Goal: Task Accomplishment & Management: Complete application form

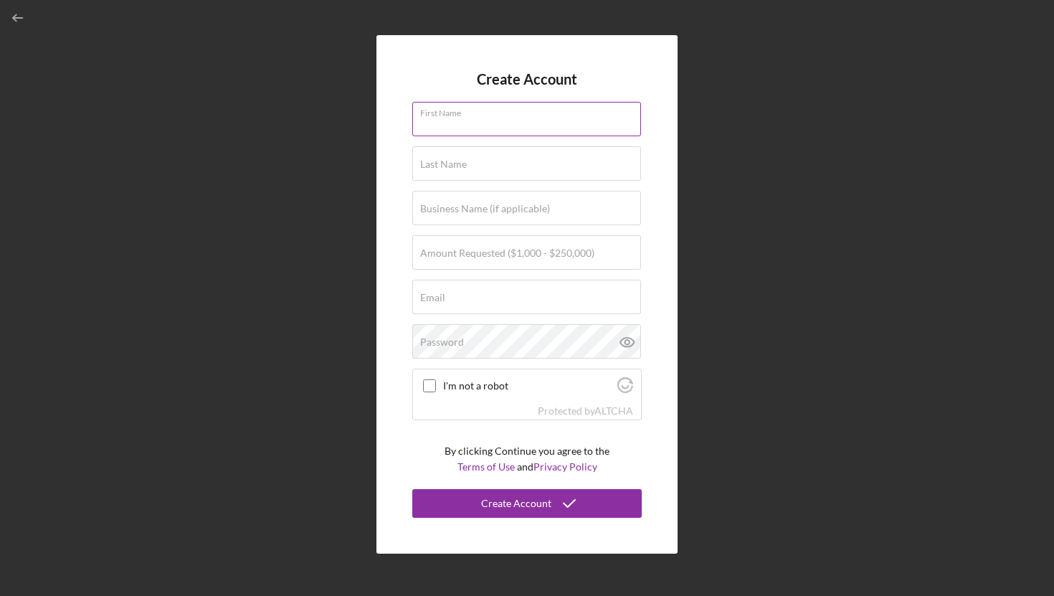
click at [474, 110] on div "First Name" at bounding box center [527, 120] width 230 height 36
type input "[PERSON_NAME]"
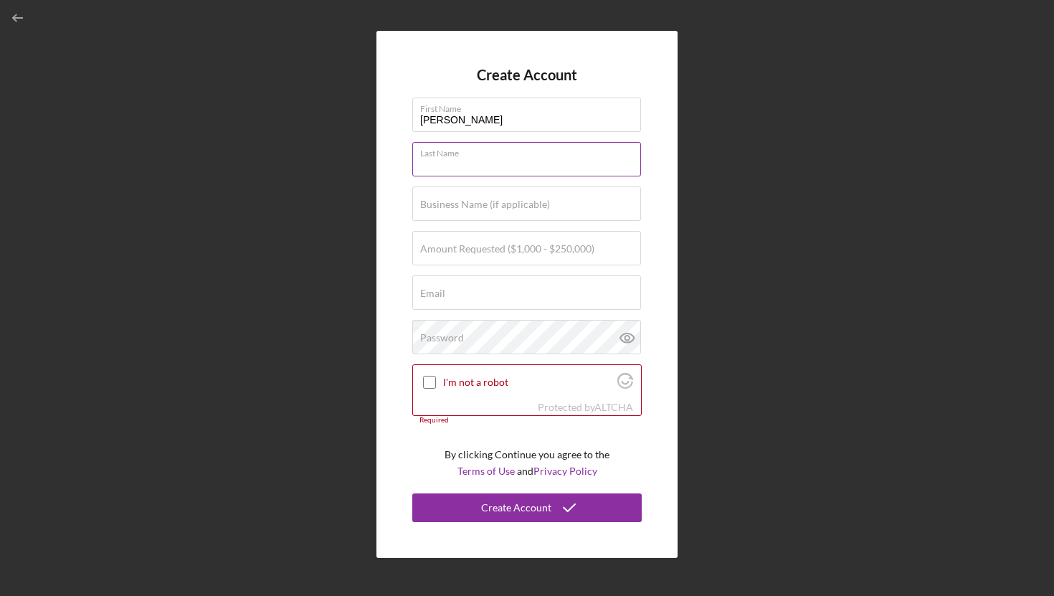
click at [490, 164] on input "Last Name" at bounding box center [526, 159] width 229 height 34
type input "Dagdelen"
click at [494, 220] on input "Business Name (if applicable)" at bounding box center [526, 203] width 229 height 34
type input "WATERTOWN HALVA LLC"
click at [486, 245] on label "Amount Requested ($1,000 - $250,000)" at bounding box center [507, 248] width 174 height 11
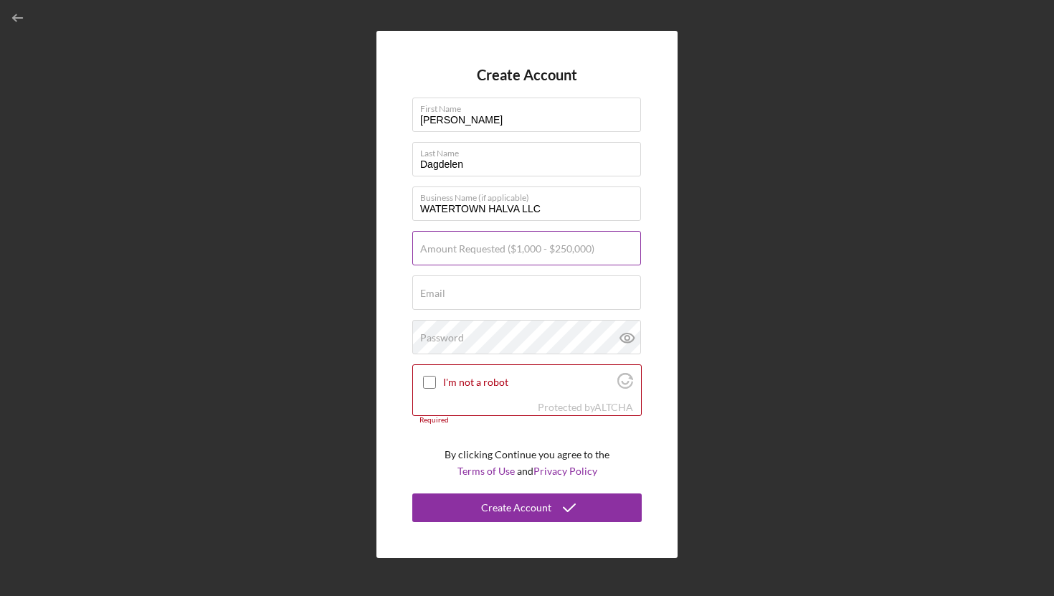
click at [486, 245] on input "Amount Requested ($1,000 - $250,000)" at bounding box center [526, 248] width 229 height 34
type input "$2"
type input "$1"
type input "$250,000"
click at [660, 291] on div "Create Account First Name [PERSON_NAME] Last Name Dagdelen Business Name (if ap…" at bounding box center [527, 294] width 301 height 527
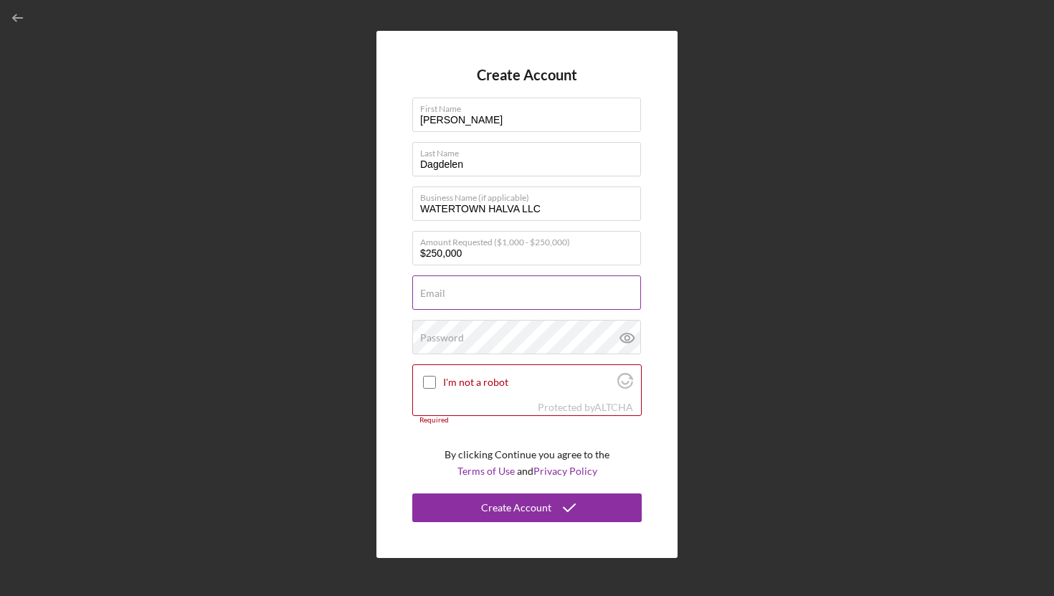
click at [542, 298] on input "Email" at bounding box center [526, 292] width 229 height 34
type input "[EMAIL_ADDRESS][DOMAIN_NAME]"
click at [653, 232] on div "Create Account First Name [PERSON_NAME] Last Name Dagdelen Business Name (if ap…" at bounding box center [527, 294] width 301 height 527
click at [500, 257] on input "$250,000" at bounding box center [526, 248] width 229 height 34
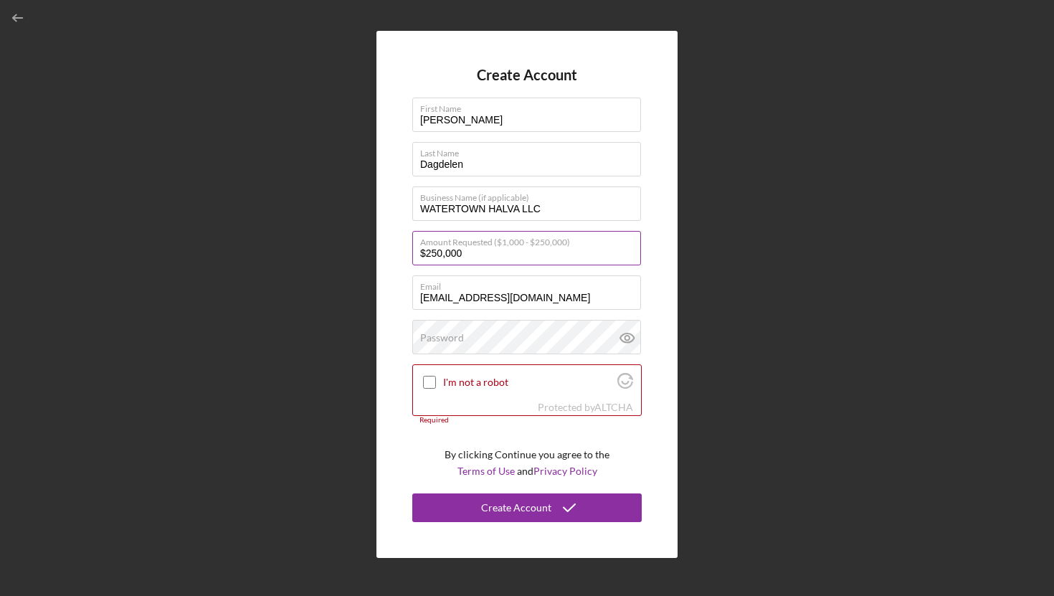
click at [500, 257] on input "$250,000" at bounding box center [526, 248] width 229 height 34
click at [486, 252] on input "$200,000" at bounding box center [526, 248] width 229 height 34
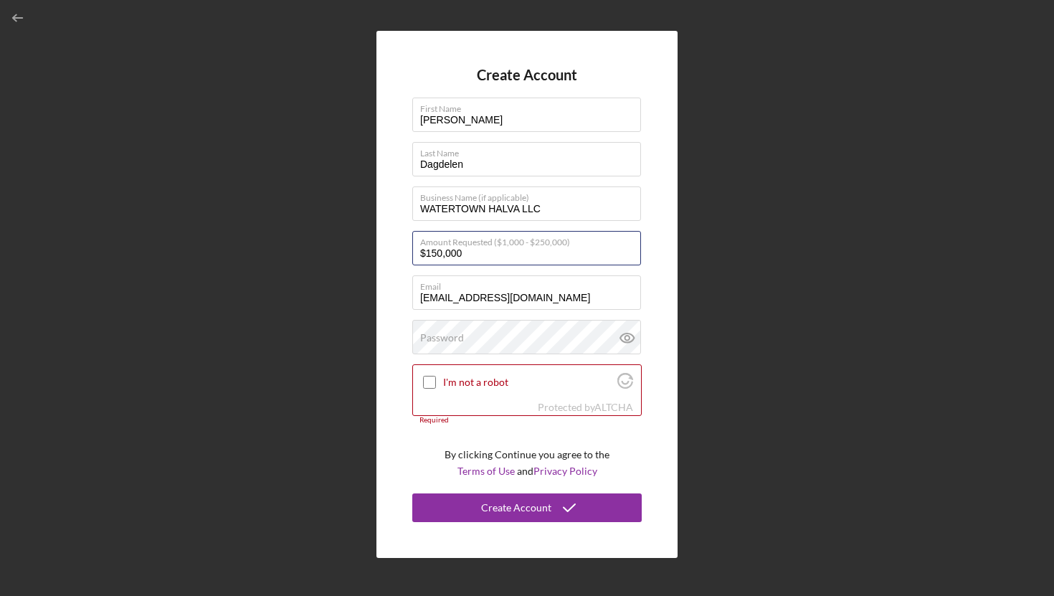
type input "$150,000"
click at [646, 285] on div "Create Account First Name [PERSON_NAME] Last Name Dagdelen Business Name (if ap…" at bounding box center [527, 294] width 301 height 527
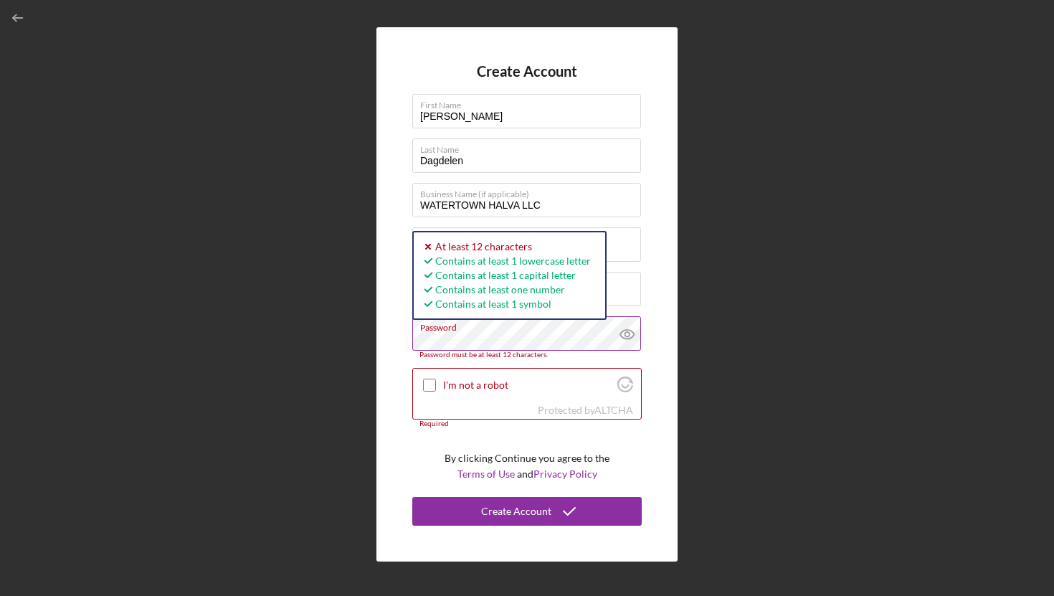
click at [628, 328] on icon at bounding box center [628, 334] width 36 height 36
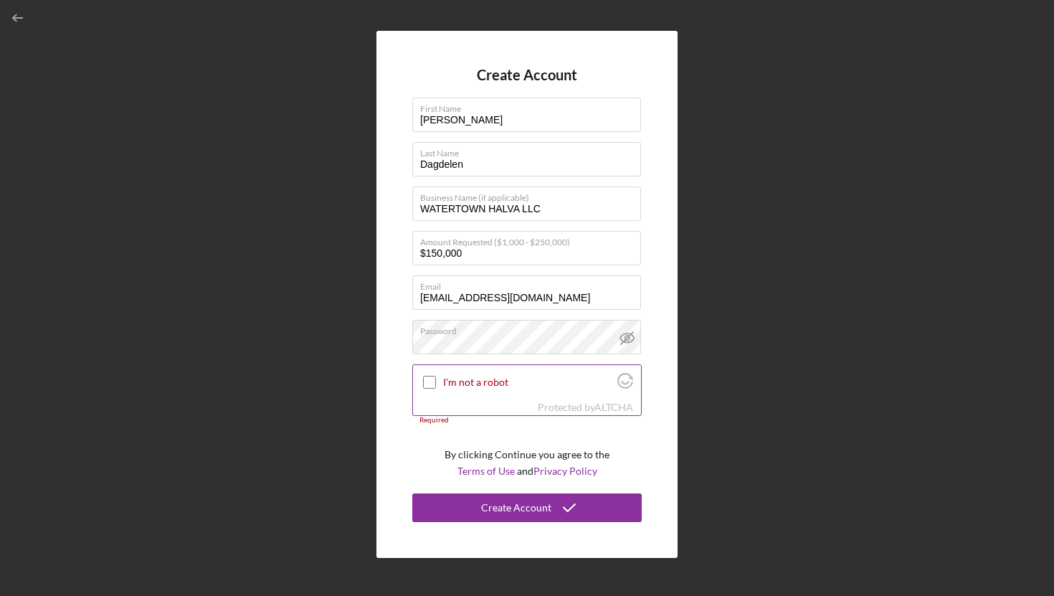
click at [430, 387] on input "I'm not a robot" at bounding box center [429, 382] width 13 height 13
checkbox input "true"
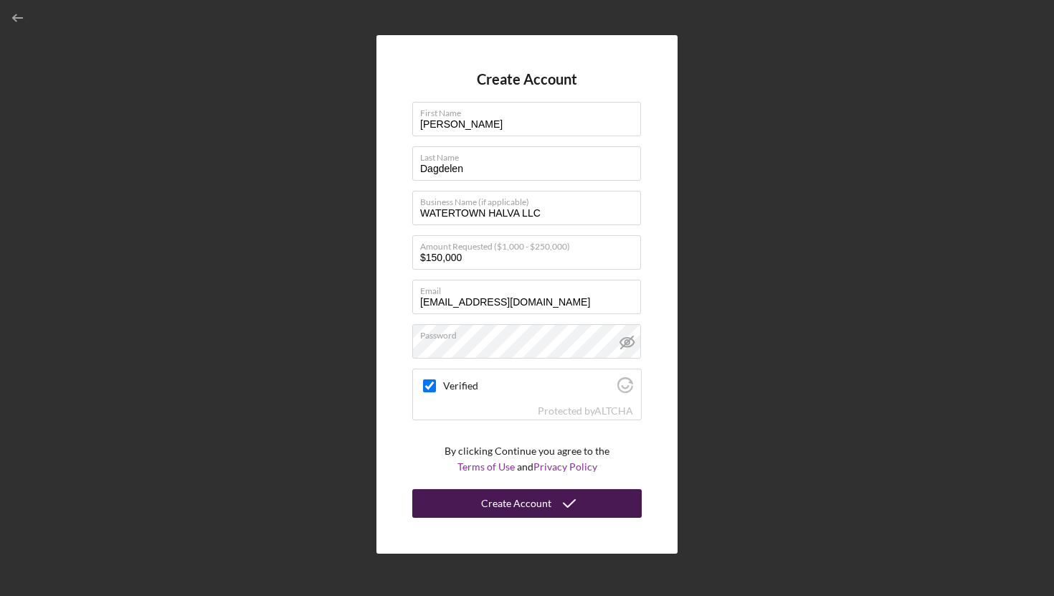
click at [478, 501] on button "Create Account" at bounding box center [527, 503] width 230 height 29
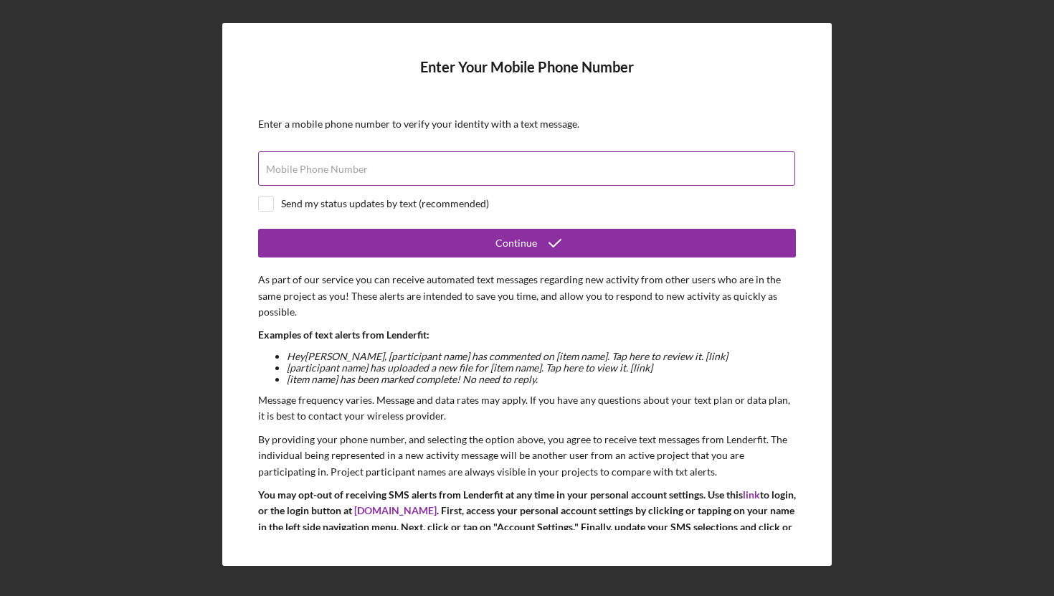
click at [535, 174] on input "Mobile Phone Number" at bounding box center [526, 168] width 537 height 34
type input "[PHONE_NUMBER]"
click at [338, 208] on div "Send my status updates by text (recommended)" at bounding box center [385, 203] width 208 height 11
checkbox input "true"
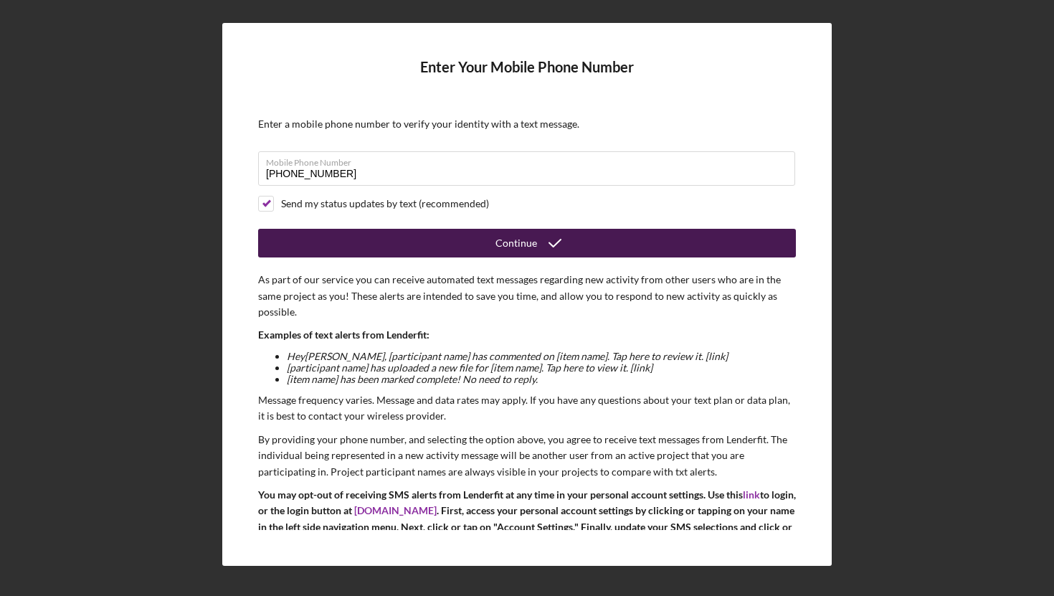
click at [380, 234] on button "Continue" at bounding box center [527, 243] width 538 height 29
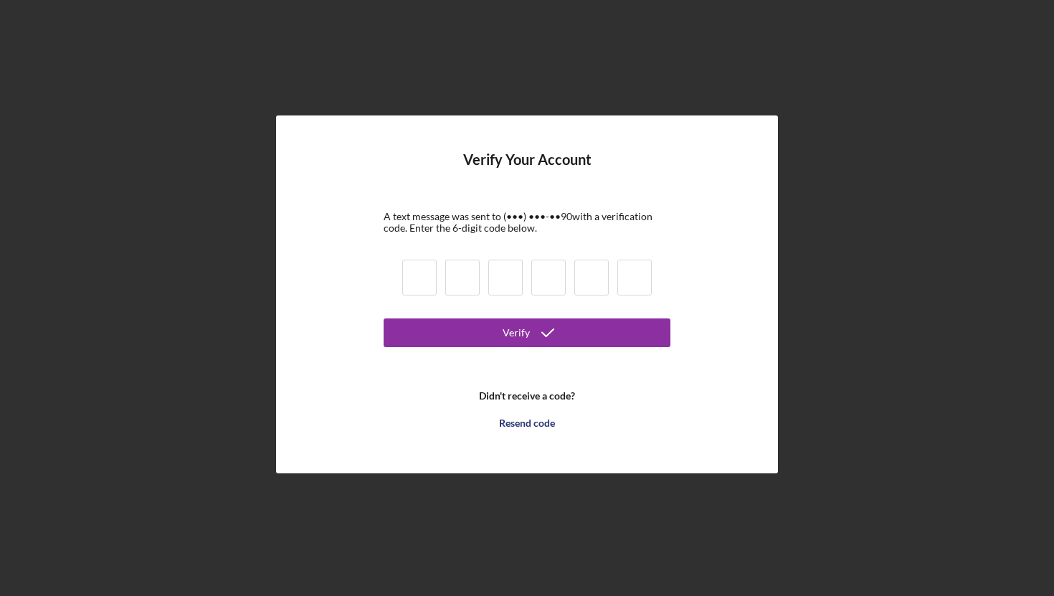
click at [425, 266] on input at bounding box center [419, 278] width 34 height 36
type input "8"
type input "1"
type input "0"
type input "8"
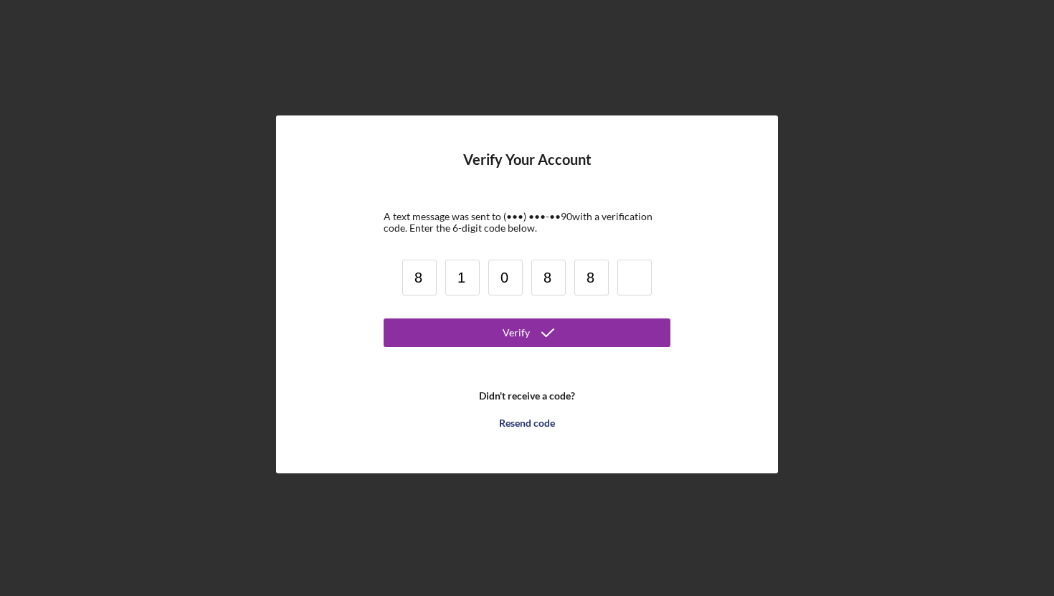
type input "8"
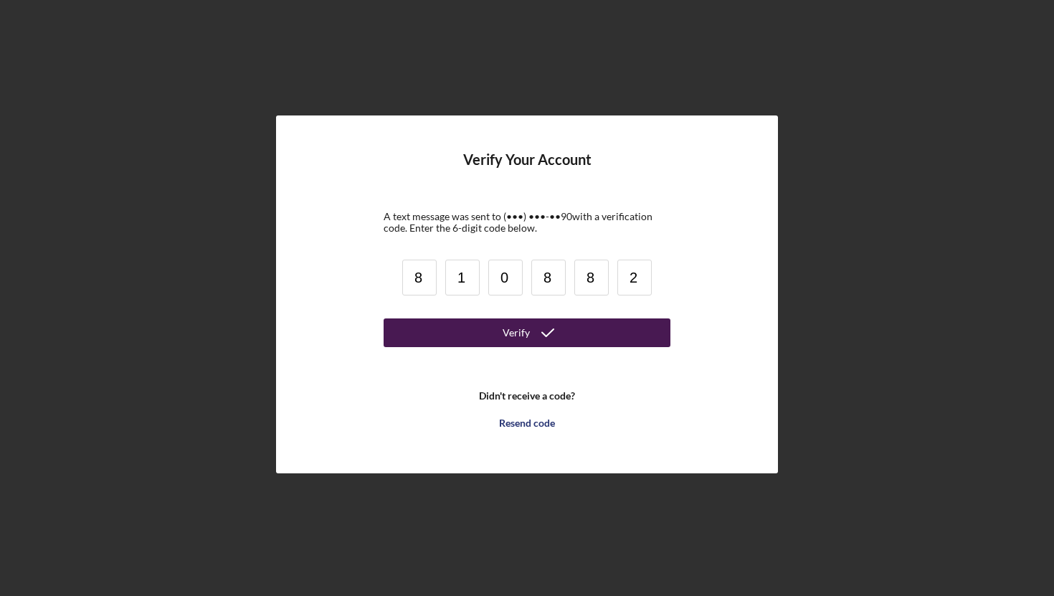
type input "2"
click at [464, 330] on button "Verify" at bounding box center [527, 332] width 287 height 29
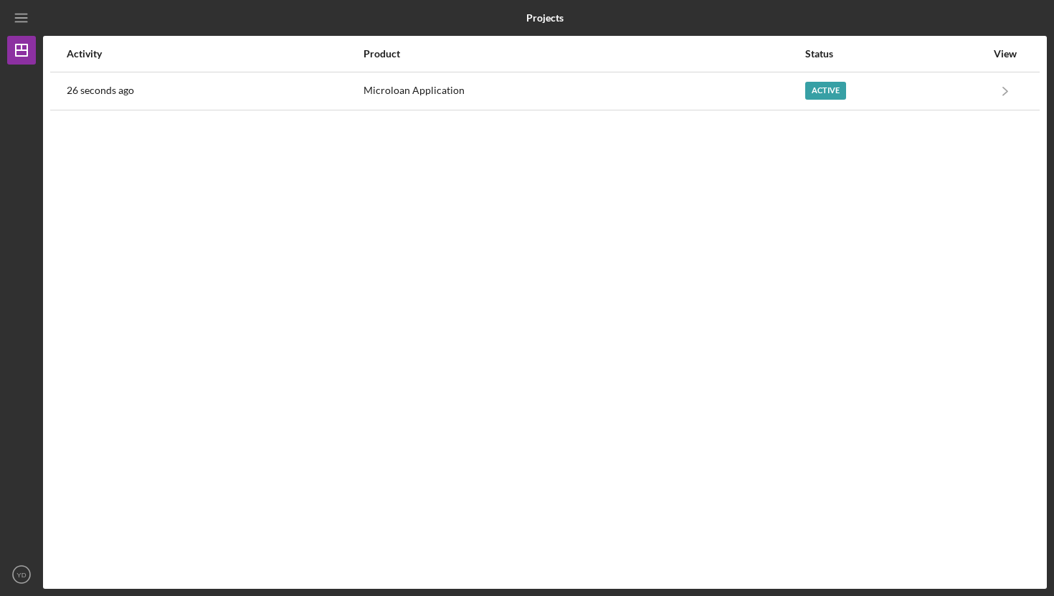
click at [546, 110] on div "Activity Product Status View 26 seconds ago Microloan Application Active Icon/N…" at bounding box center [545, 312] width 1004 height 553
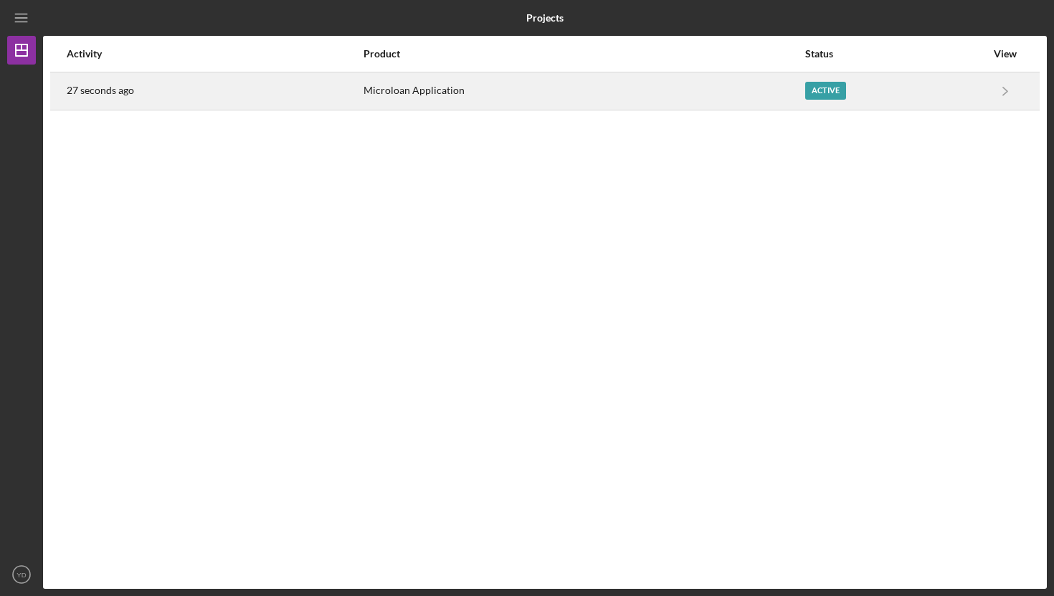
click at [556, 85] on div "Microloan Application" at bounding box center [584, 91] width 440 height 36
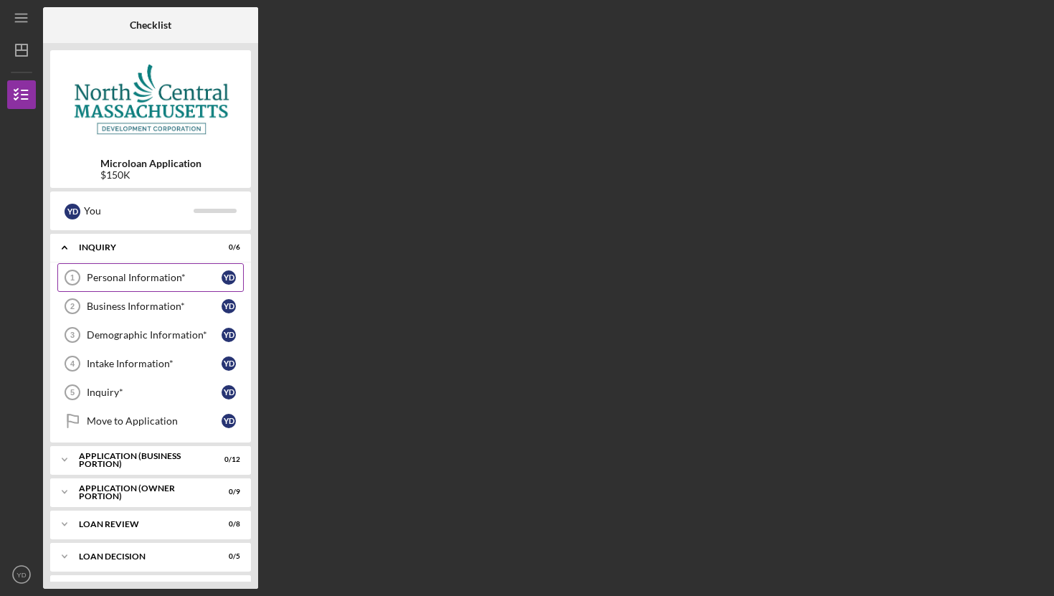
click at [217, 273] on div "Personal Information*" at bounding box center [154, 277] width 135 height 11
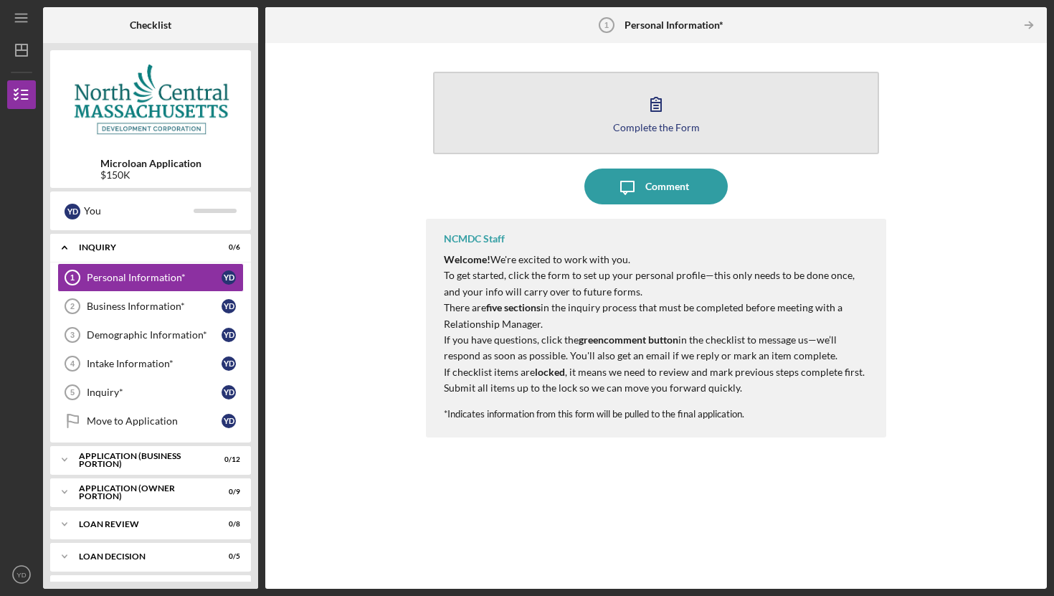
click at [662, 130] on div "Complete the Form" at bounding box center [656, 127] width 87 height 11
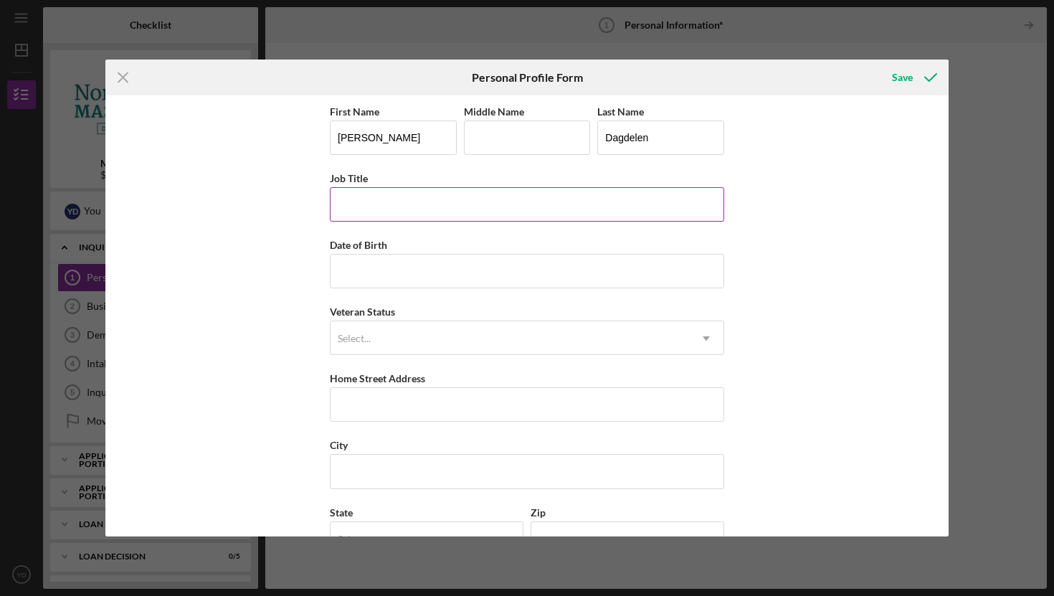
click at [429, 207] on input "Job Title" at bounding box center [527, 204] width 394 height 34
type input "Manager"
click at [419, 279] on input "Date of Birth" at bounding box center [527, 271] width 394 height 34
type input "[DATE]"
click at [407, 300] on div "First Name [PERSON_NAME] Middle Name Last Name [PERSON_NAME] Job Title Manager …" at bounding box center [527, 370] width 394 height 534
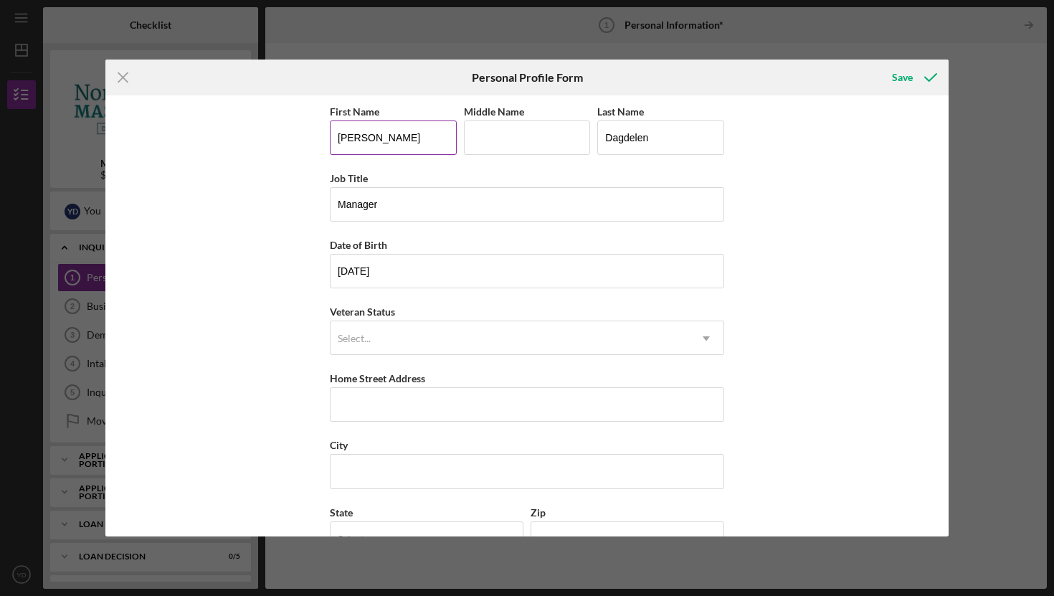
click at [394, 142] on input "[PERSON_NAME]" at bounding box center [393, 137] width 127 height 34
type input "[PERSON_NAME]"
click at [382, 204] on input "Manager" at bounding box center [527, 204] width 394 height 34
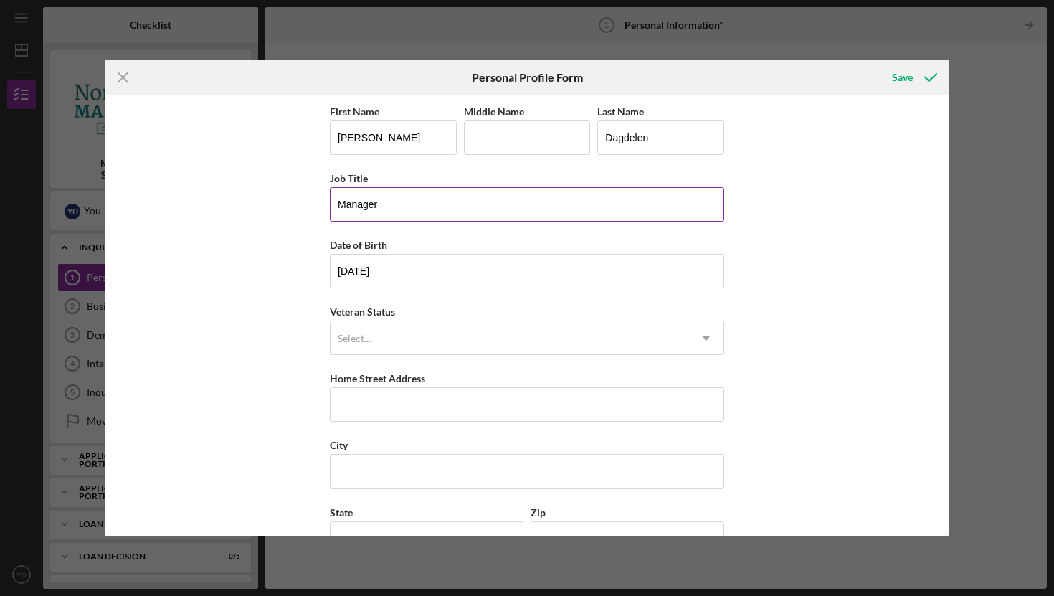
click at [382, 204] on input "Manager" at bounding box center [527, 204] width 394 height 34
type input "Owner"
click at [399, 277] on input "[DATE]" at bounding box center [527, 271] width 394 height 34
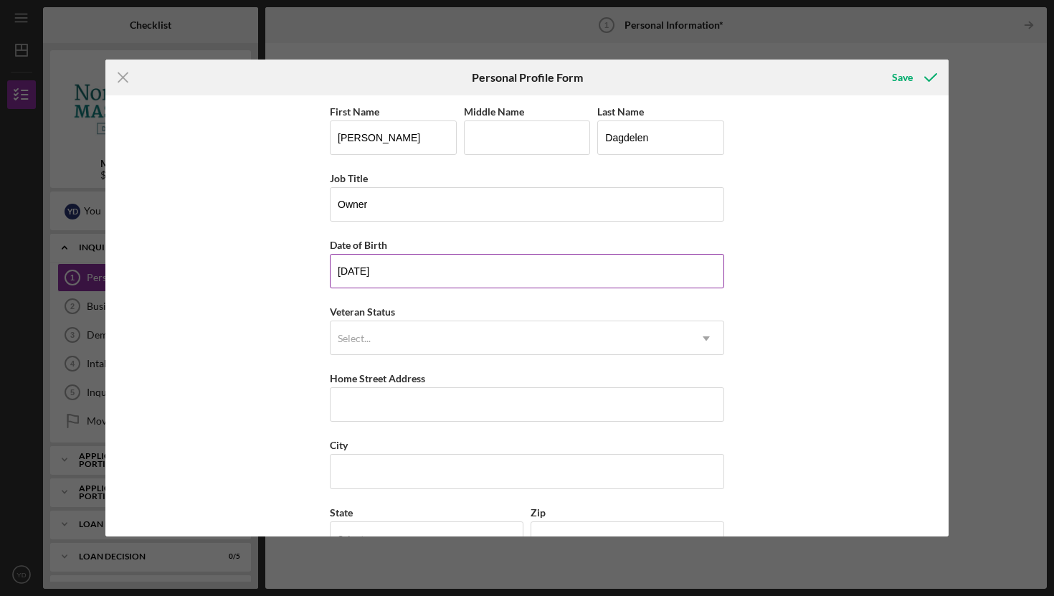
click at [399, 277] on input "[DATE]" at bounding box center [527, 271] width 394 height 34
type input "[DATE]"
click at [390, 346] on div "Select..." at bounding box center [510, 338] width 359 height 33
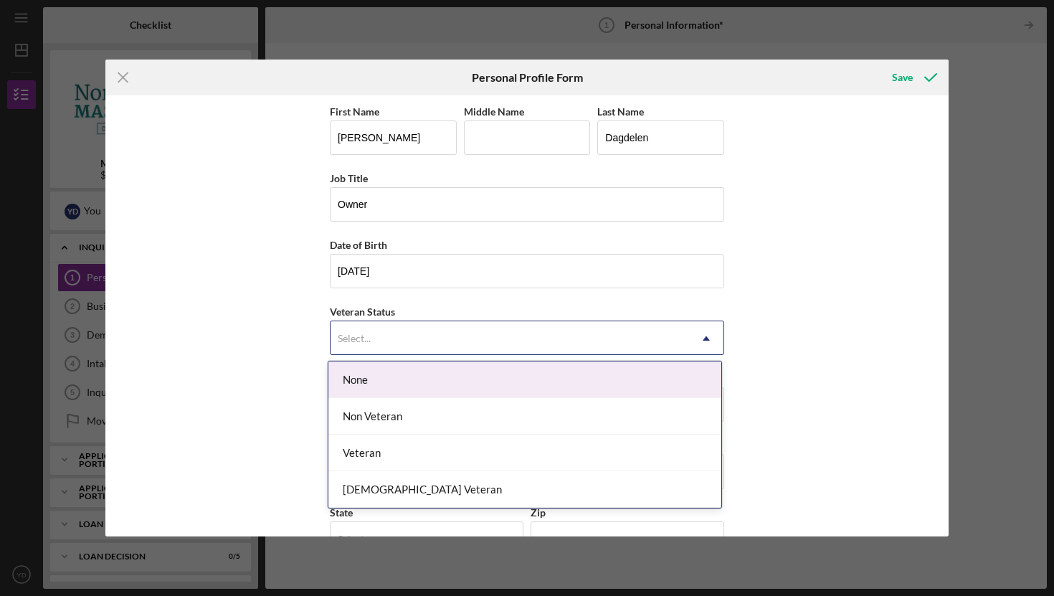
click at [389, 381] on div "None" at bounding box center [524, 379] width 393 height 37
click at [382, 330] on div "Select..." at bounding box center [510, 338] width 359 height 33
click at [383, 378] on div "None" at bounding box center [524, 379] width 393 height 37
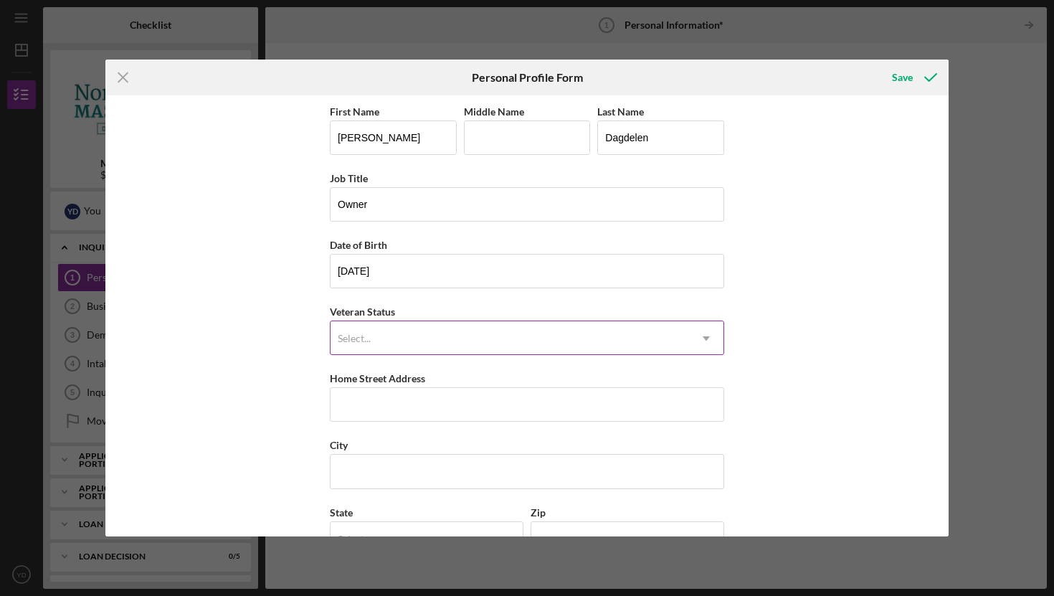
click at [386, 326] on div "Select..." at bounding box center [510, 338] width 359 height 33
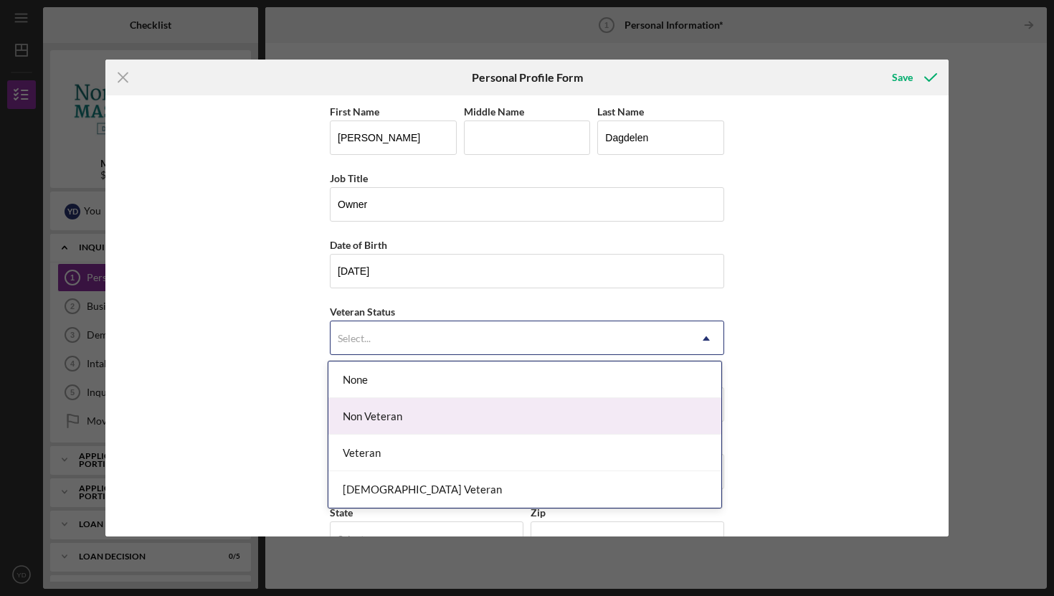
click at [384, 421] on div "Non Veteran" at bounding box center [524, 416] width 393 height 37
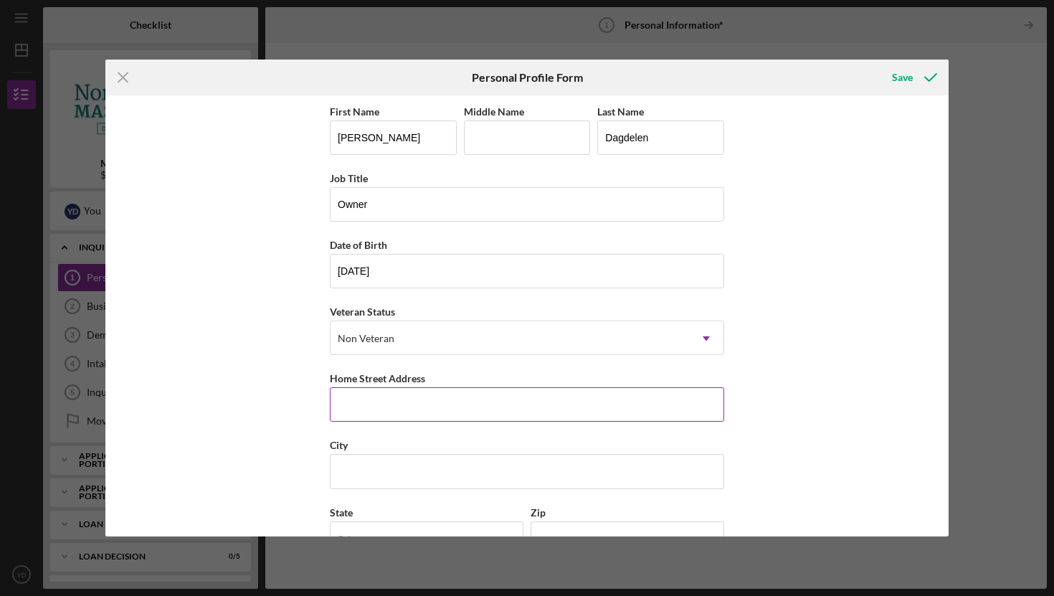
click at [402, 411] on input "Home Street Address" at bounding box center [527, 404] width 394 height 34
type input "[STREET_ADDRESS]"
click at [389, 470] on input "City" at bounding box center [527, 471] width 394 height 34
type input "[GEOGRAPHIC_DATA]"
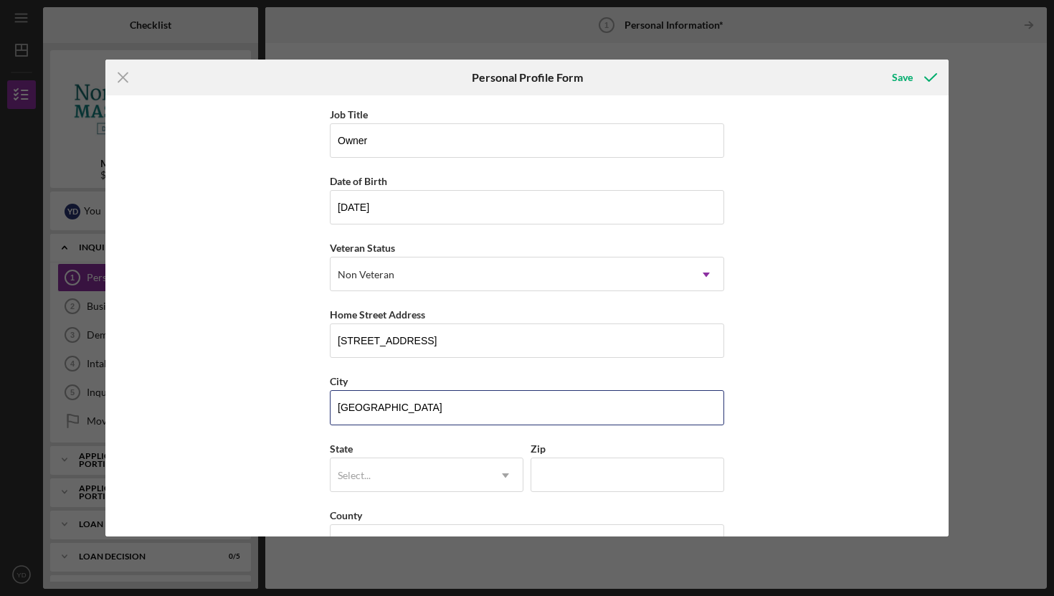
scroll to position [107, 0]
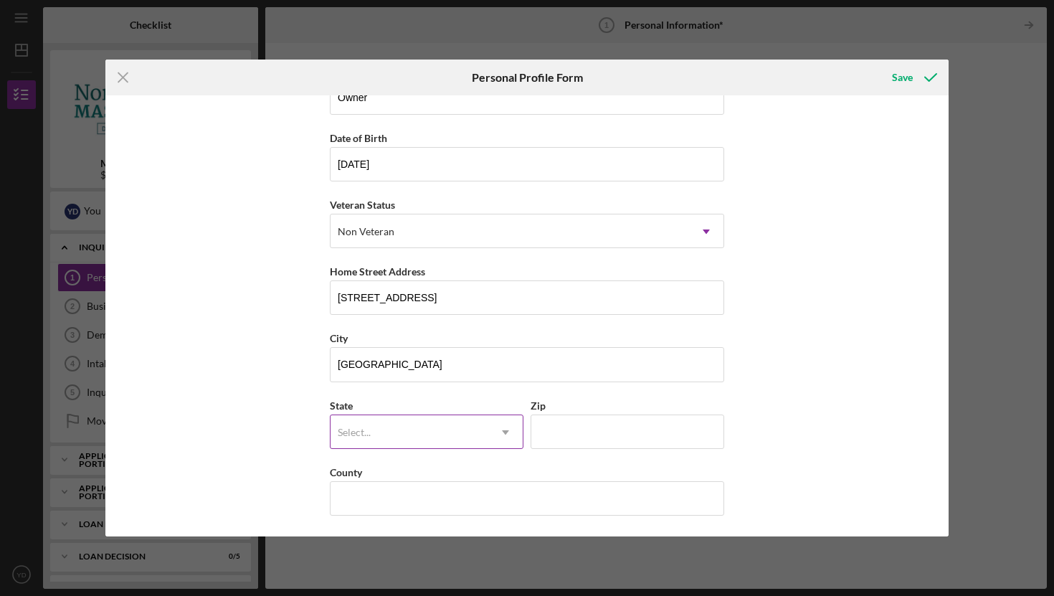
click at [417, 438] on div "Select..." at bounding box center [410, 432] width 158 height 33
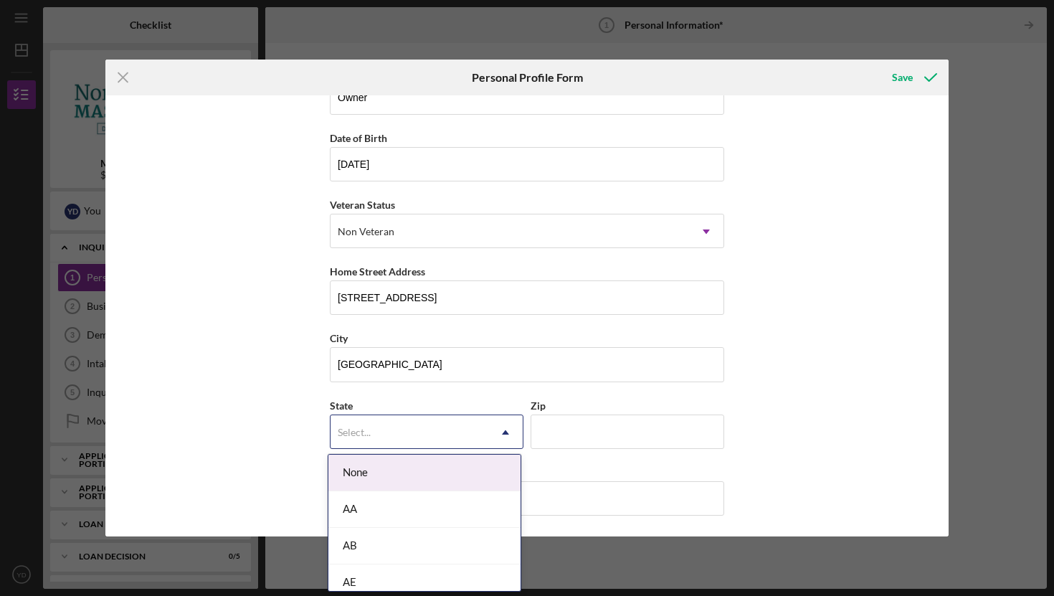
type input "m"
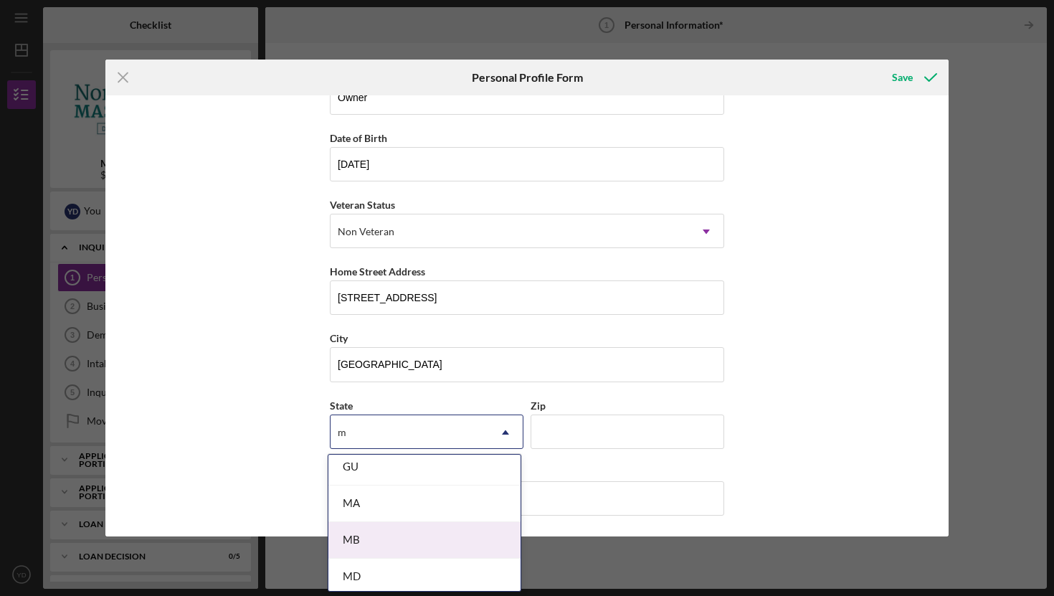
scroll to position [298, 0]
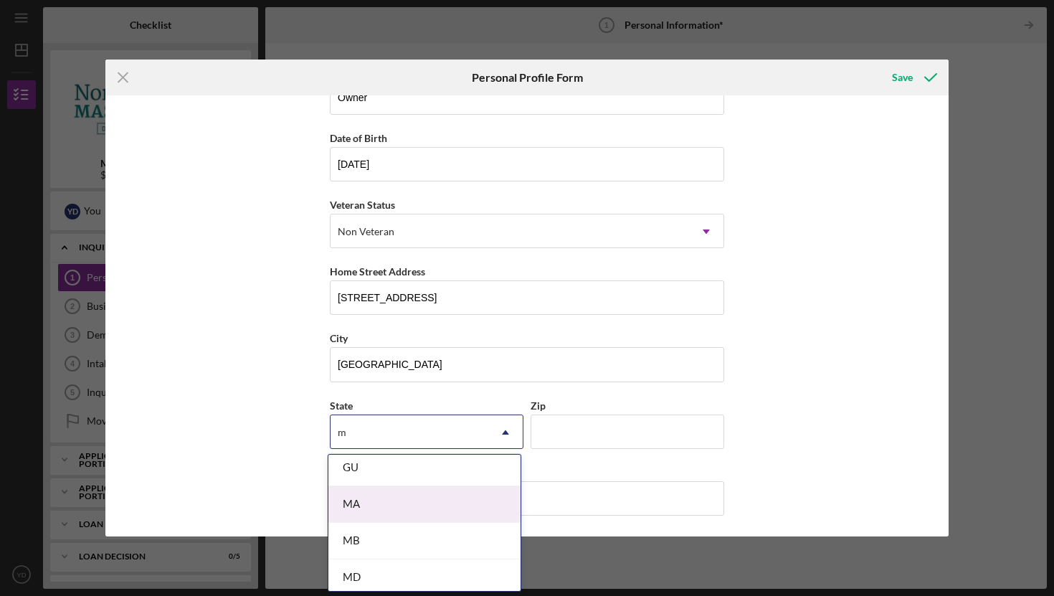
click at [397, 505] on div "MA" at bounding box center [424, 504] width 192 height 37
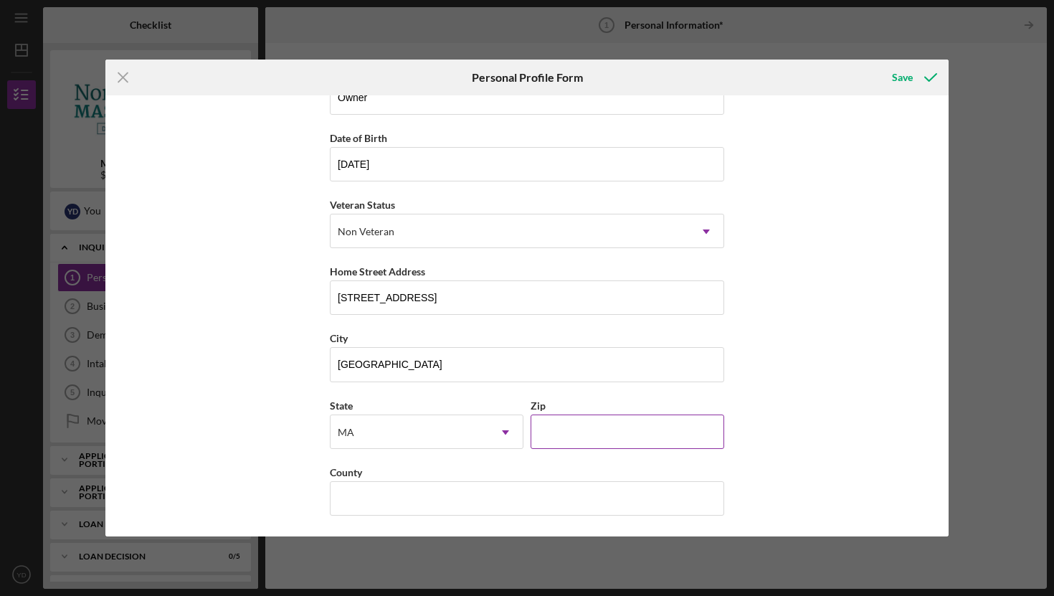
click at [563, 438] on input "Zip" at bounding box center [628, 432] width 194 height 34
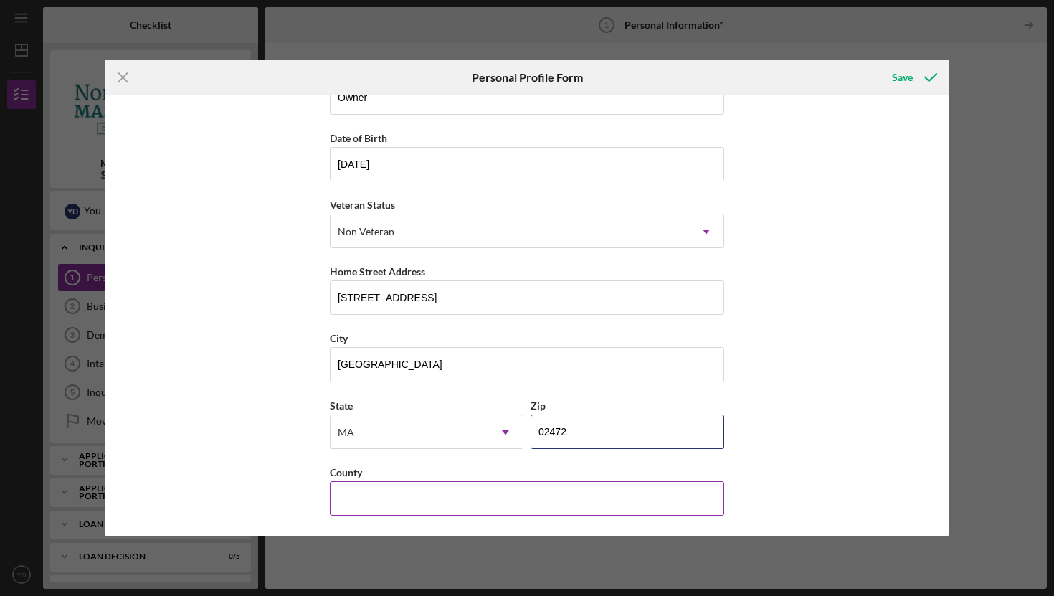
type input "02472"
click at [478, 491] on input "County" at bounding box center [527, 498] width 394 height 34
type input "[GEOGRAPHIC_DATA]"
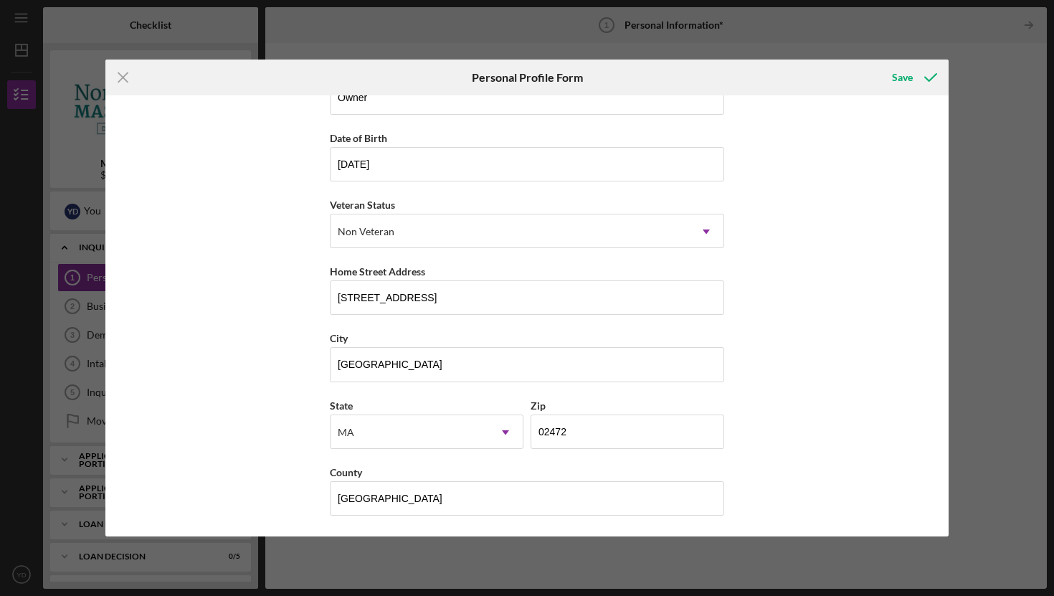
click at [846, 99] on div "First Name [PERSON_NAME] Middle Name Last Name Dagdelen Job Title Owner Date of…" at bounding box center [526, 315] width 843 height 441
click at [898, 77] on div "Save" at bounding box center [902, 77] width 21 height 29
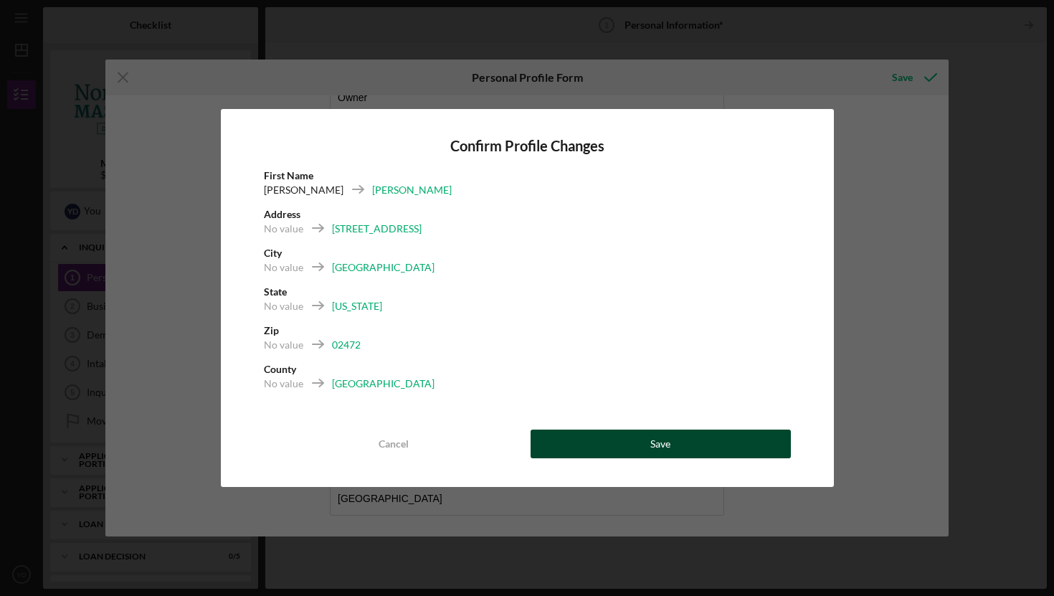
click at [723, 450] on button "Save" at bounding box center [661, 444] width 260 height 29
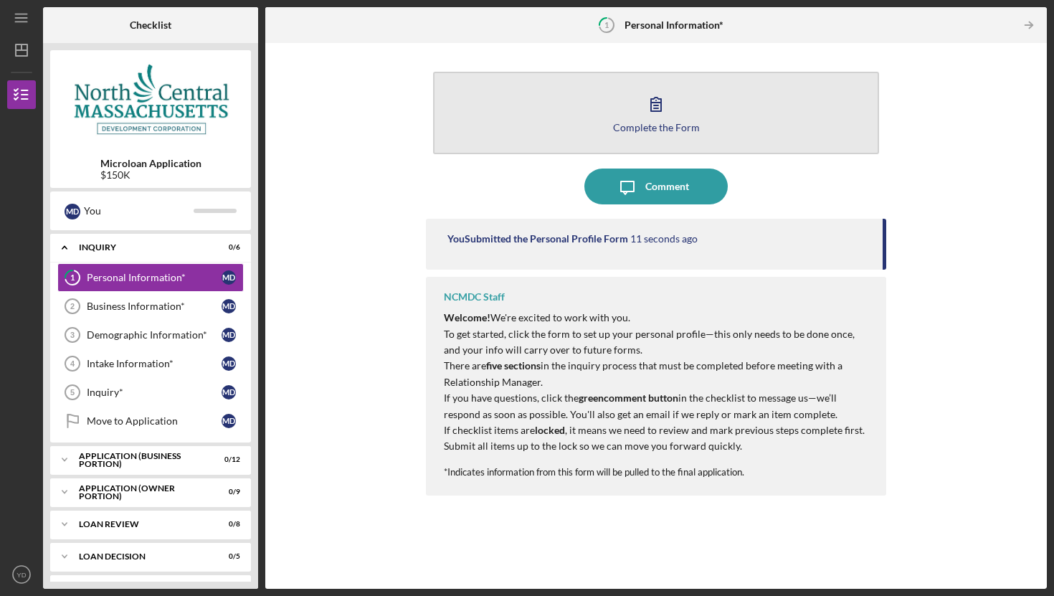
click at [635, 131] on div "Complete the Form" at bounding box center [656, 127] width 87 height 11
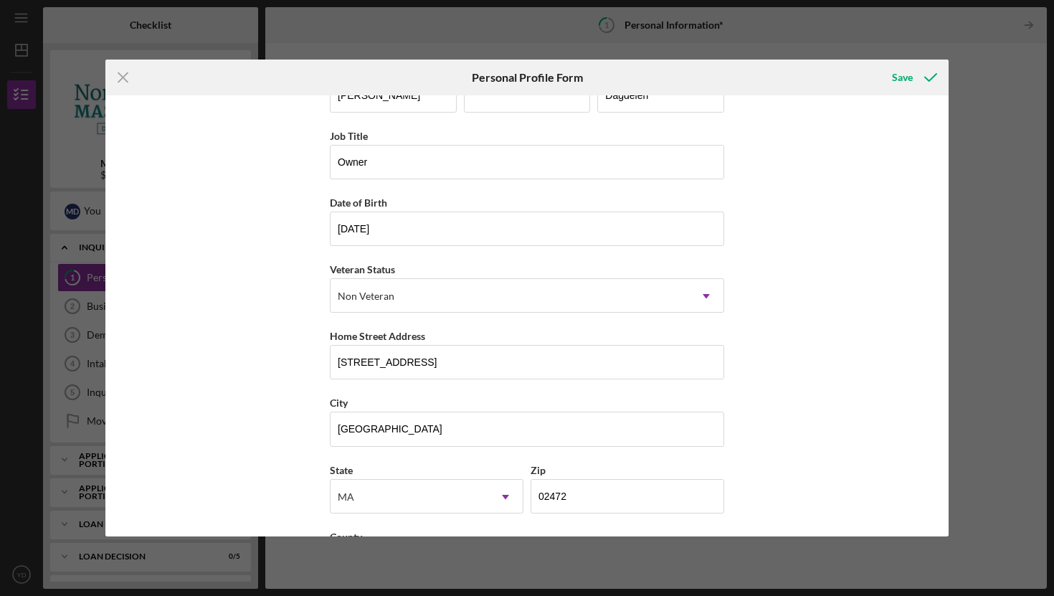
scroll to position [107, 0]
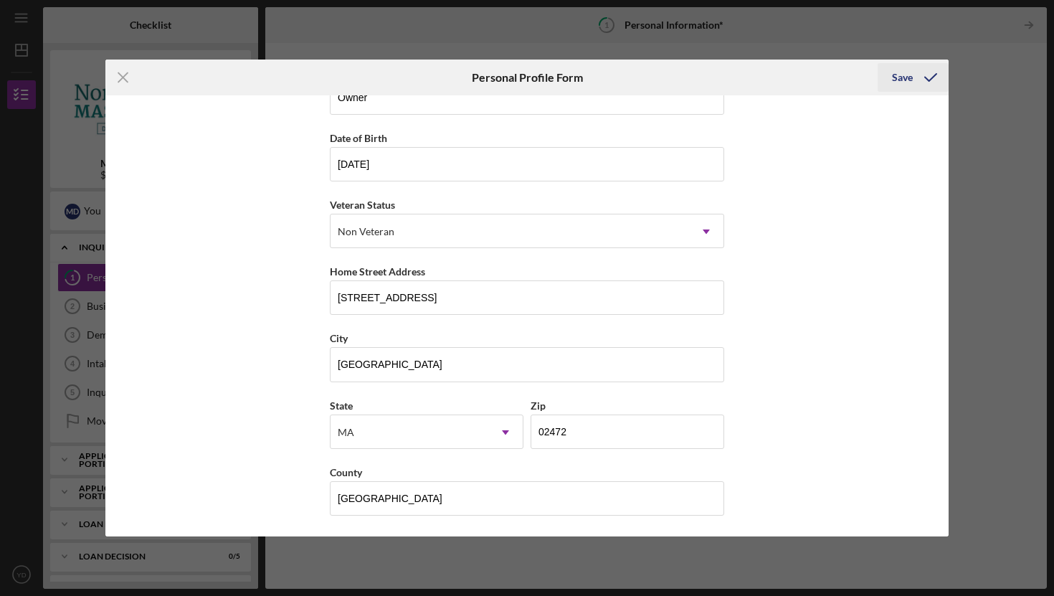
click at [914, 69] on icon "submit" at bounding box center [931, 78] width 36 height 36
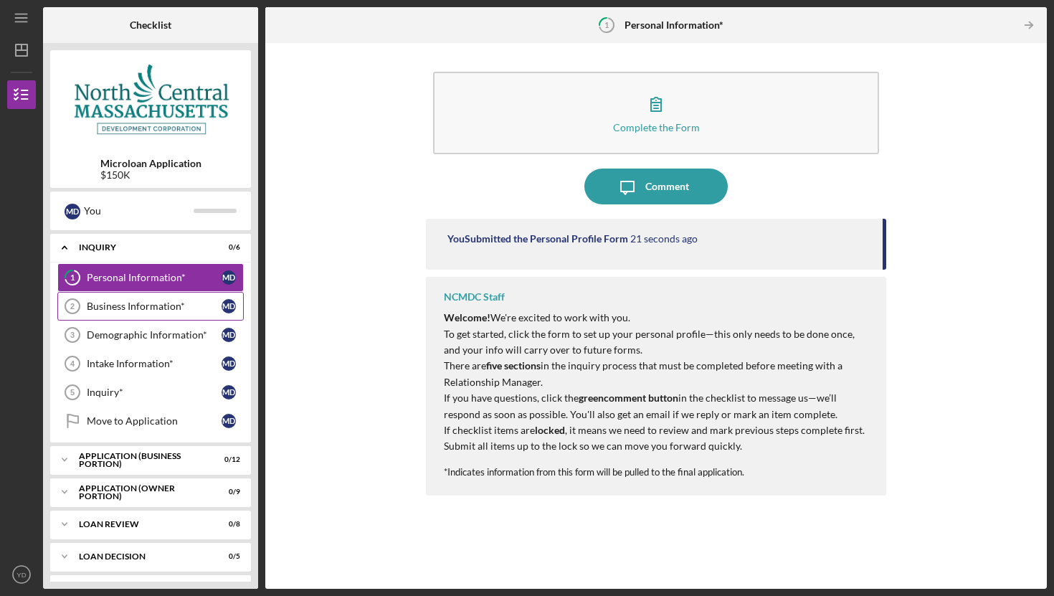
click at [187, 306] on div "Business Information*" at bounding box center [154, 306] width 135 height 11
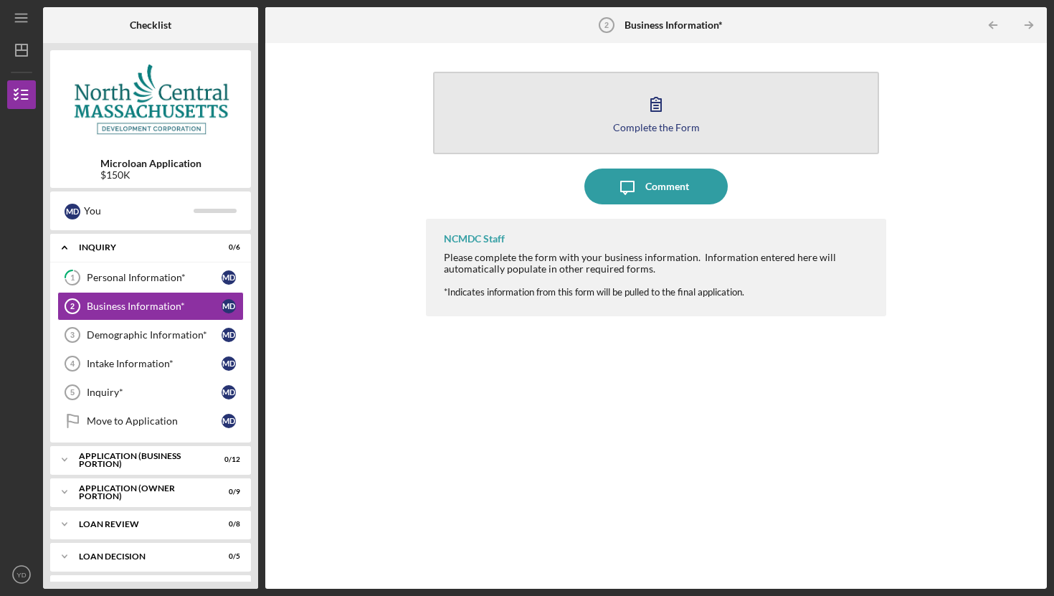
click at [608, 111] on button "Complete the Form Form" at bounding box center [656, 113] width 446 height 82
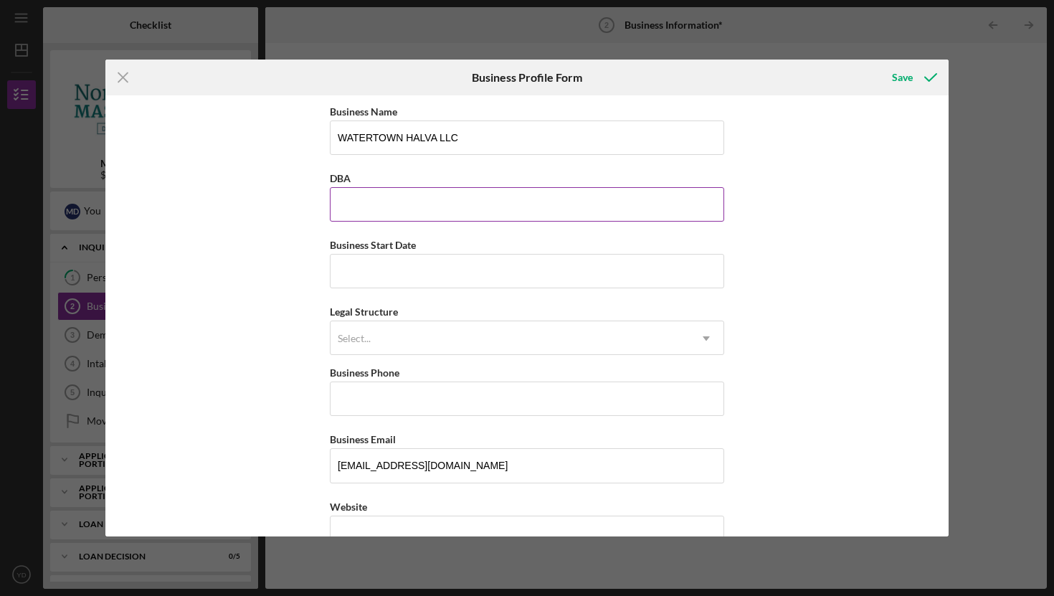
click at [435, 204] on input "DBA" at bounding box center [527, 204] width 394 height 34
type input "Halva Mediterranean Grill"
click at [409, 281] on input "Business Start Date" at bounding box center [527, 271] width 394 height 34
click at [360, 271] on input "08/dd/yyyy" at bounding box center [527, 271] width 394 height 34
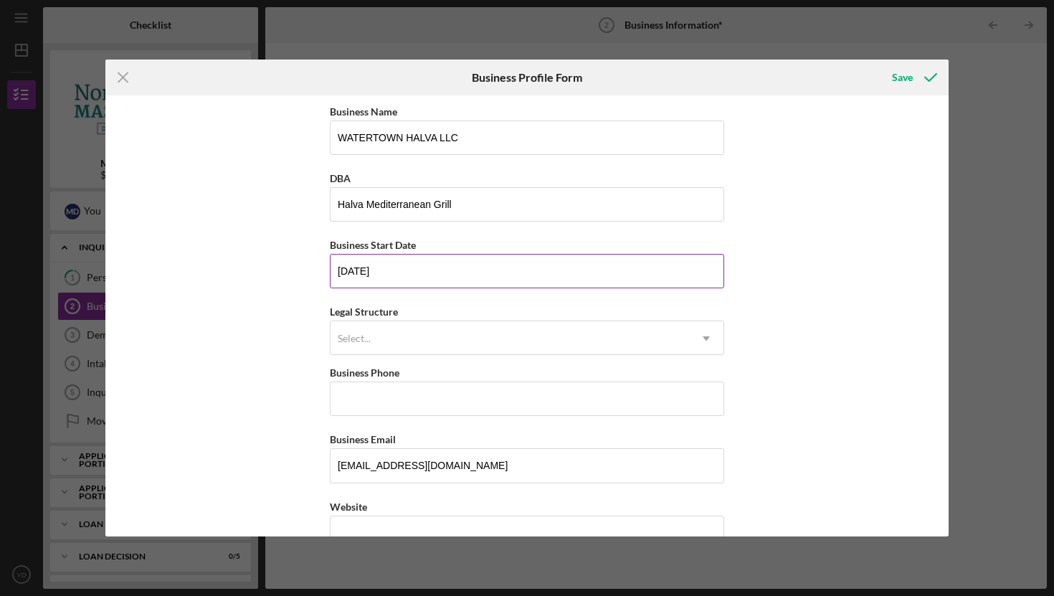
click at [361, 274] on input "[DATE]" at bounding box center [527, 271] width 394 height 34
click at [416, 270] on input "08/23/23yy" at bounding box center [527, 271] width 394 height 34
type input "[DATE]"
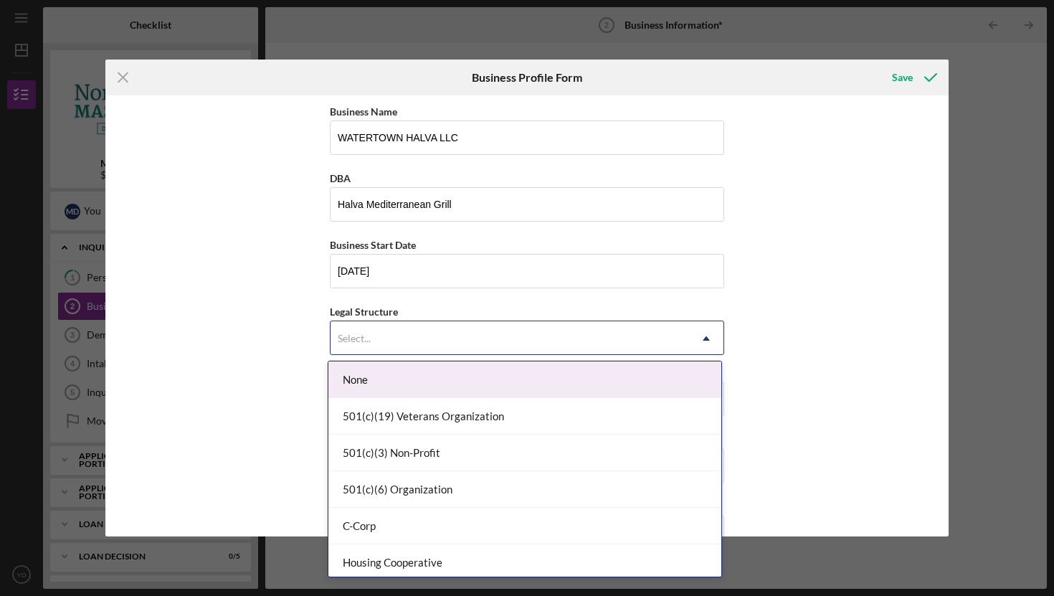
click at [411, 346] on div "Select..." at bounding box center [510, 338] width 359 height 33
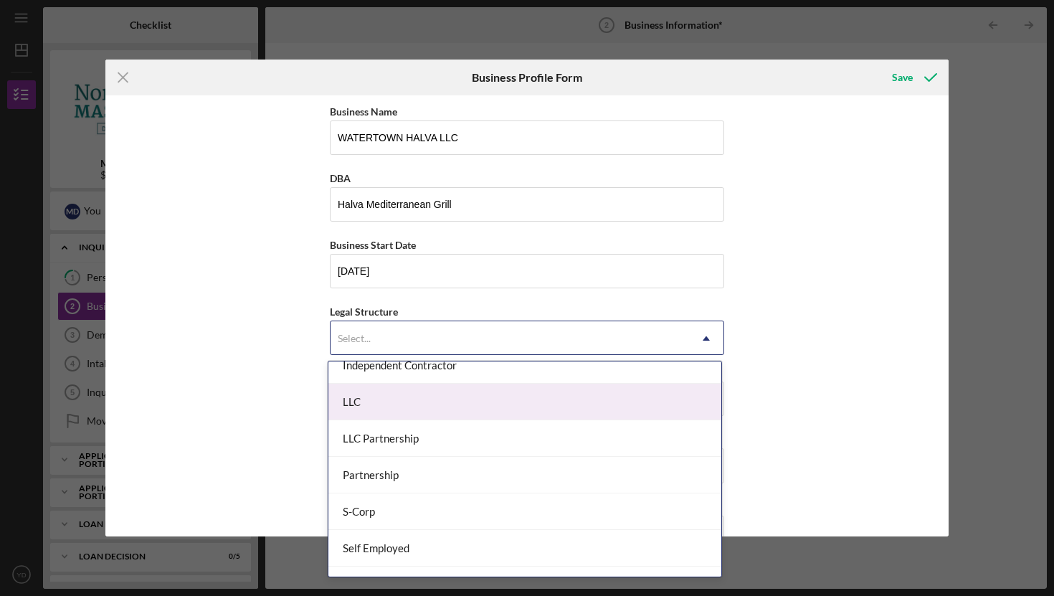
scroll to position [239, 0]
click at [443, 396] on div "LLC" at bounding box center [524, 397] width 393 height 37
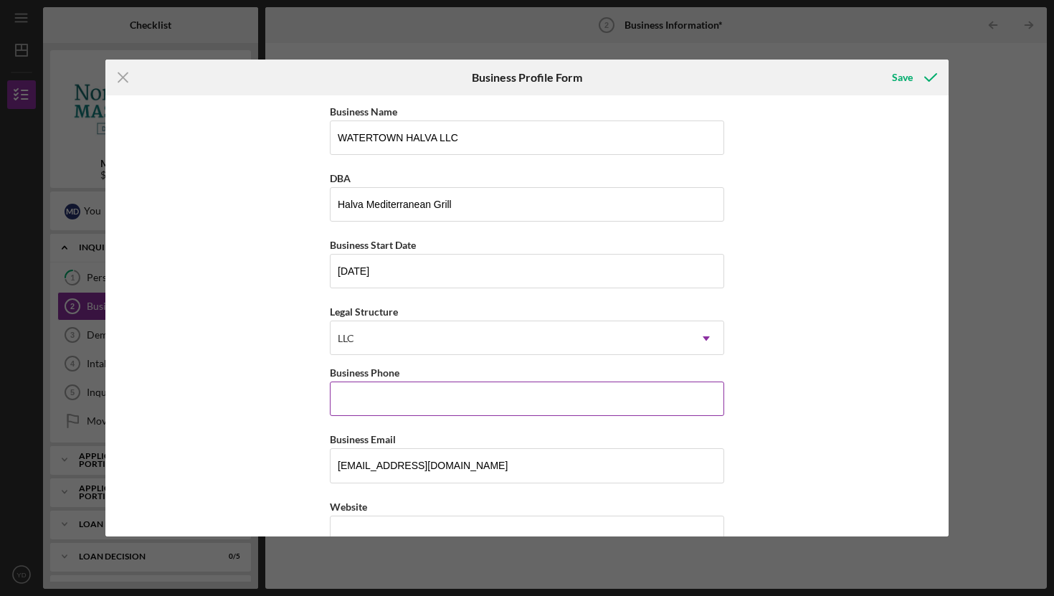
click at [498, 401] on input "Business Phone" at bounding box center [527, 399] width 394 height 34
type input "[PHONE_NUMBER]"
click at [795, 382] on div "Business Name WATERTOWN HALVA LLC DBA Halva Mediterranean Grill Business Start …" at bounding box center [526, 315] width 843 height 441
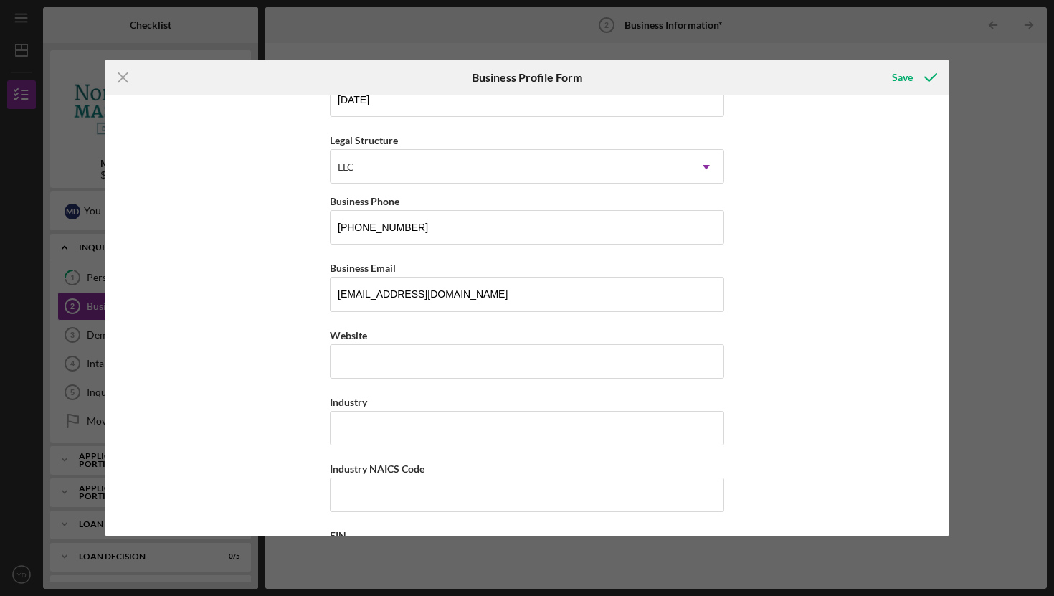
scroll to position [174, 0]
click at [666, 361] on input "Website" at bounding box center [527, 359] width 394 height 34
type input "[DOMAIN_NAME]"
click at [517, 415] on input "Industry" at bounding box center [527, 426] width 394 height 34
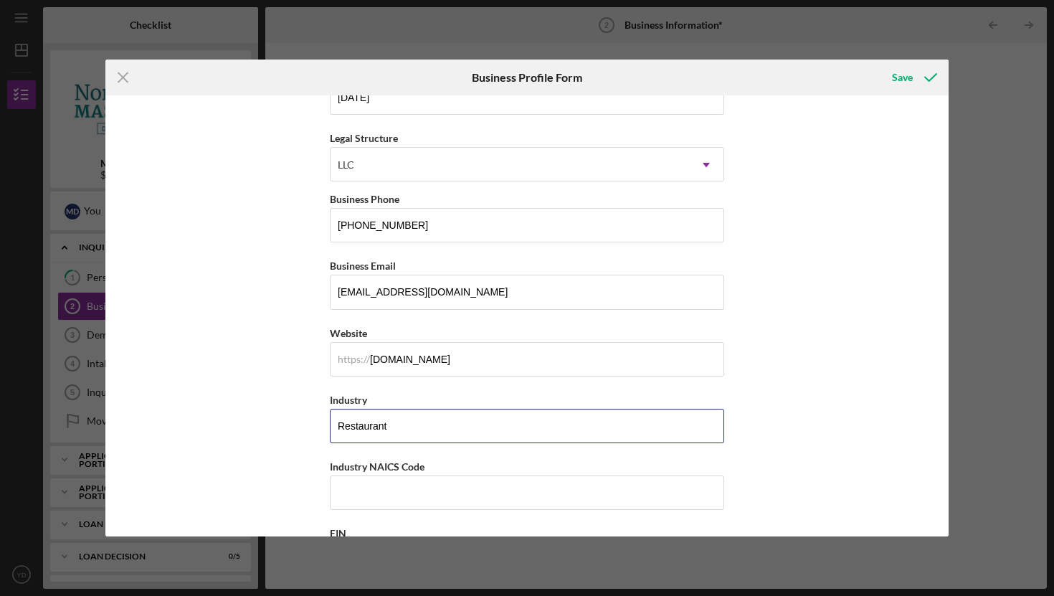
type input "Restaurant"
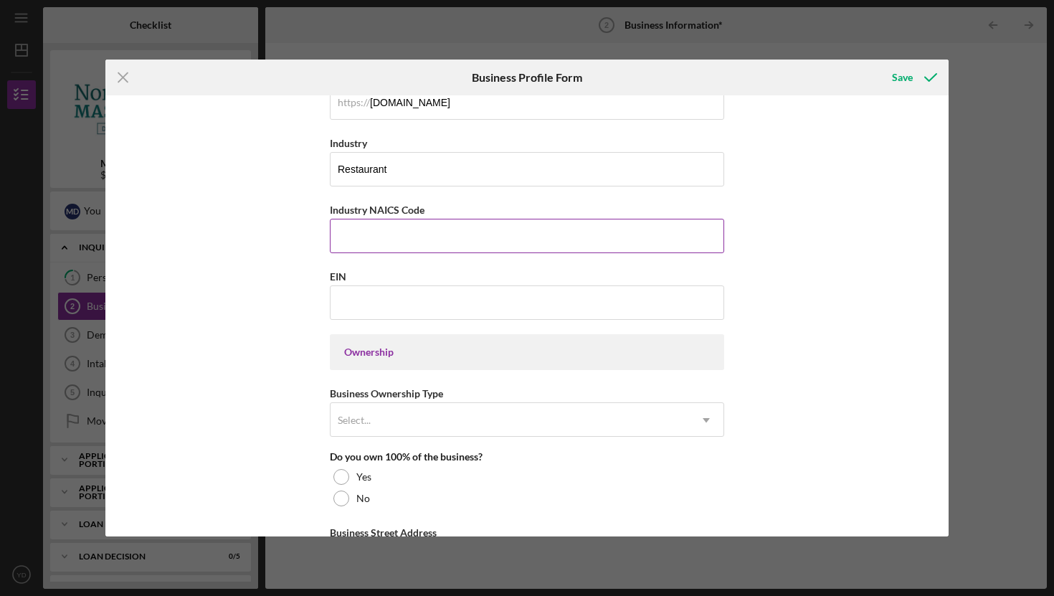
scroll to position [455, 0]
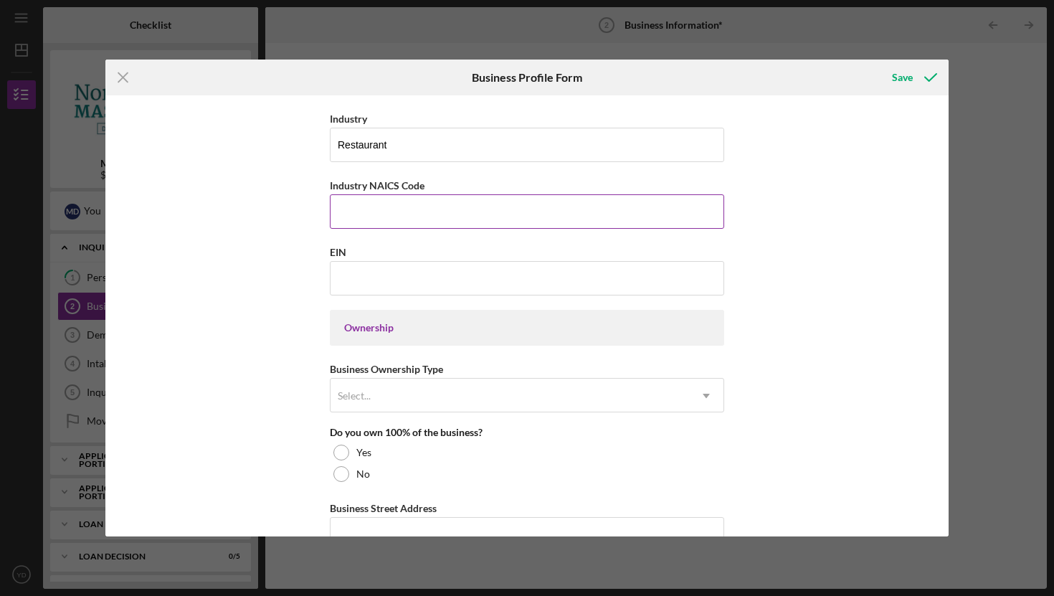
click at [466, 223] on input "Industry NAICS Code" at bounding box center [527, 211] width 394 height 34
type input "722511"
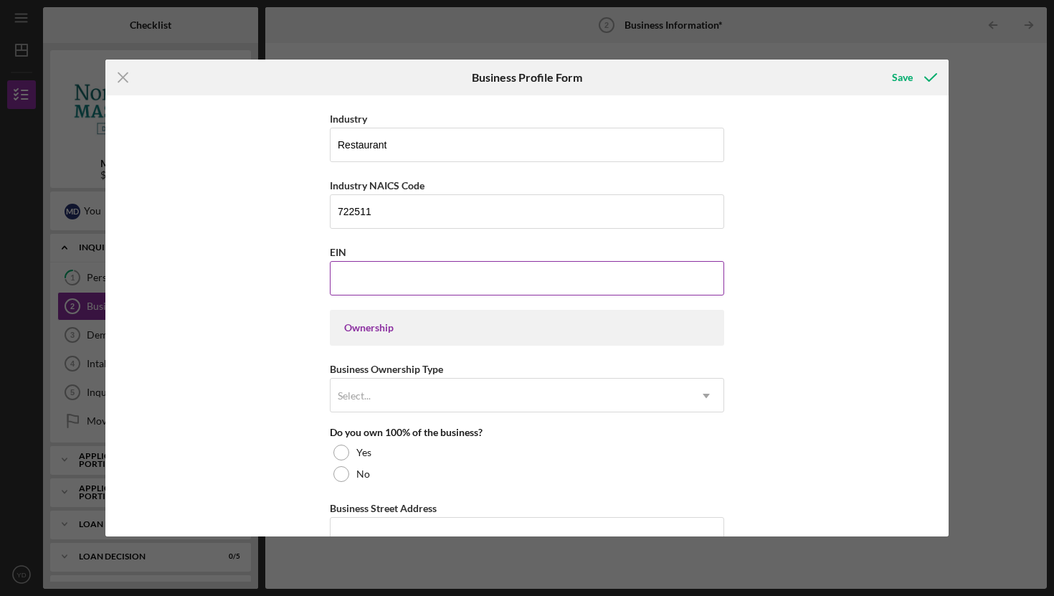
click at [485, 283] on input "EIN" at bounding box center [527, 278] width 394 height 34
type input "[US_EMPLOYER_IDENTIFICATION_NUMBER]"
click at [805, 314] on div "Business Name WATERTOWN HALVA LLC DBA Halva Mediterranean Grill Business Start …" at bounding box center [526, 315] width 843 height 441
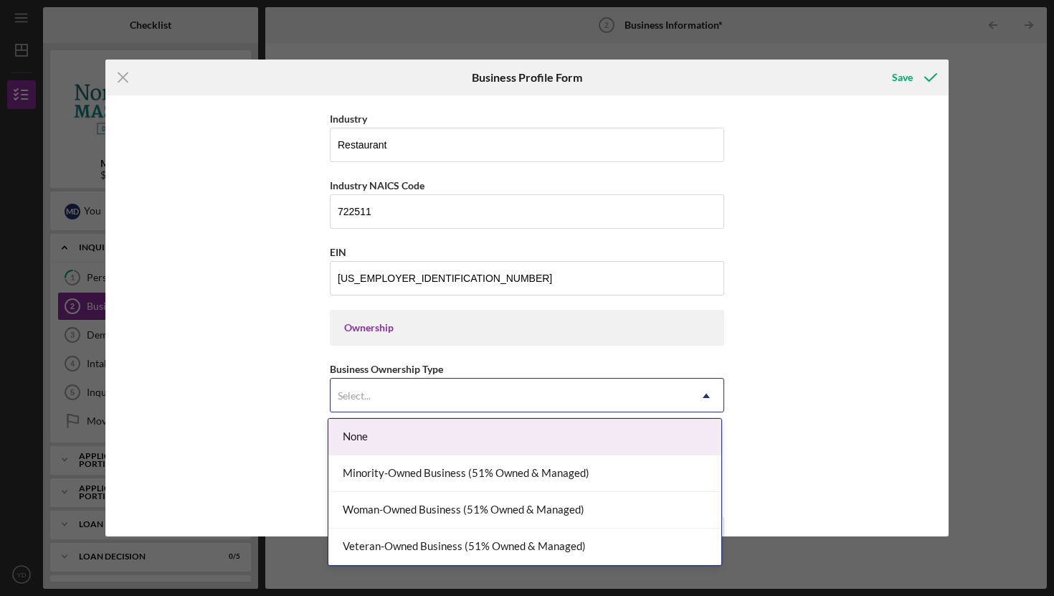
click at [576, 397] on div "Select..." at bounding box center [510, 395] width 359 height 33
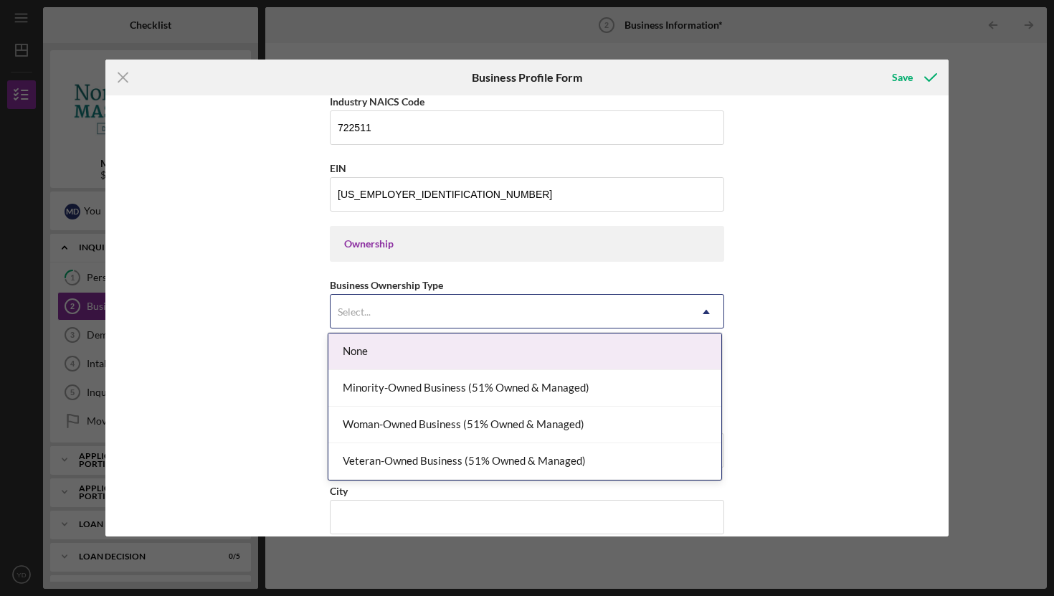
scroll to position [540, 0]
click at [552, 360] on div "None" at bounding box center [524, 352] width 393 height 37
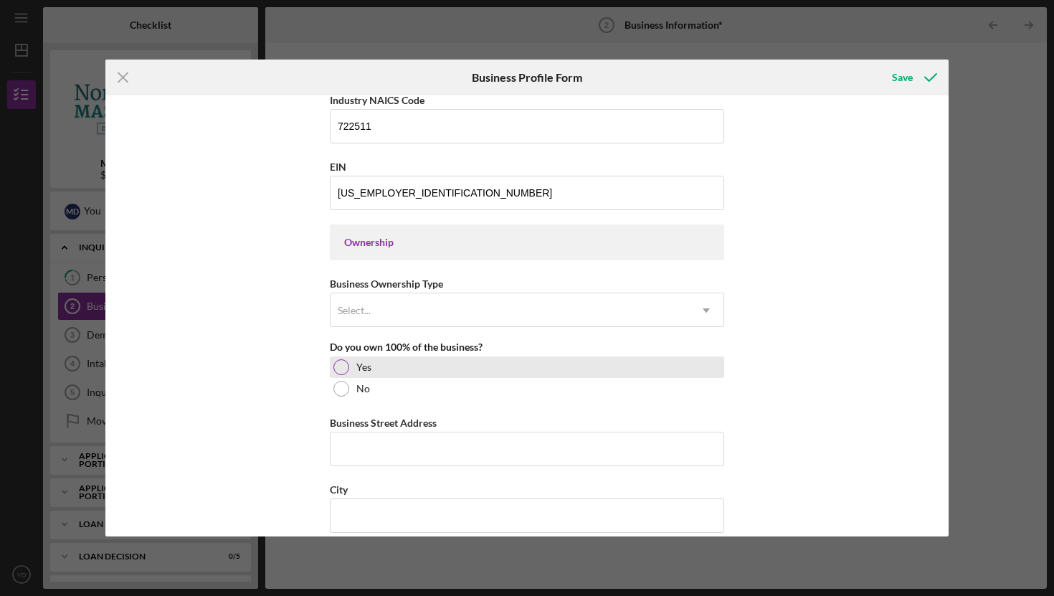
click at [346, 362] on div "Yes" at bounding box center [527, 367] width 394 height 22
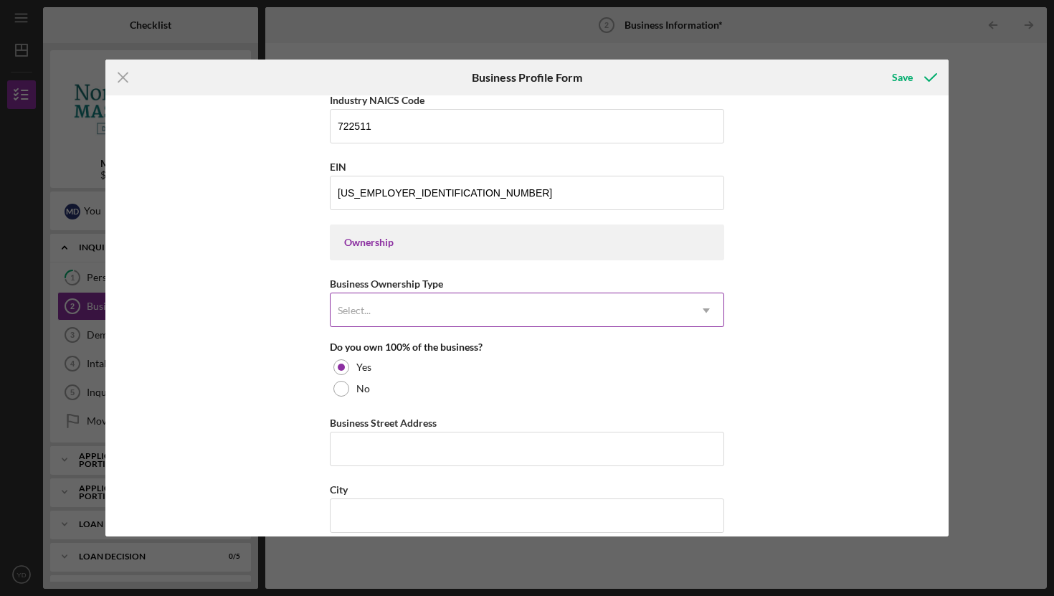
click at [406, 310] on div "Select..." at bounding box center [510, 310] width 359 height 33
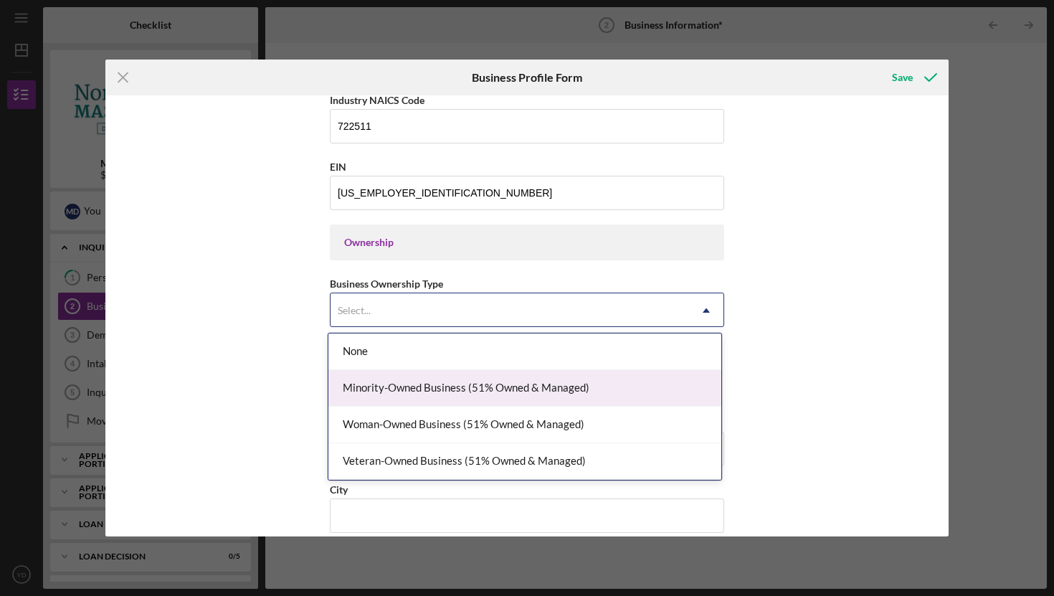
click at [408, 387] on div "Minority-Owned Business (51% Owned & Managed)" at bounding box center [524, 388] width 393 height 37
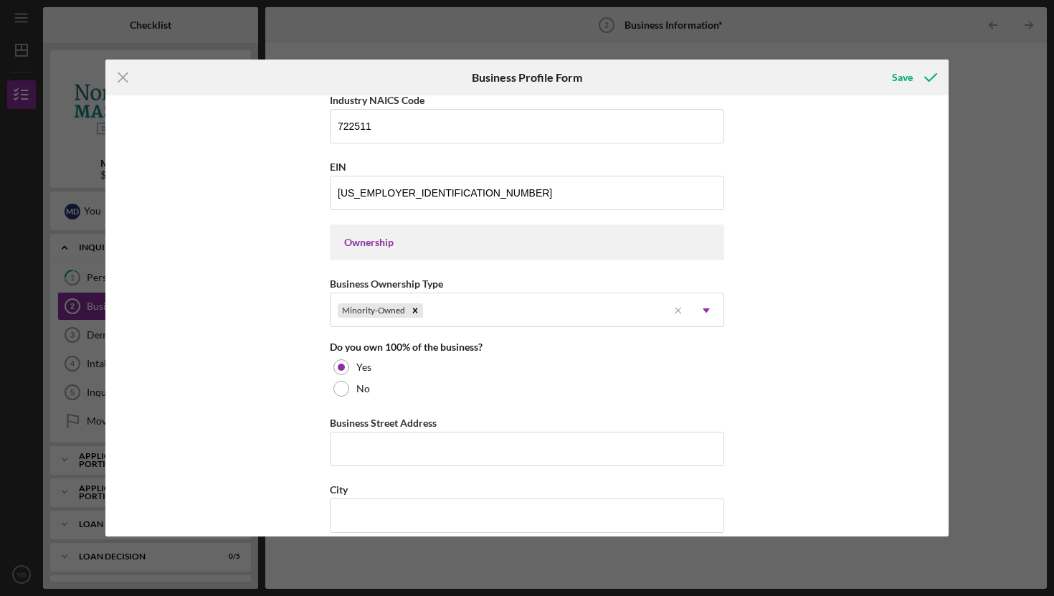
click at [744, 356] on div "Business Name WATERTOWN HALVA LLC DBA Halva Mediterranean Grill Business Start …" at bounding box center [526, 315] width 843 height 441
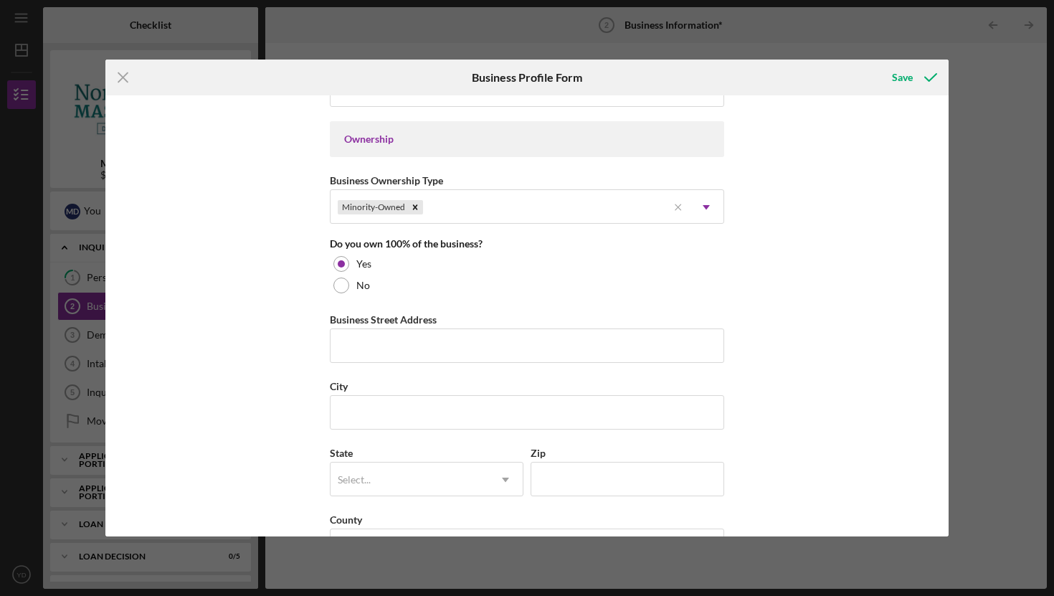
scroll to position [645, 0]
click at [460, 351] on input "Business Street Address" at bounding box center [527, 344] width 394 height 34
type input "[STREET_ADDRESS]"
click at [449, 420] on input "City" at bounding box center [527, 411] width 394 height 34
type input "[GEOGRAPHIC_DATA]"
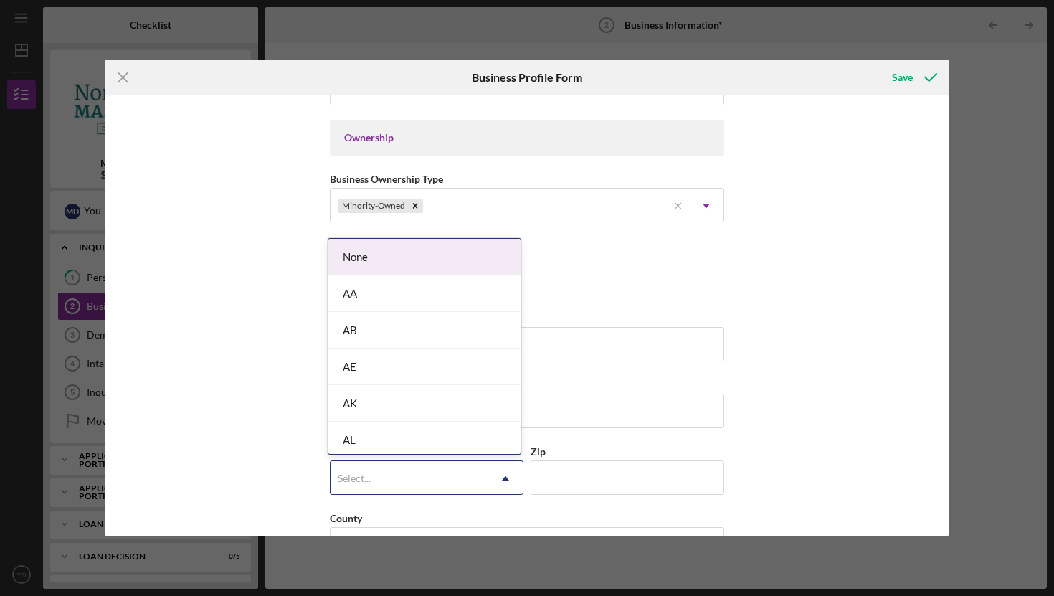
click at [415, 475] on div "Select..." at bounding box center [410, 478] width 158 height 33
type input "N"
type input "M"
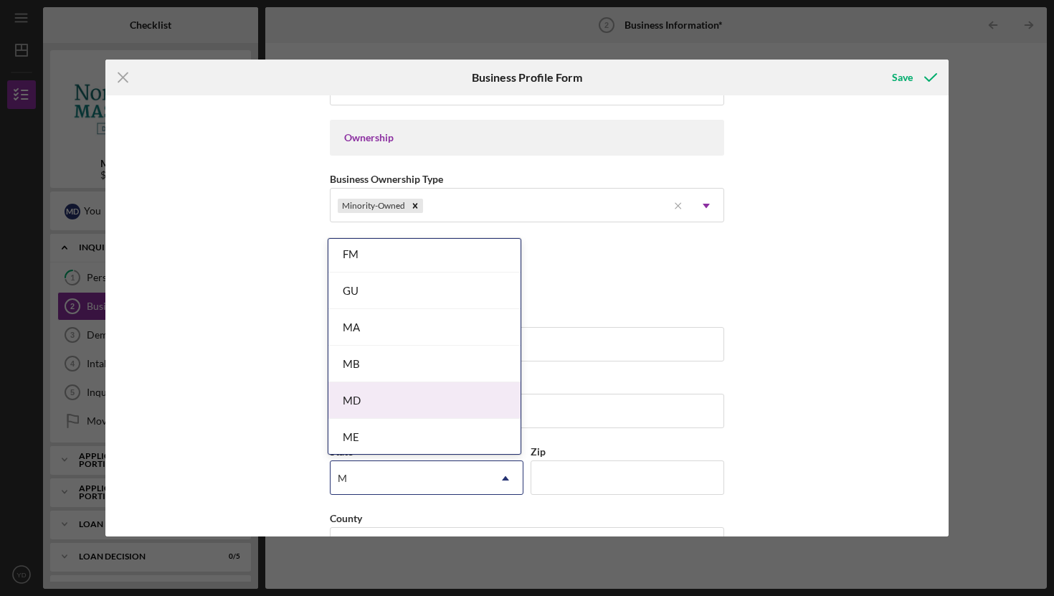
scroll to position [260, 0]
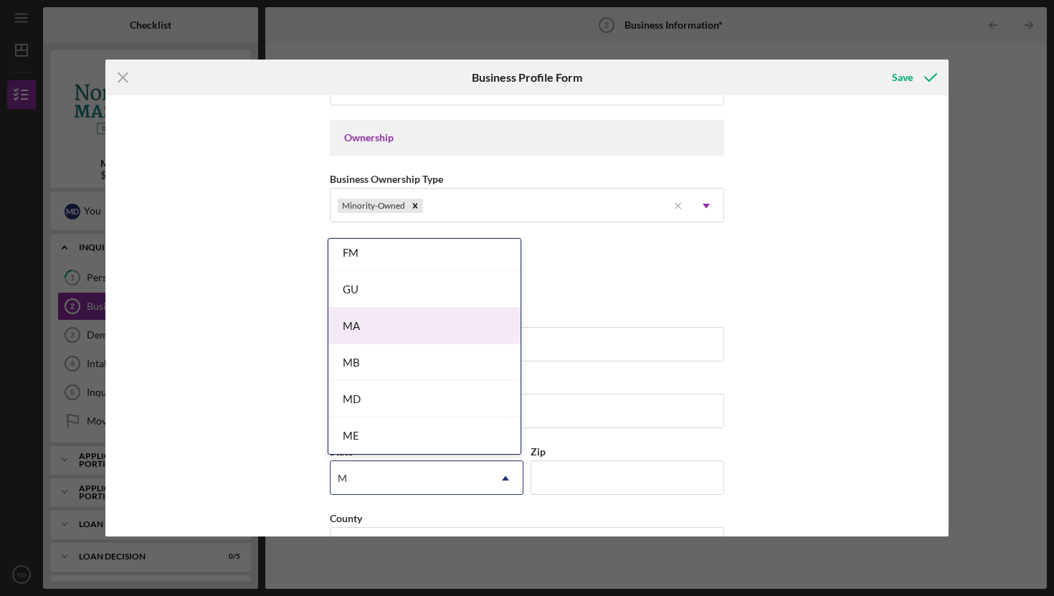
click at [434, 321] on div "MA" at bounding box center [424, 326] width 192 height 37
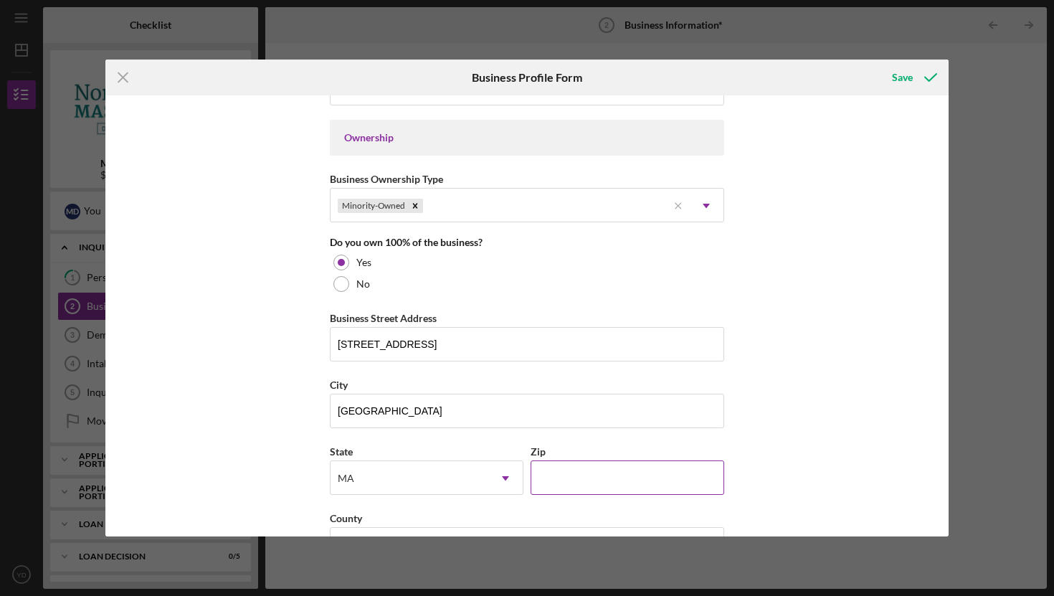
click at [597, 473] on input "Zip" at bounding box center [628, 477] width 194 height 34
type input "02472"
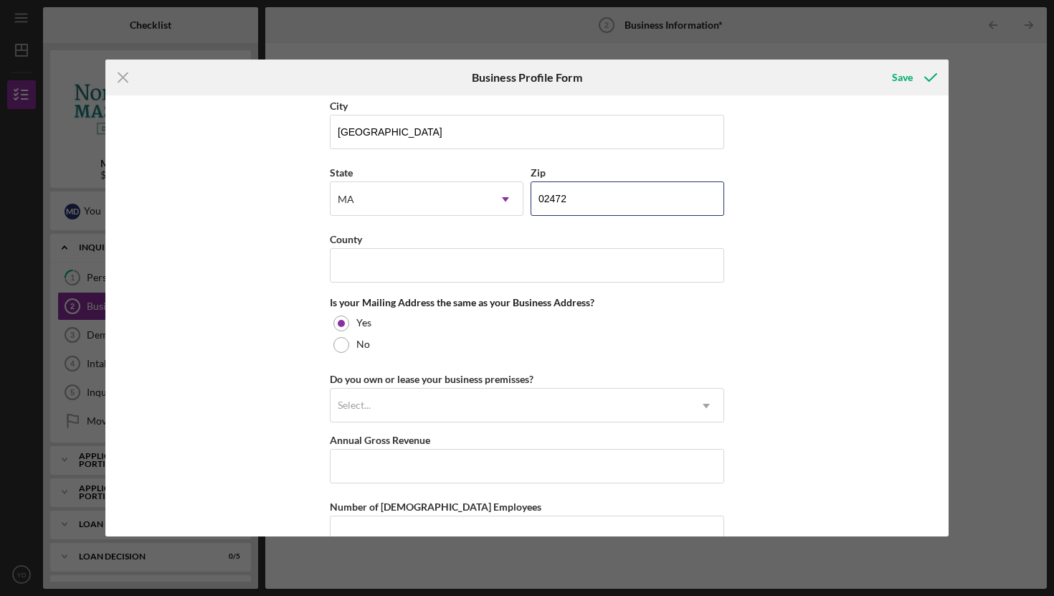
scroll to position [843, 0]
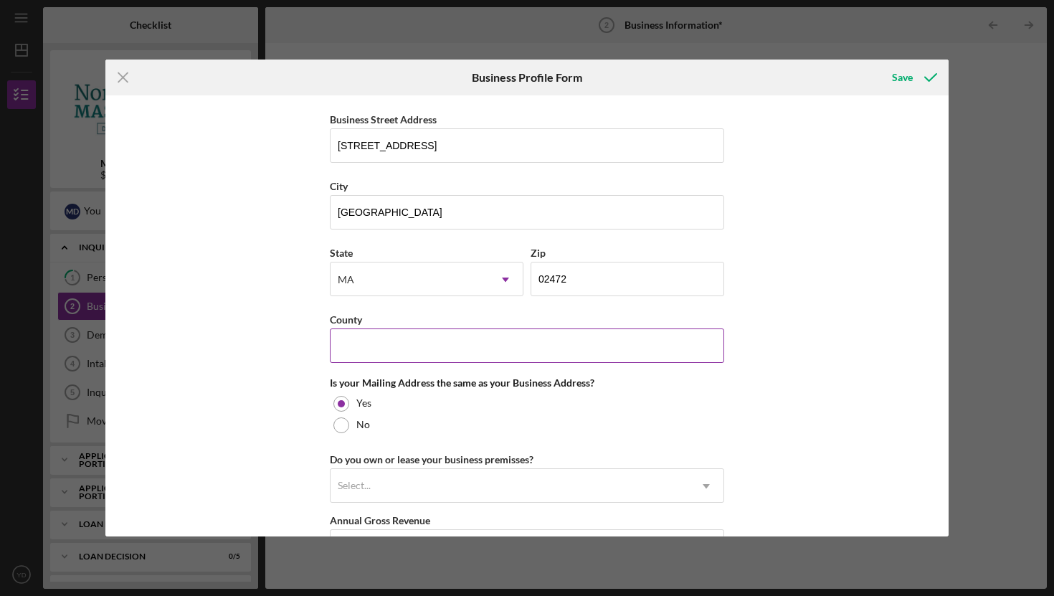
click at [459, 346] on input "County" at bounding box center [527, 345] width 394 height 34
type input "[GEOGRAPHIC_DATA]"
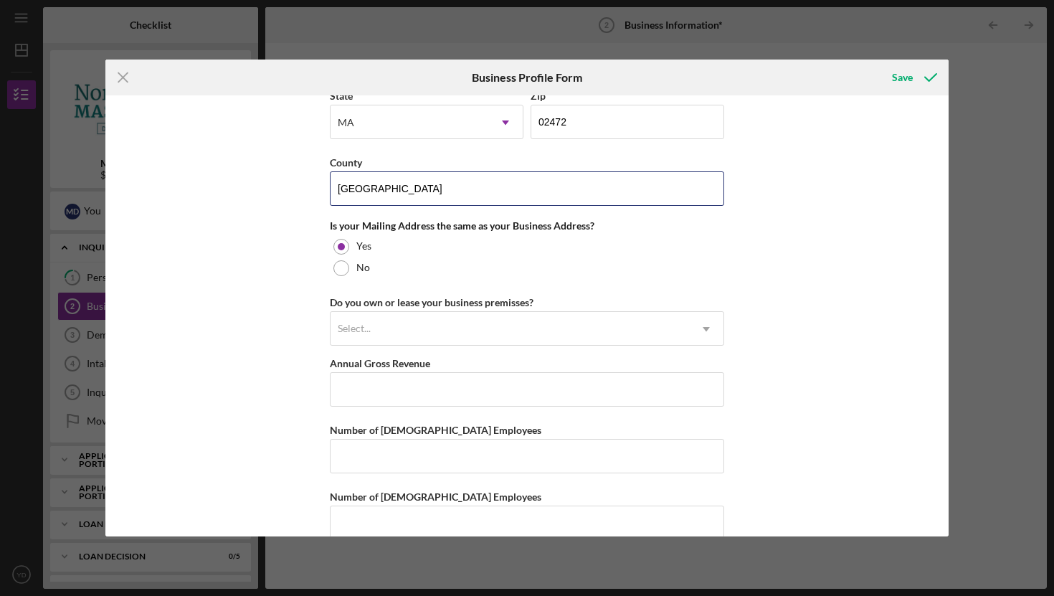
scroll to position [1002, 0]
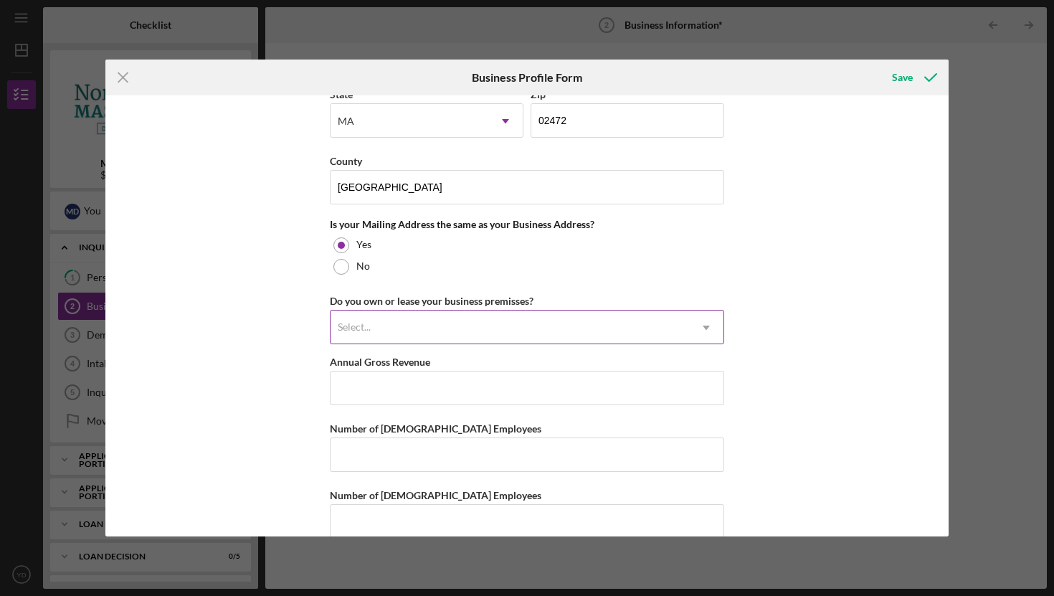
click at [667, 339] on div "Select..." at bounding box center [510, 327] width 359 height 33
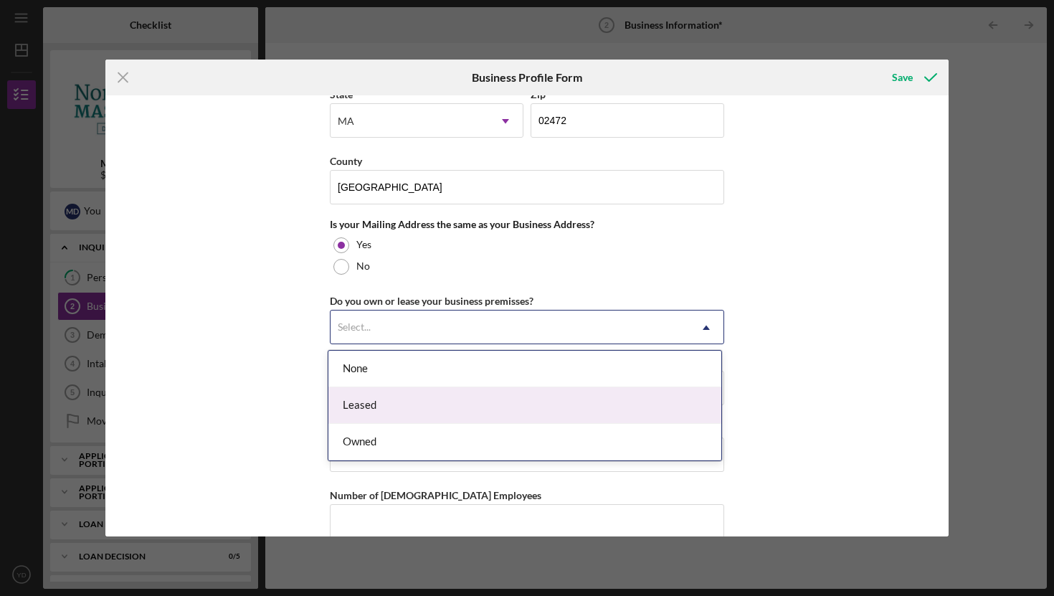
click at [578, 406] on div "Leased" at bounding box center [524, 405] width 393 height 37
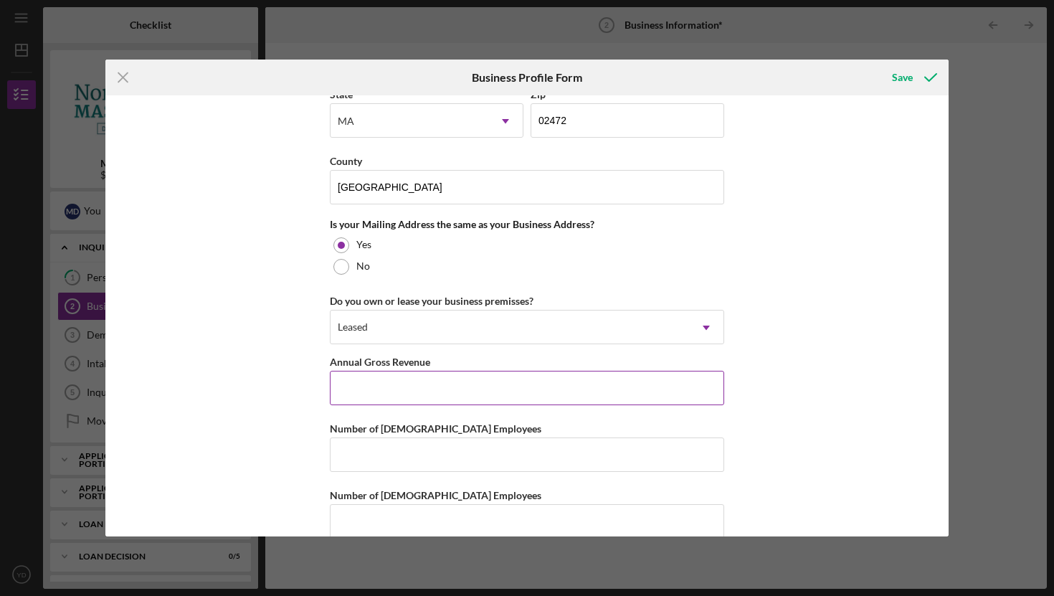
click at [522, 380] on input "Annual Gross Revenue" at bounding box center [527, 388] width 394 height 34
type input "$1,700,000"
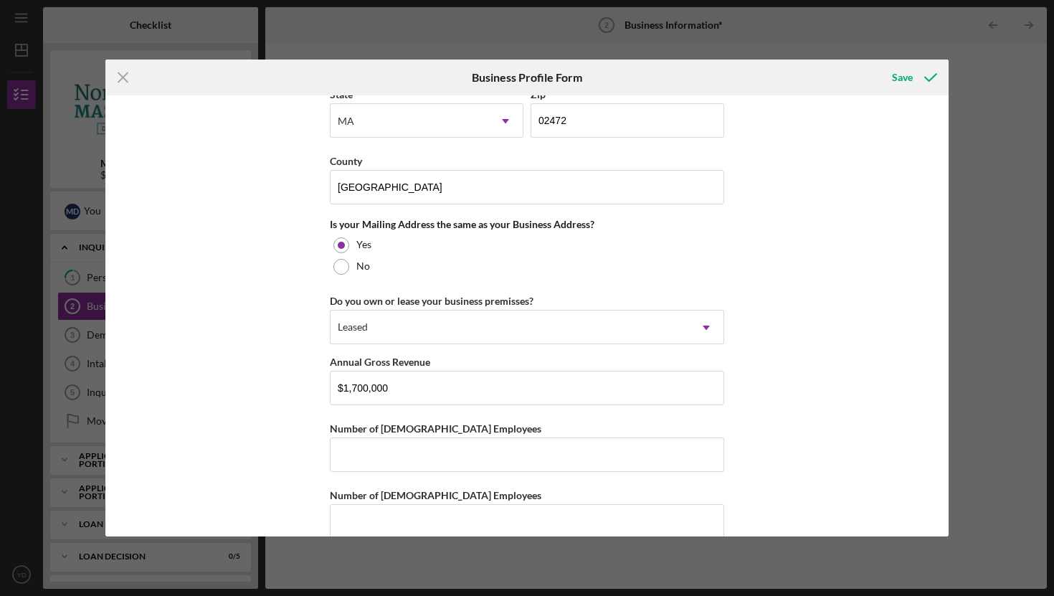
click at [767, 421] on div "Business Name WATERTOWN HALVA LLC DBA Halva Mediterranean Grill Business Start …" at bounding box center [526, 315] width 843 height 441
click at [572, 444] on input "Number of [DEMOGRAPHIC_DATA] Employees" at bounding box center [527, 454] width 394 height 34
type input "5"
click at [765, 416] on div "Business Name WATERTOWN HALVA LLC DBA Halva Mediterranean Grill Business Start …" at bounding box center [526, 315] width 843 height 441
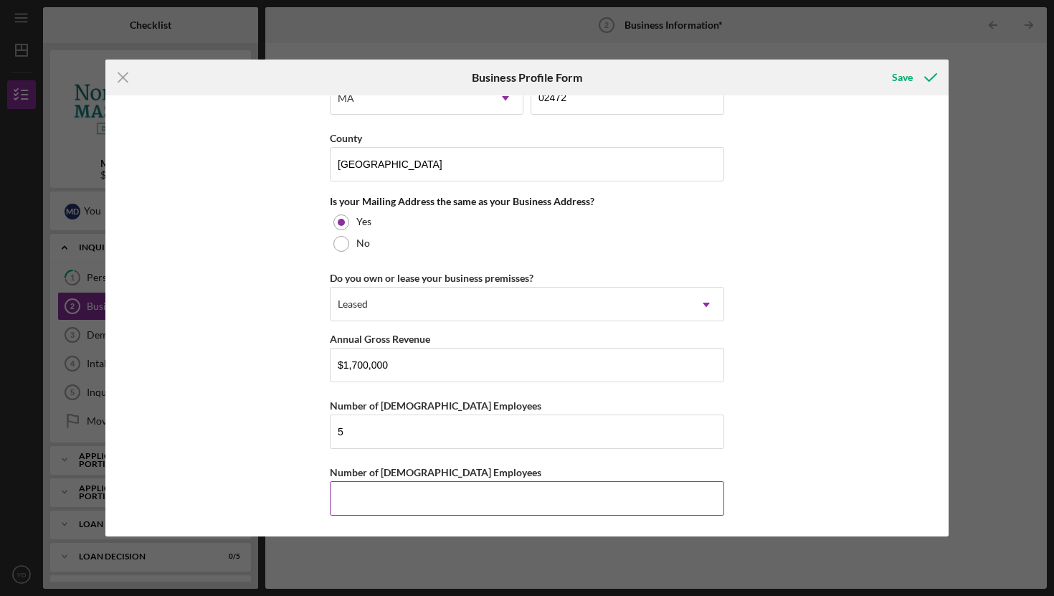
click at [494, 488] on input "Number of [DEMOGRAPHIC_DATA] Employees" at bounding box center [527, 498] width 394 height 34
type input "5"
click at [798, 387] on div "Business Name WATERTOWN HALVA LLC DBA Halva Mediterranean Grill Business Start …" at bounding box center [526, 315] width 843 height 441
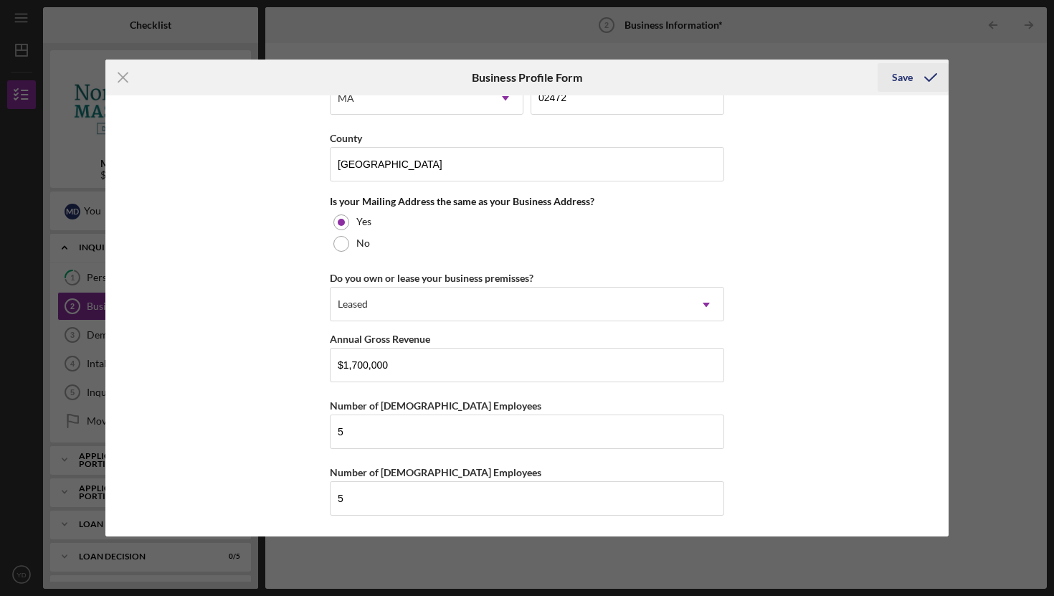
click at [911, 79] on div "Save" at bounding box center [902, 77] width 21 height 29
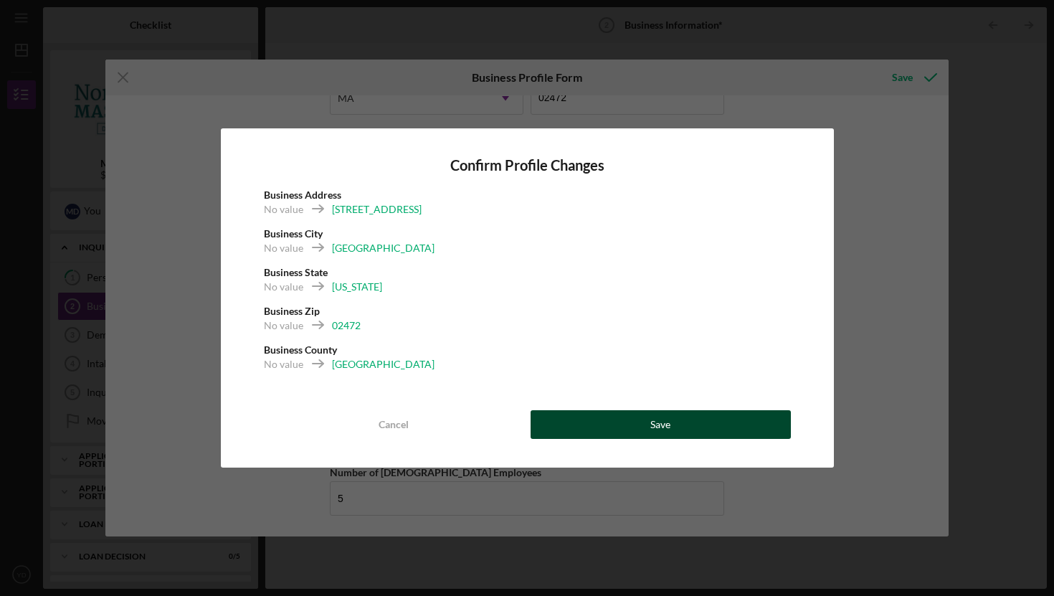
click at [659, 422] on div "Save" at bounding box center [661, 424] width 20 height 29
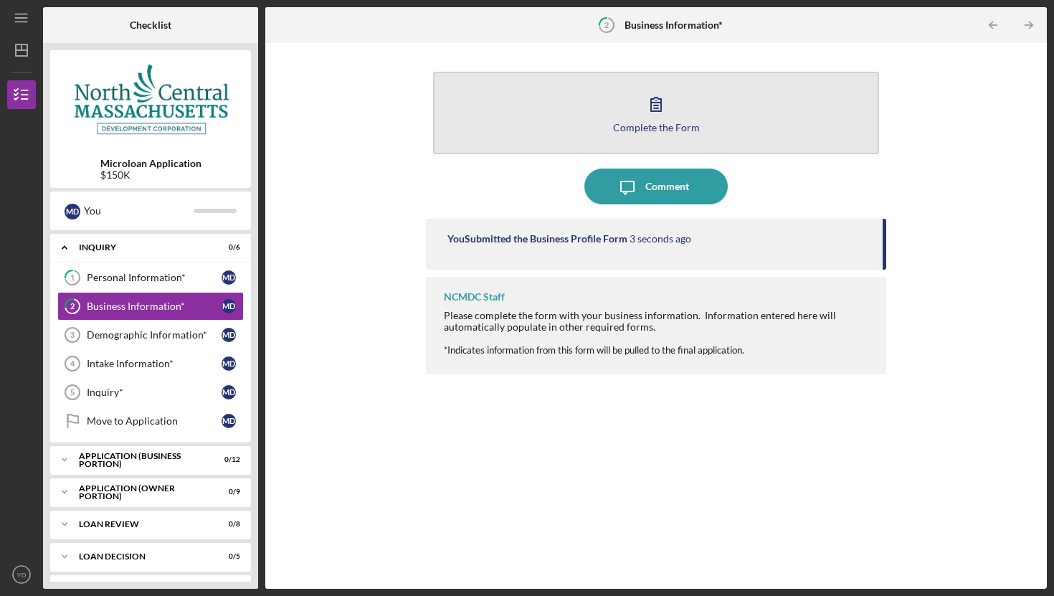
click at [641, 115] on icon "button" at bounding box center [656, 104] width 36 height 36
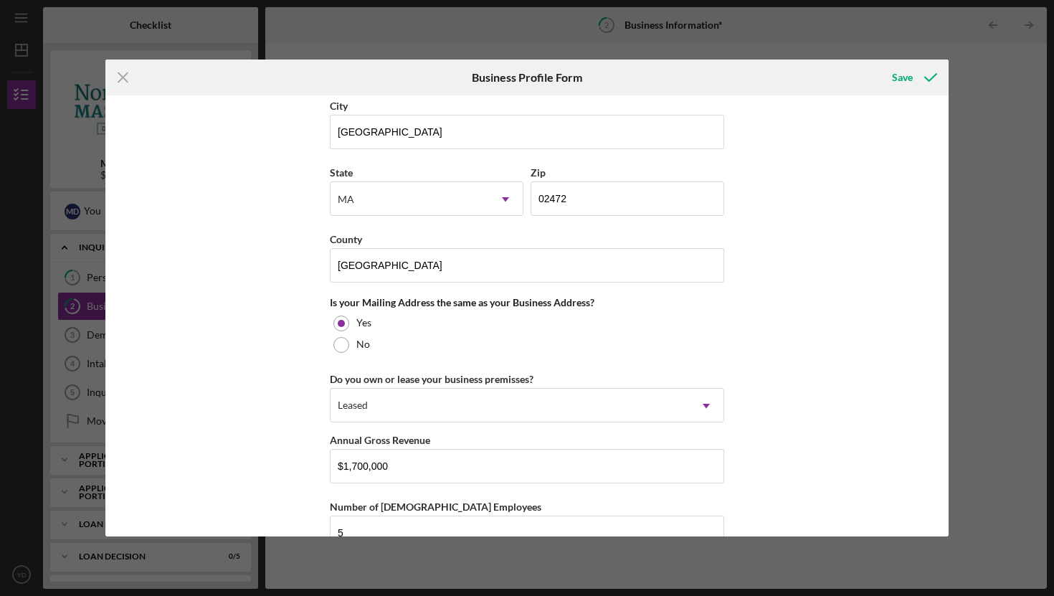
scroll to position [1025, 0]
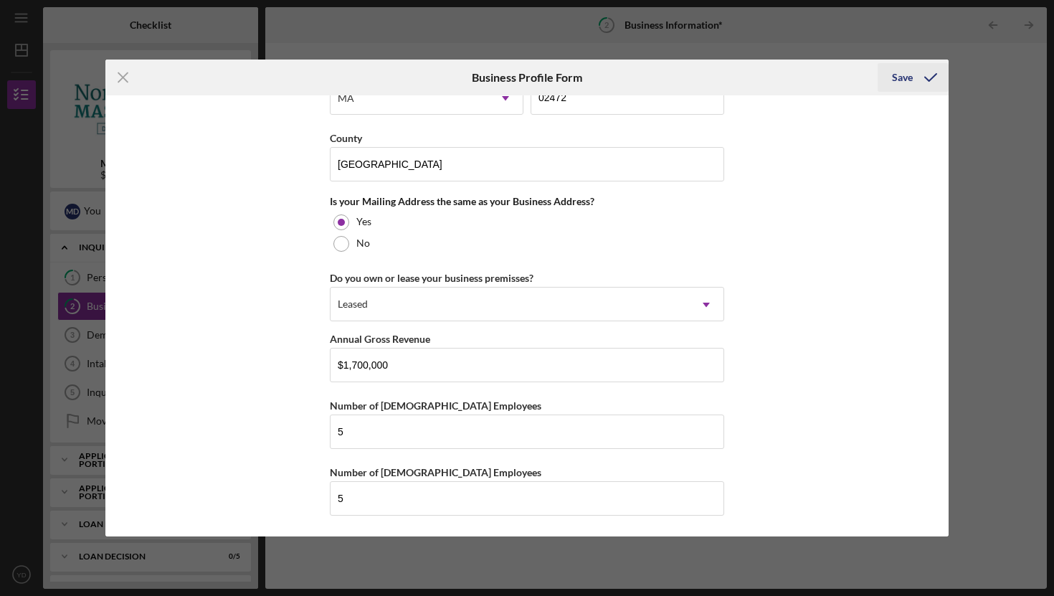
click at [908, 78] on div "Save" at bounding box center [902, 77] width 21 height 29
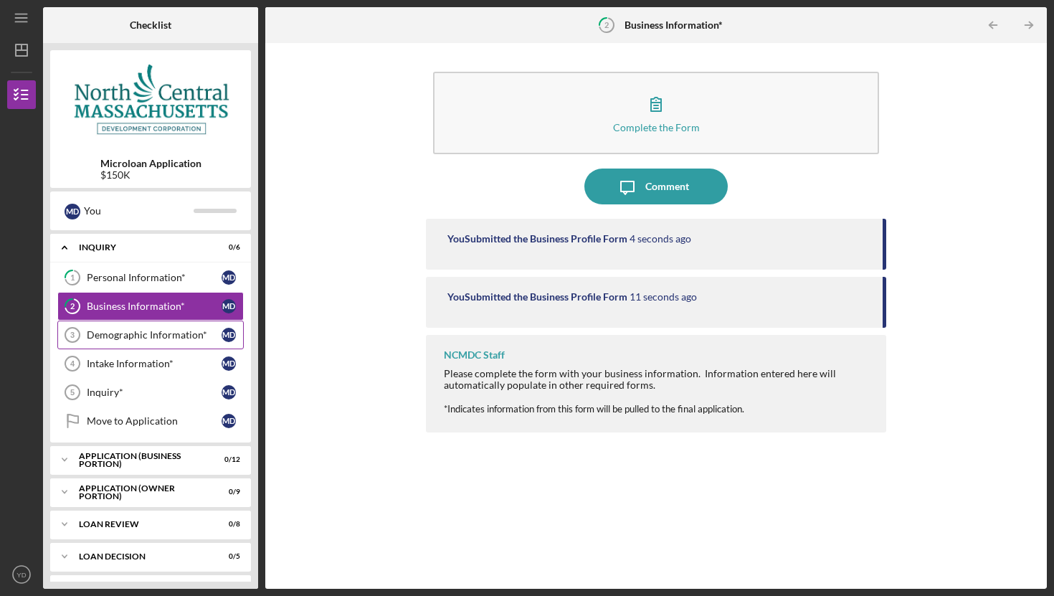
click at [175, 339] on div "Demographic Information*" at bounding box center [154, 334] width 135 height 11
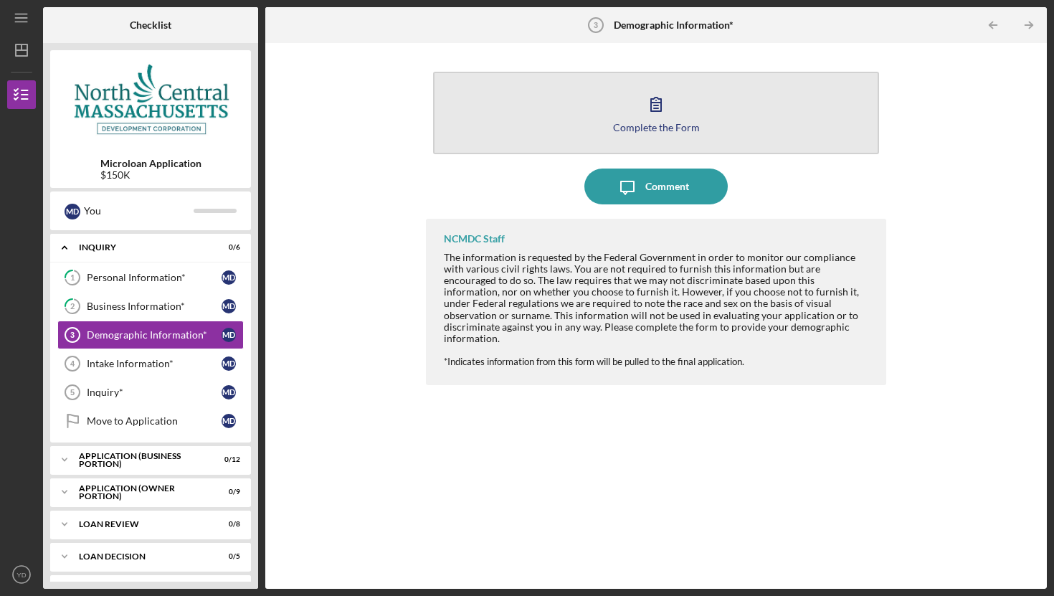
click at [596, 138] on button "Complete the Form Form" at bounding box center [656, 113] width 446 height 82
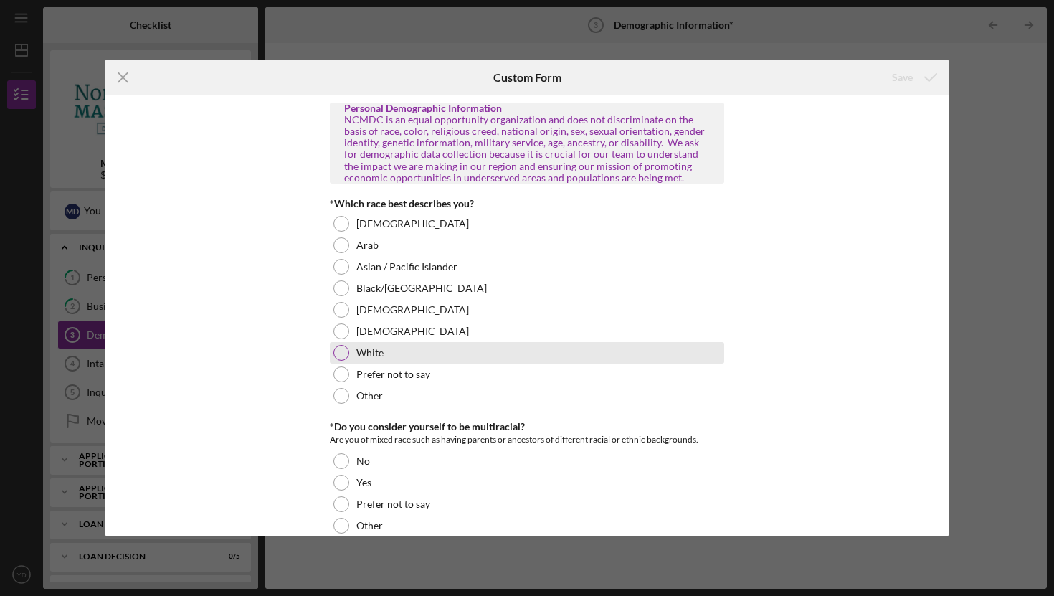
click at [372, 356] on label "White" at bounding box center [369, 352] width 27 height 11
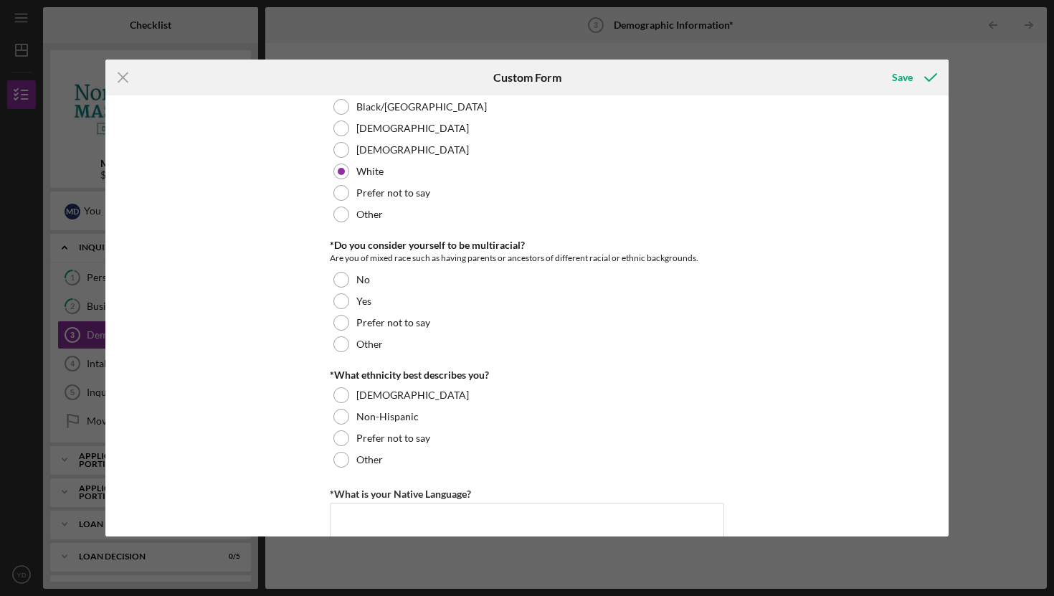
scroll to position [182, 0]
click at [409, 273] on div "No" at bounding box center [527, 279] width 394 height 22
click at [384, 418] on label "Non-Hispanic" at bounding box center [387, 415] width 62 height 11
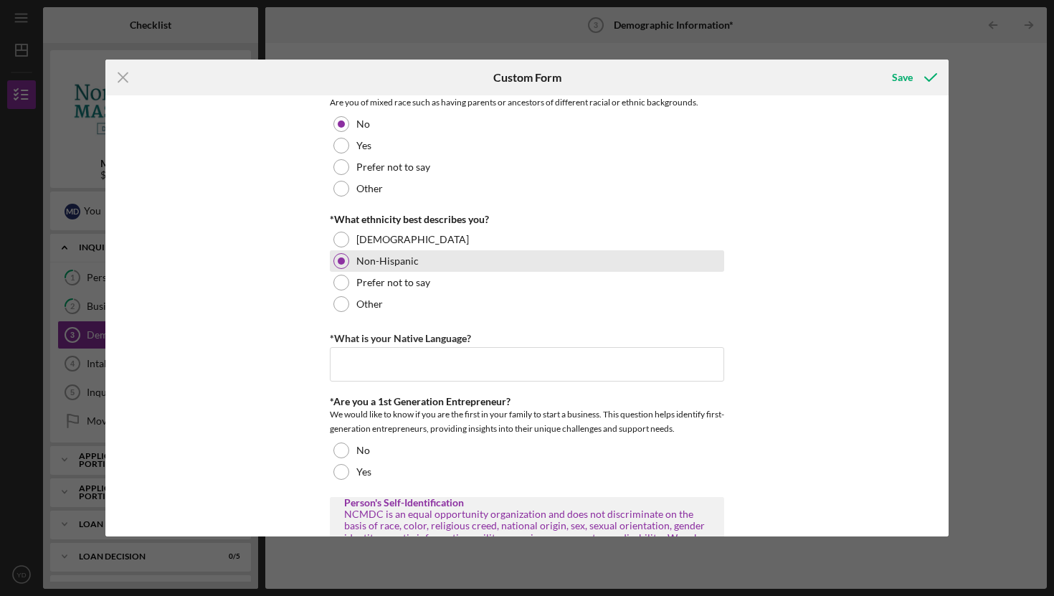
scroll to position [356, 0]
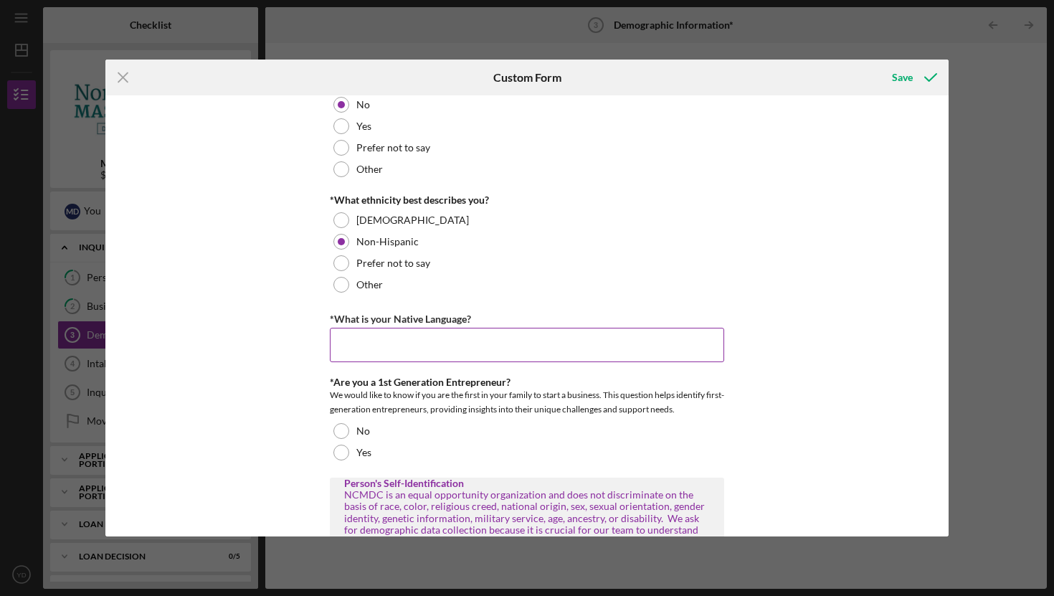
click at [623, 346] on input "*What is your Native Language?" at bounding box center [527, 345] width 394 height 34
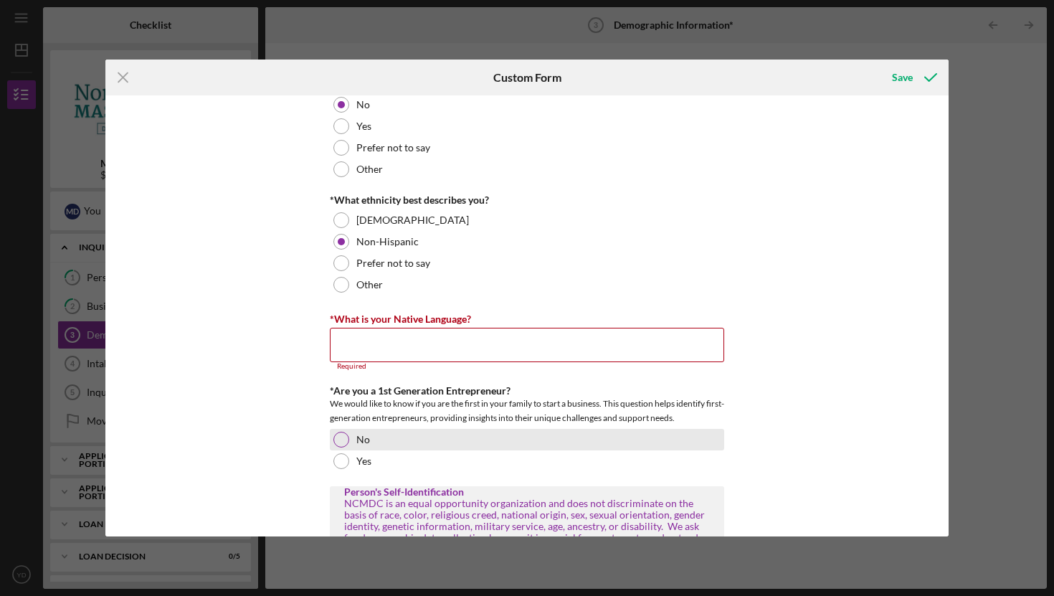
click at [346, 429] on div "No" at bounding box center [527, 440] width 394 height 22
click at [396, 348] on input "*What is your Native Language?" at bounding box center [527, 345] width 394 height 34
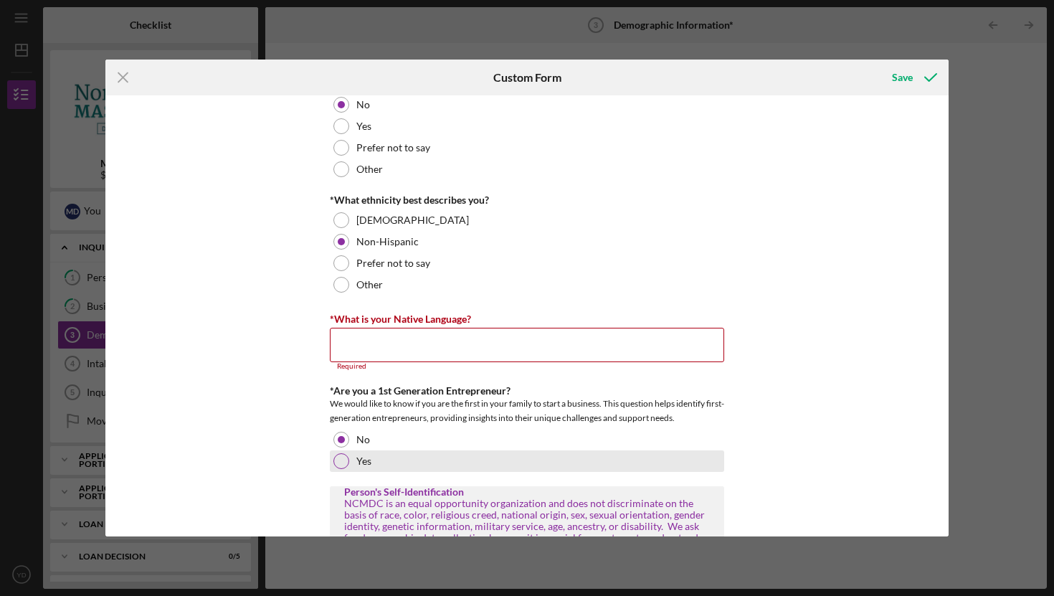
click at [334, 453] on div "Yes" at bounding box center [527, 461] width 394 height 22
click at [365, 354] on input "*What is your Native Language?" at bounding box center [527, 345] width 394 height 34
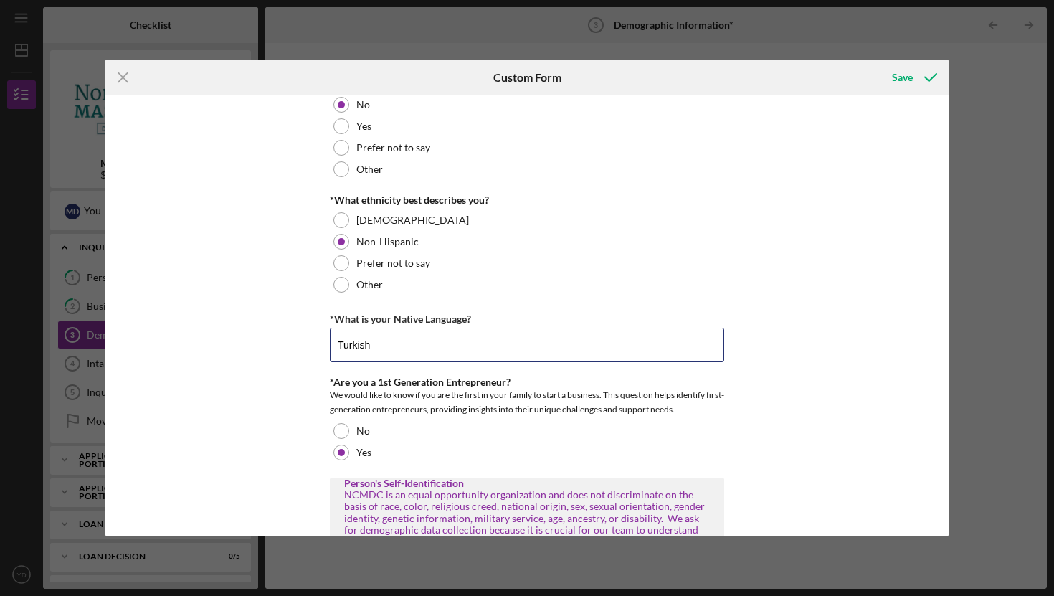
type input "Turkish"
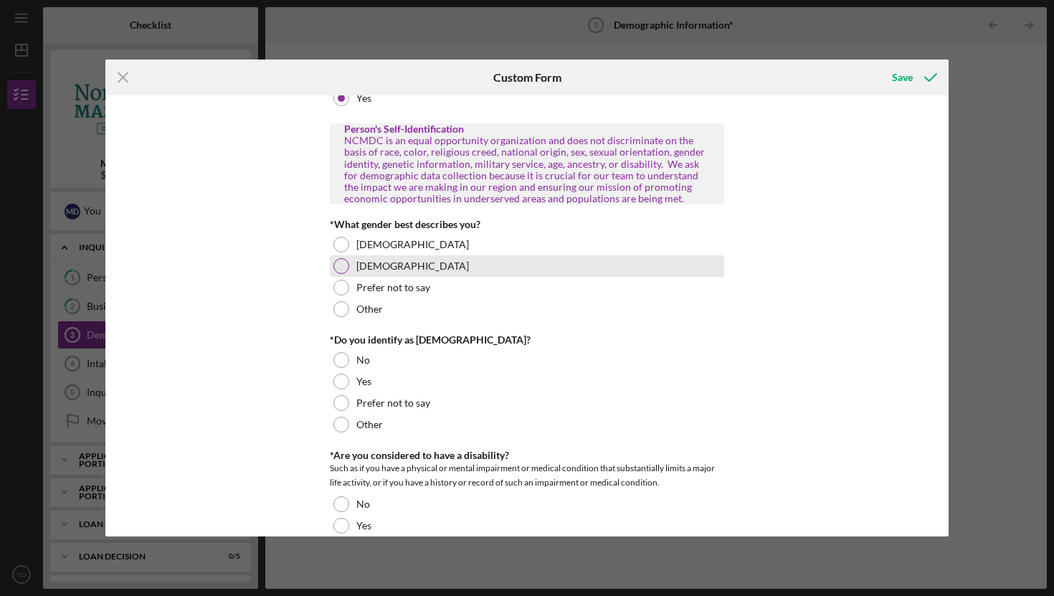
scroll to position [715, 0]
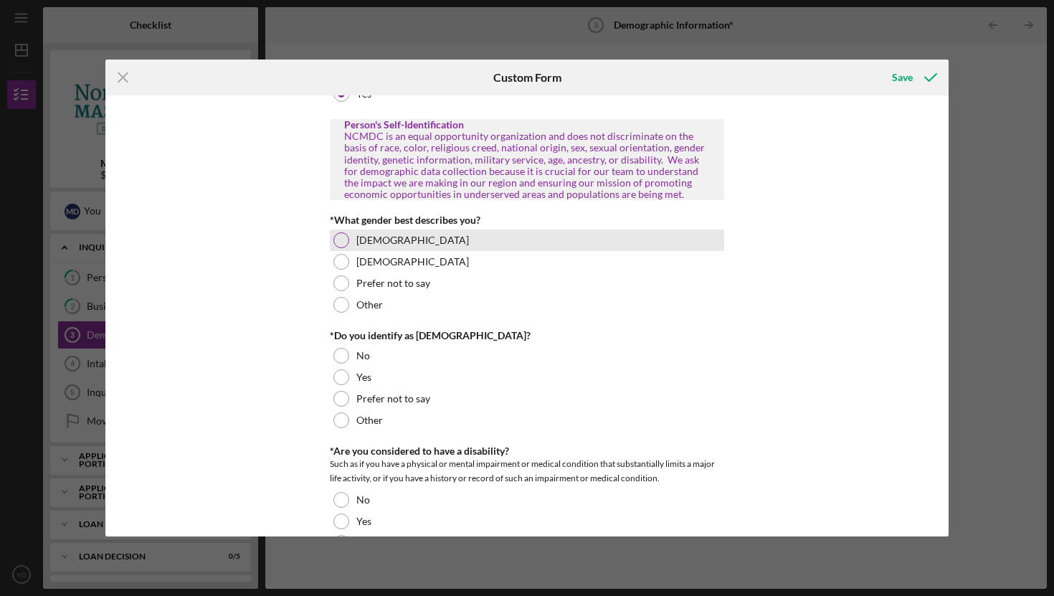
click at [395, 241] on div "[DEMOGRAPHIC_DATA]" at bounding box center [527, 241] width 394 height 22
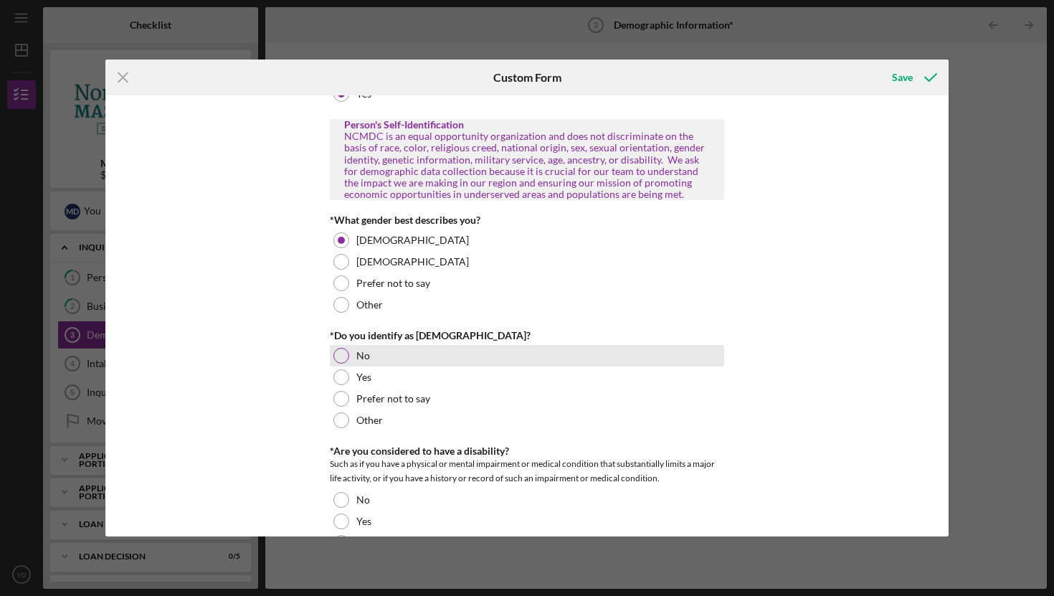
click at [369, 356] on div "No" at bounding box center [527, 356] width 394 height 22
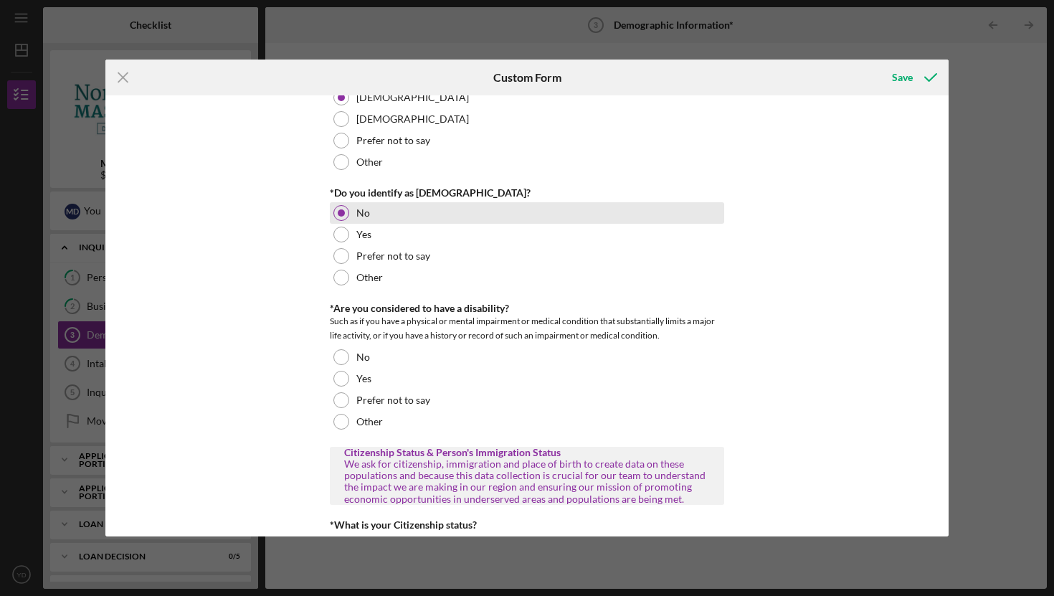
scroll to position [860, 0]
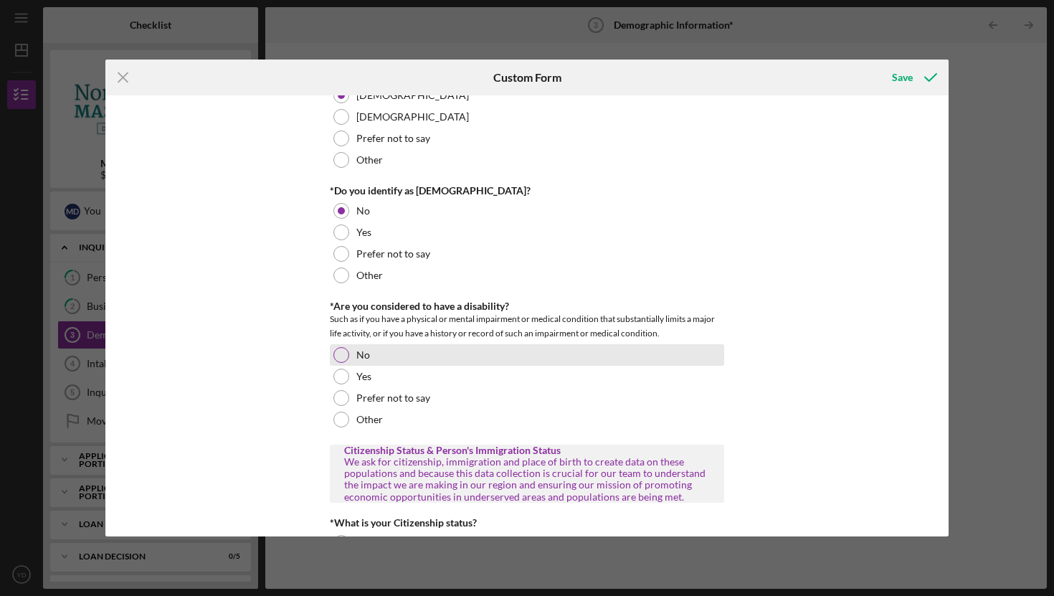
click at [369, 356] on div "No" at bounding box center [527, 355] width 394 height 22
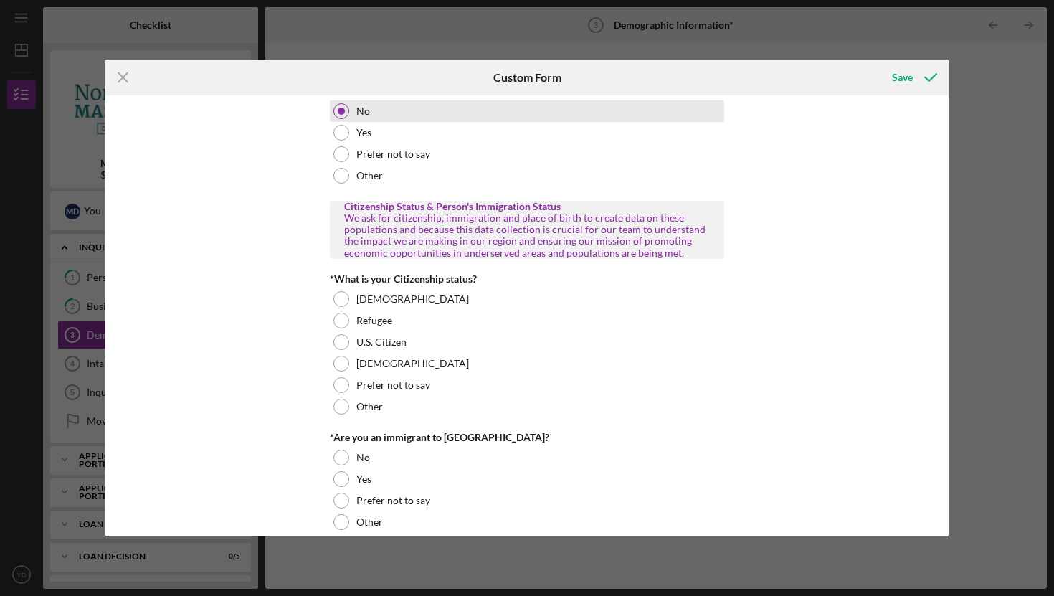
scroll to position [1109, 0]
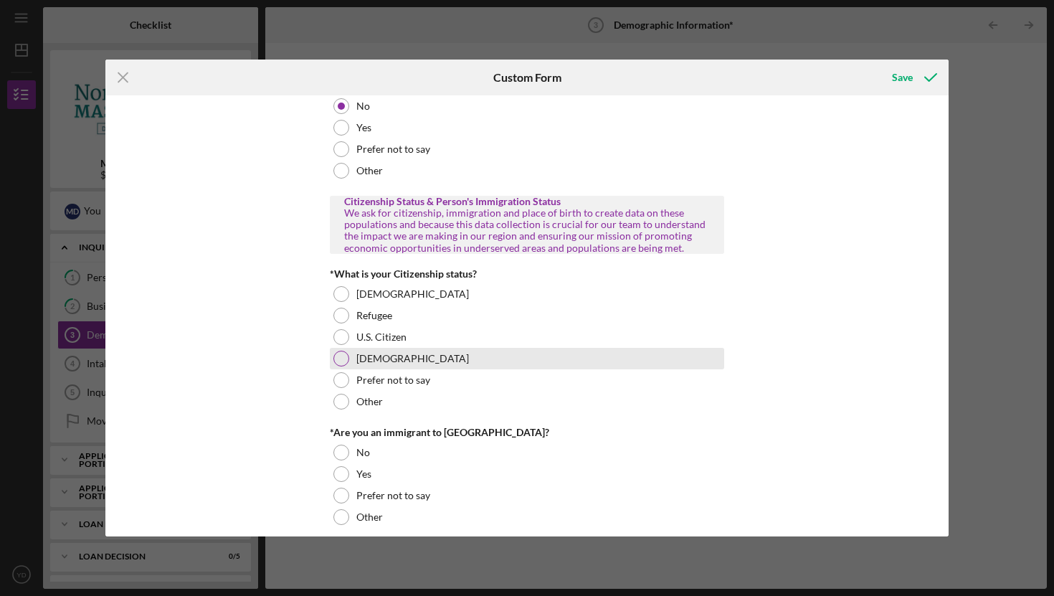
click at [374, 359] on label "[DEMOGRAPHIC_DATA]" at bounding box center [412, 358] width 113 height 11
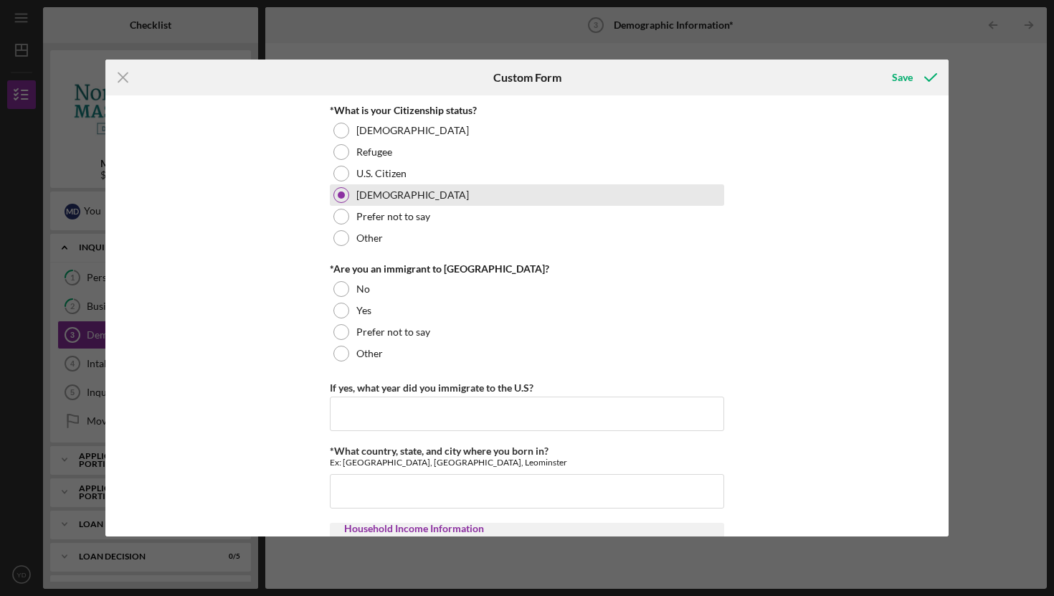
scroll to position [1276, 0]
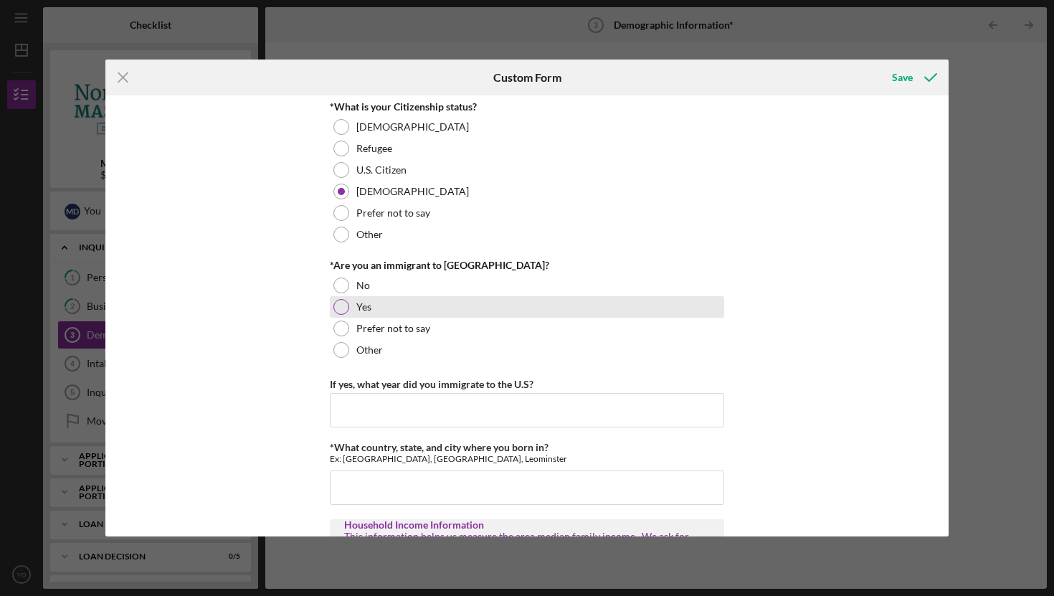
click at [397, 305] on div "Yes" at bounding box center [527, 307] width 394 height 22
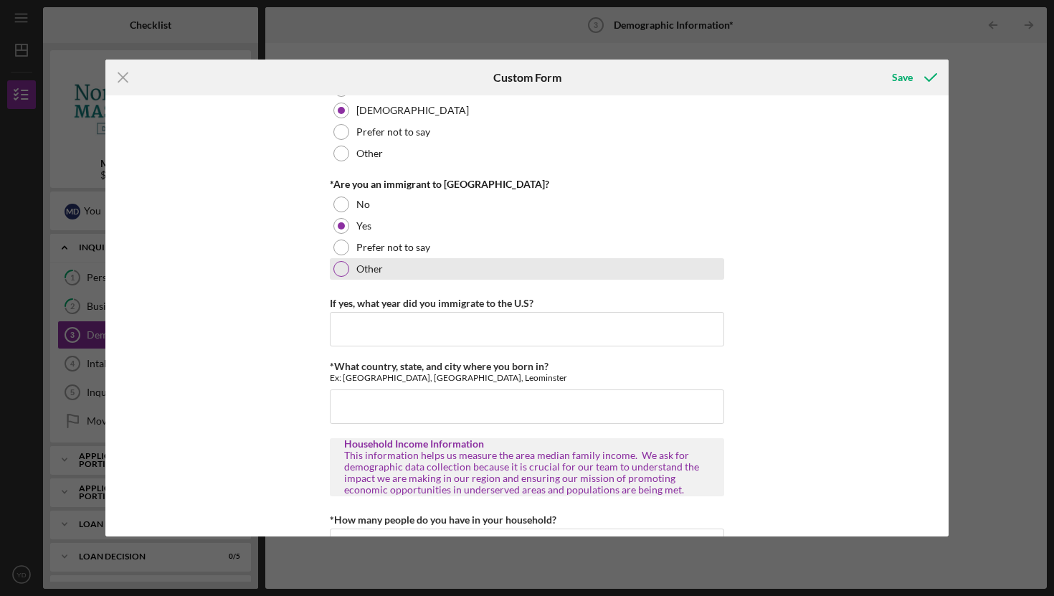
scroll to position [1361, 0]
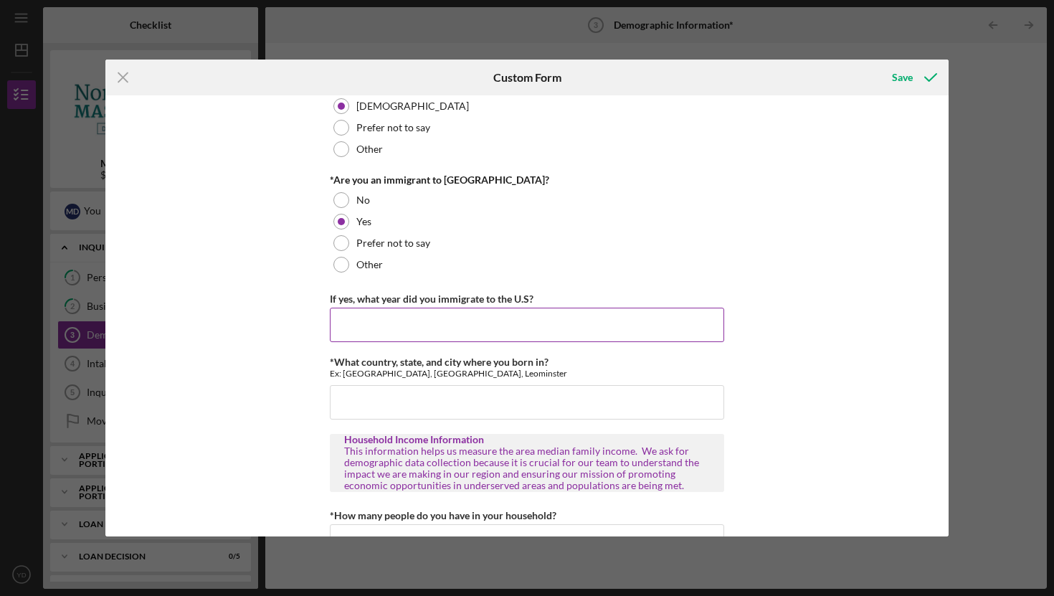
click at [512, 323] on input "If yes, what year did you immigrate to the U.S?" at bounding box center [527, 325] width 394 height 34
type input "2019"
click at [780, 384] on div "Personal Demographic Information NCMDC is an equal opportunity organization and…" at bounding box center [526, 315] width 843 height 441
click at [607, 402] on input "*What country, state, and city where you born in?" at bounding box center [527, 402] width 394 height 34
click at [861, 381] on div "Personal Demographic Information NCMDC is an equal opportunity organization and…" at bounding box center [526, 315] width 843 height 441
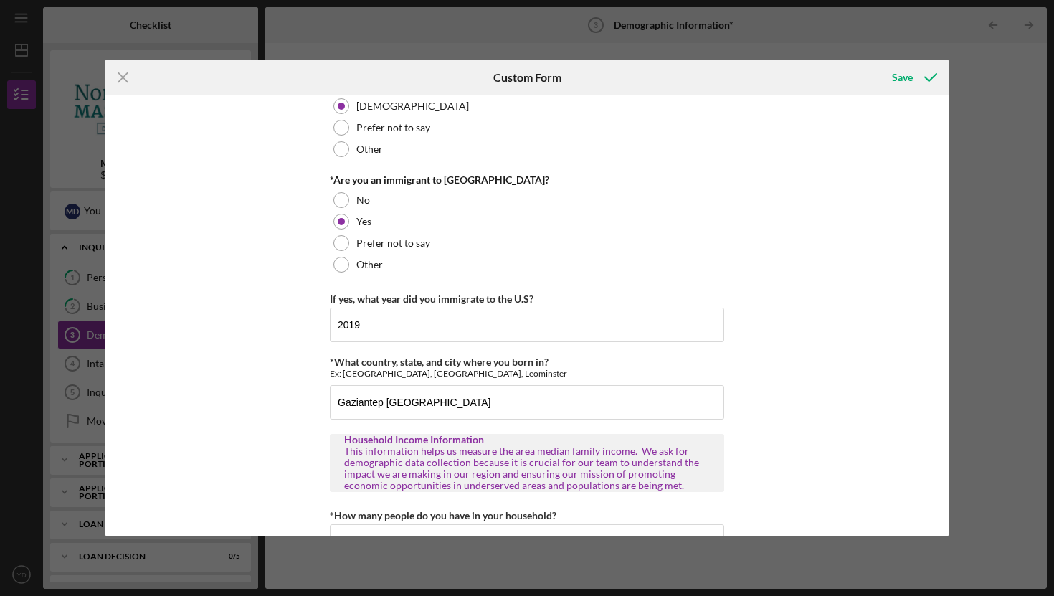
scroll to position [1471, 0]
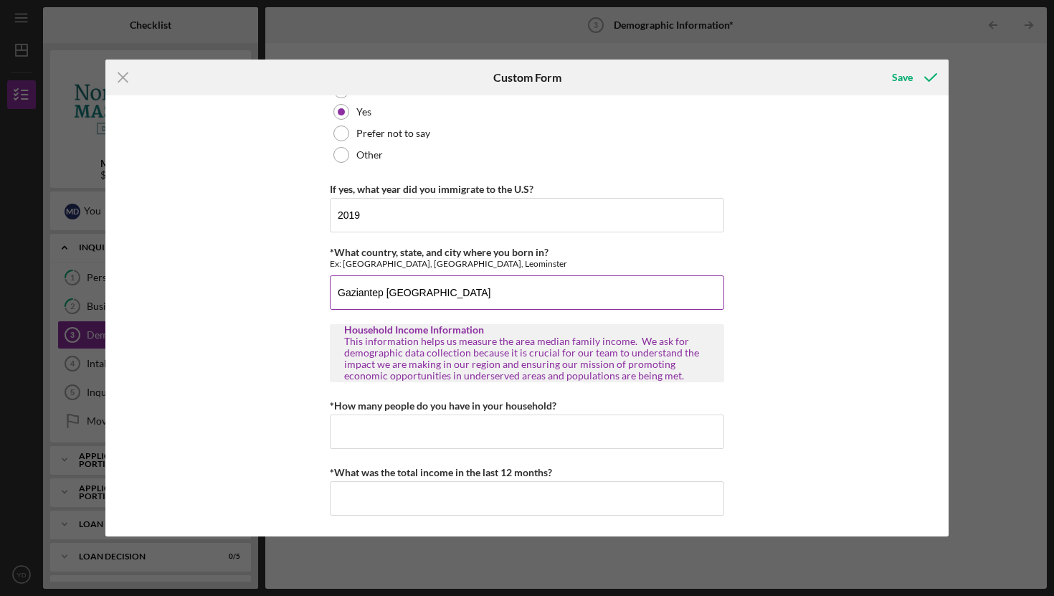
click at [385, 297] on input "Gaziantep [GEOGRAPHIC_DATA]" at bounding box center [527, 292] width 394 height 34
type input "[GEOGRAPHIC_DATA], [GEOGRAPHIC_DATA]"
click at [749, 345] on div "Personal Demographic Information NCMDC is an equal opportunity organization and…" at bounding box center [526, 315] width 843 height 441
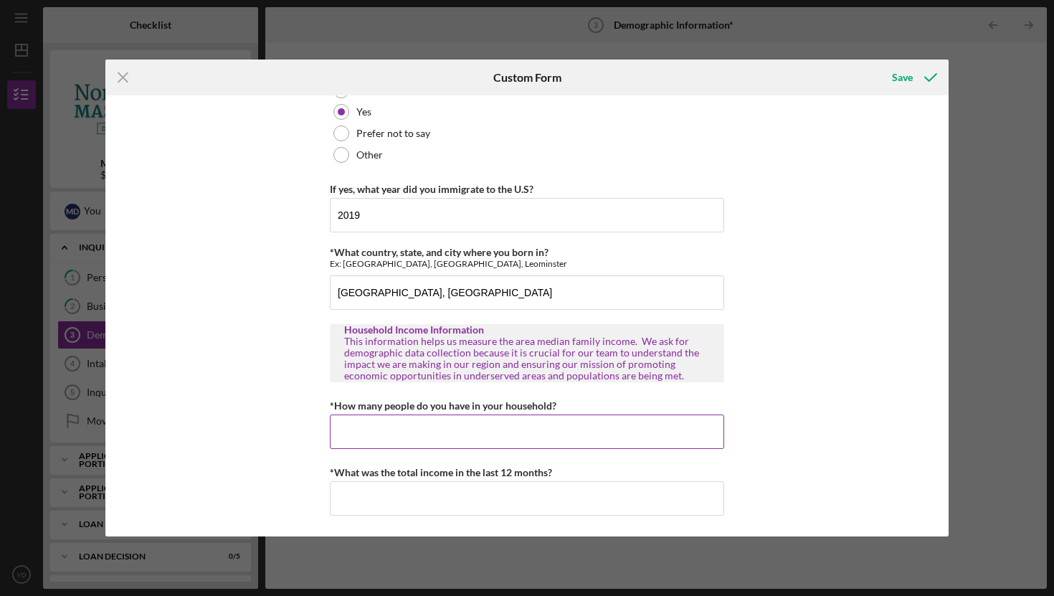
click at [567, 425] on input "*How many people do you have in your household?" at bounding box center [527, 432] width 394 height 34
type input "2"
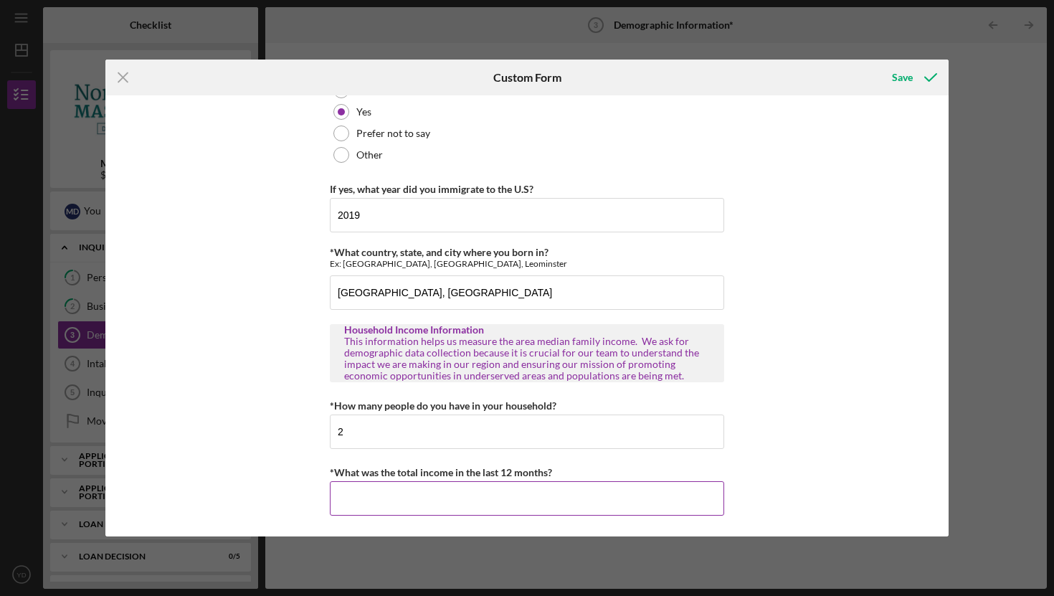
click at [536, 503] on input "*What was the total income in the last 12 months?" at bounding box center [527, 498] width 394 height 34
type input "$120,000"
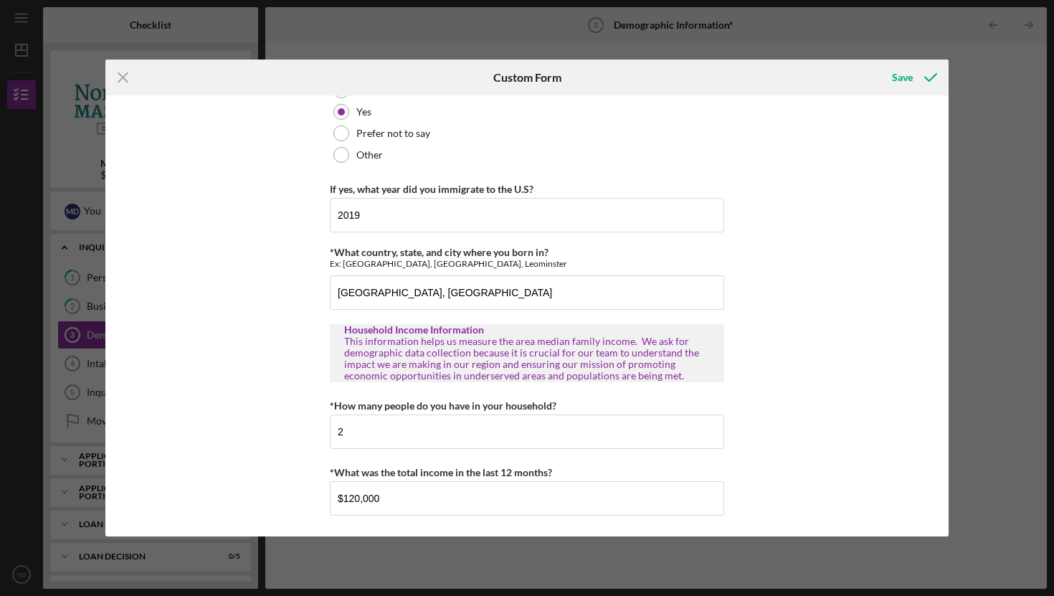
click at [810, 458] on div "Personal Demographic Information NCMDC is an equal opportunity organization and…" at bounding box center [526, 315] width 843 height 441
click at [911, 82] on div "Save" at bounding box center [902, 77] width 21 height 29
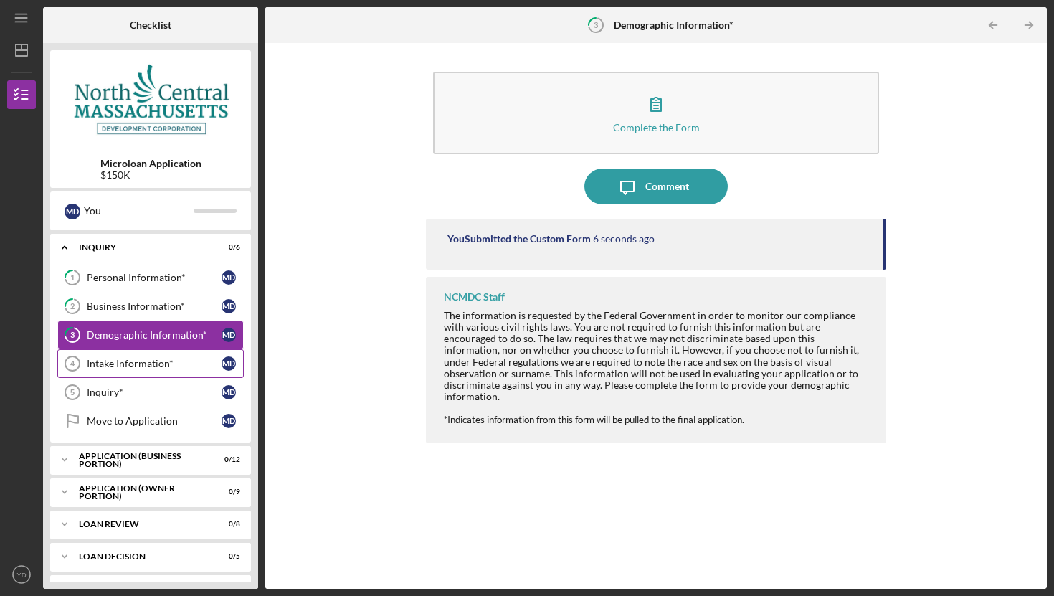
click at [140, 364] on div "Intake Information*" at bounding box center [154, 363] width 135 height 11
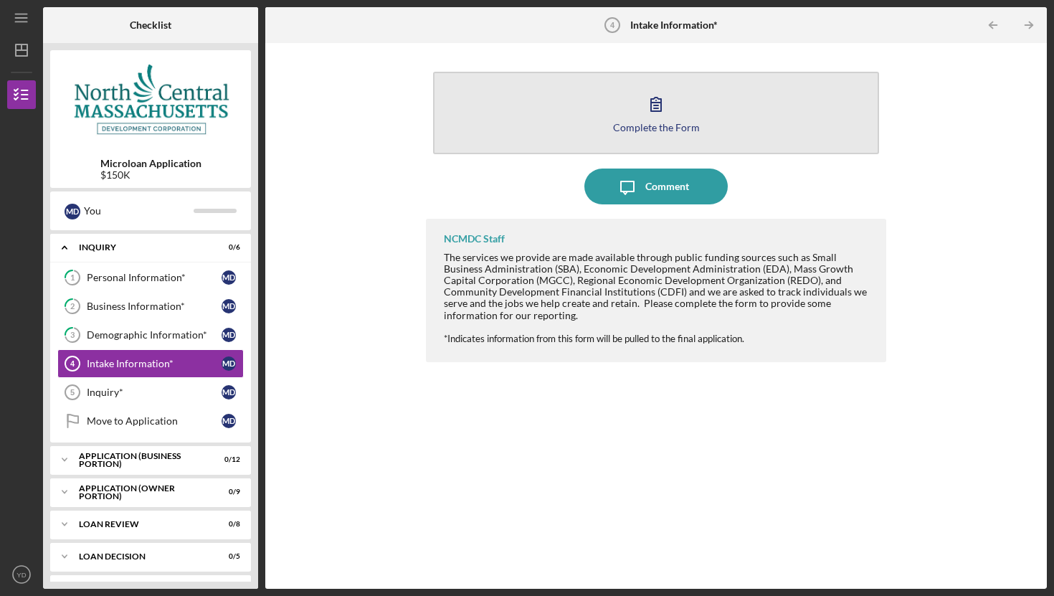
click at [627, 123] on div "Complete the Form" at bounding box center [656, 127] width 87 height 11
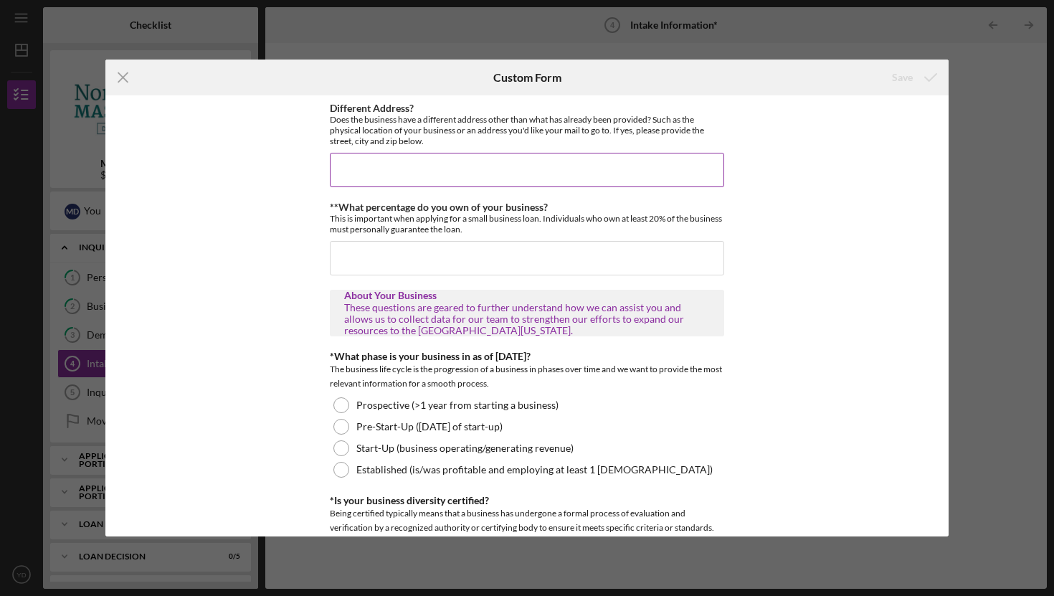
click at [476, 167] on input "Different Address?" at bounding box center [527, 170] width 394 height 34
click at [590, 261] on input "**What percentage do you own of your business?" at bounding box center [527, 258] width 394 height 34
type input "100"
click at [790, 315] on div "Different Address? Does the business have a different address other than what h…" at bounding box center [526, 315] width 843 height 441
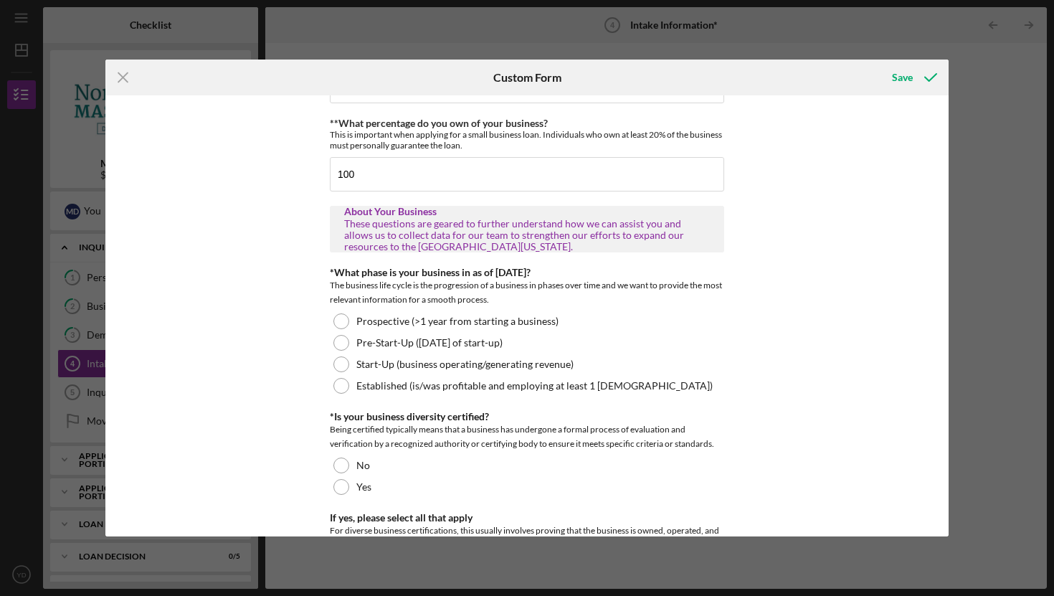
scroll to position [93, 0]
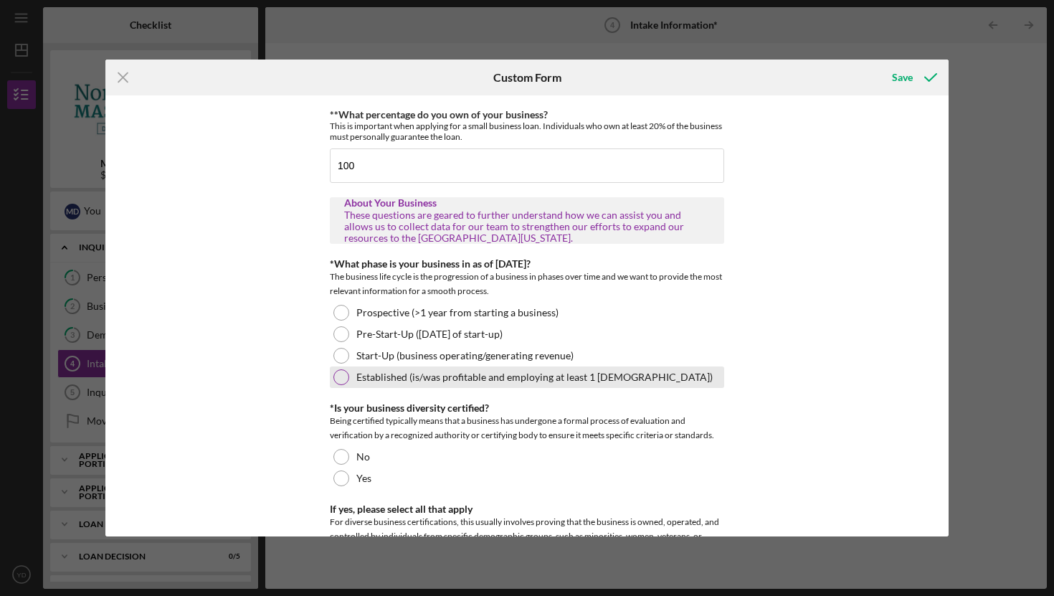
click at [463, 379] on label "Established (is/was profitable and employing at least 1 [DEMOGRAPHIC_DATA])" at bounding box center [534, 377] width 356 height 11
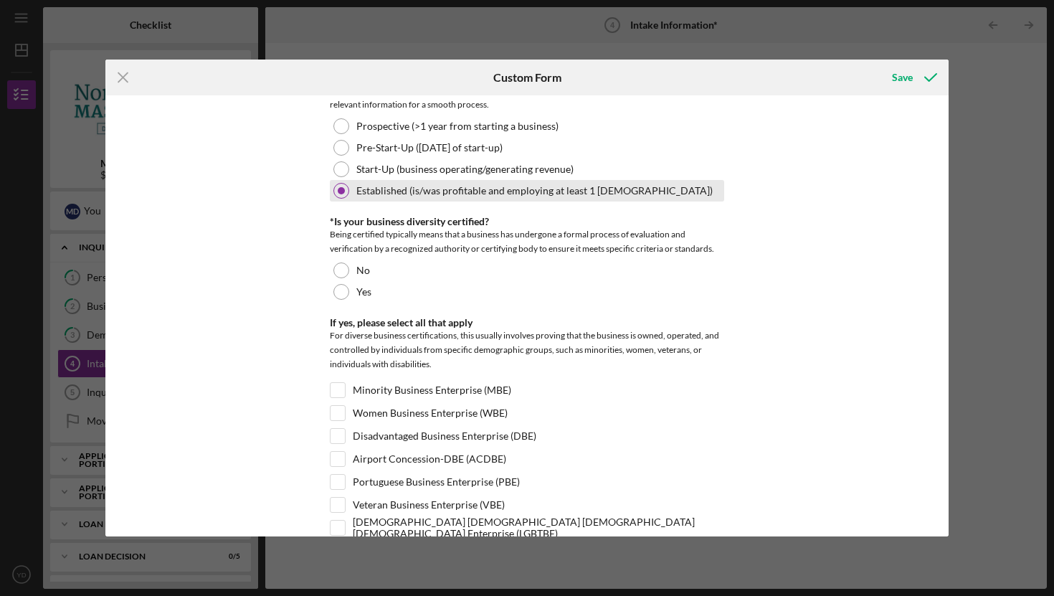
scroll to position [282, 0]
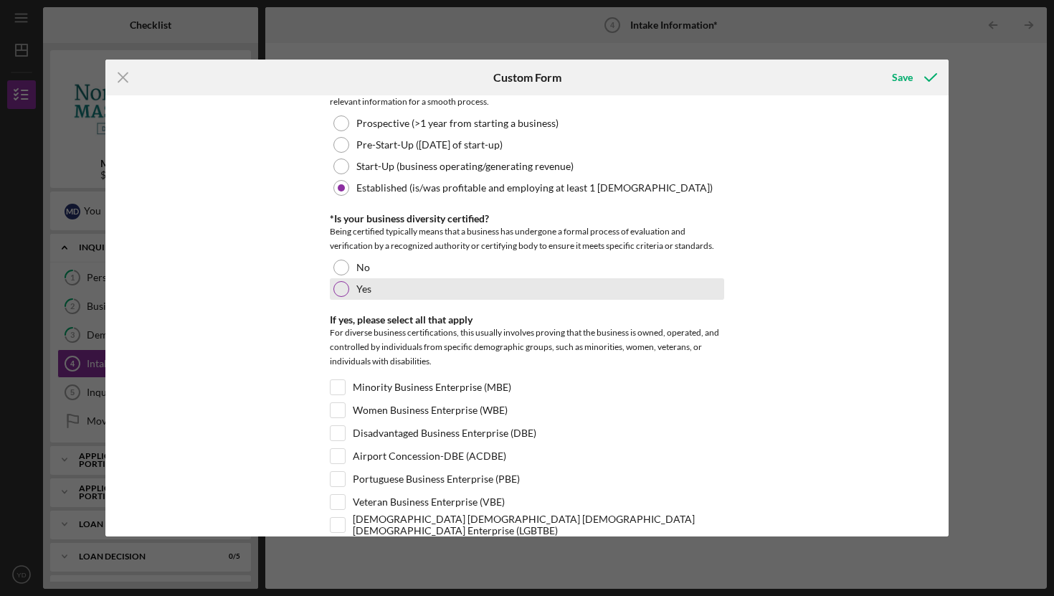
click at [436, 295] on div "Yes" at bounding box center [527, 289] width 394 height 22
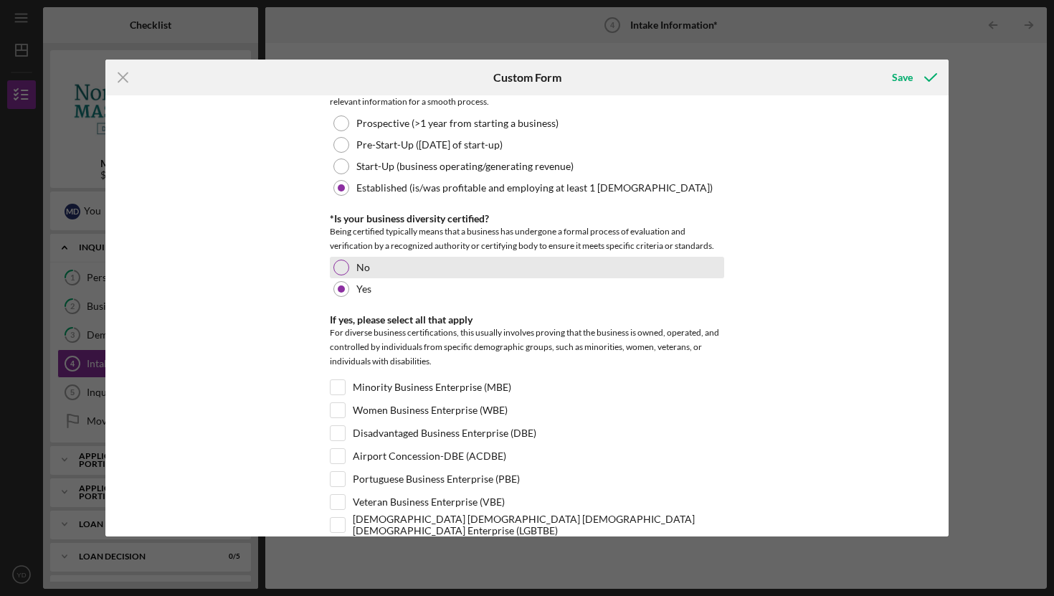
click at [432, 270] on div "No" at bounding box center [527, 268] width 394 height 22
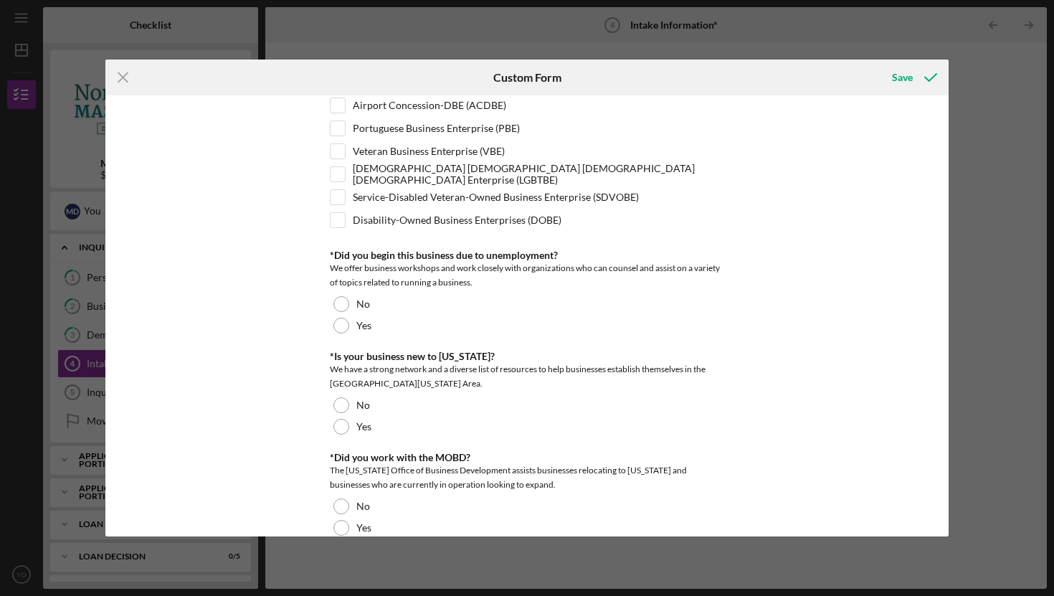
scroll to position [637, 0]
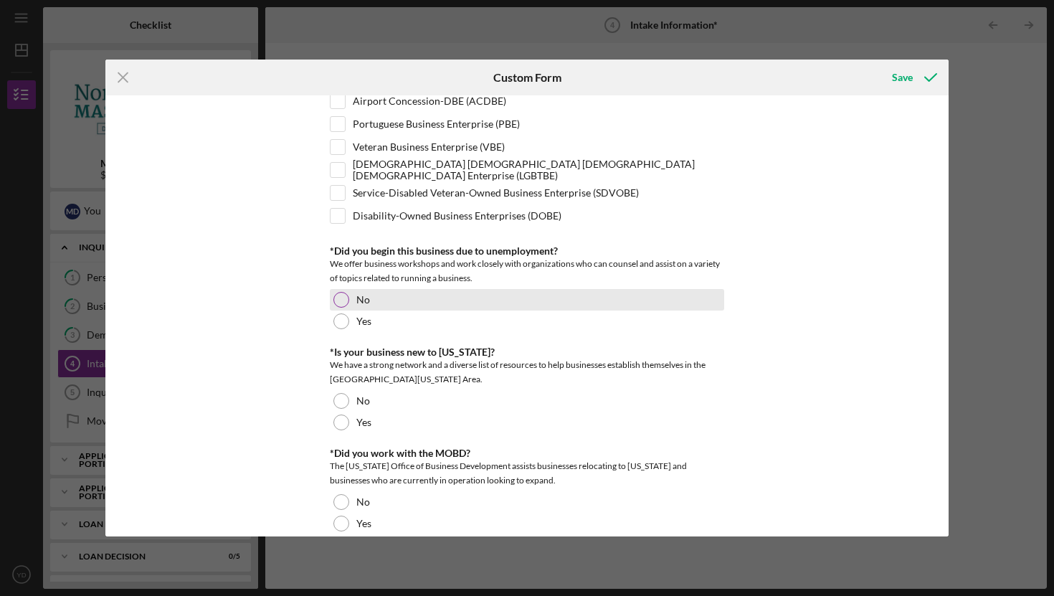
click at [448, 297] on div "No" at bounding box center [527, 300] width 394 height 22
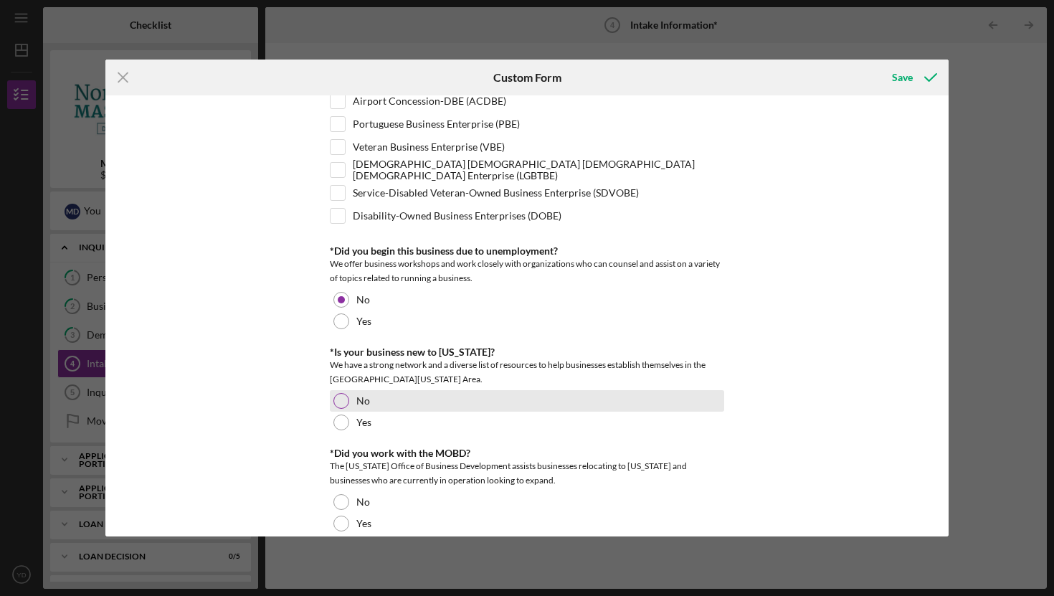
click at [386, 406] on div "No" at bounding box center [527, 401] width 394 height 22
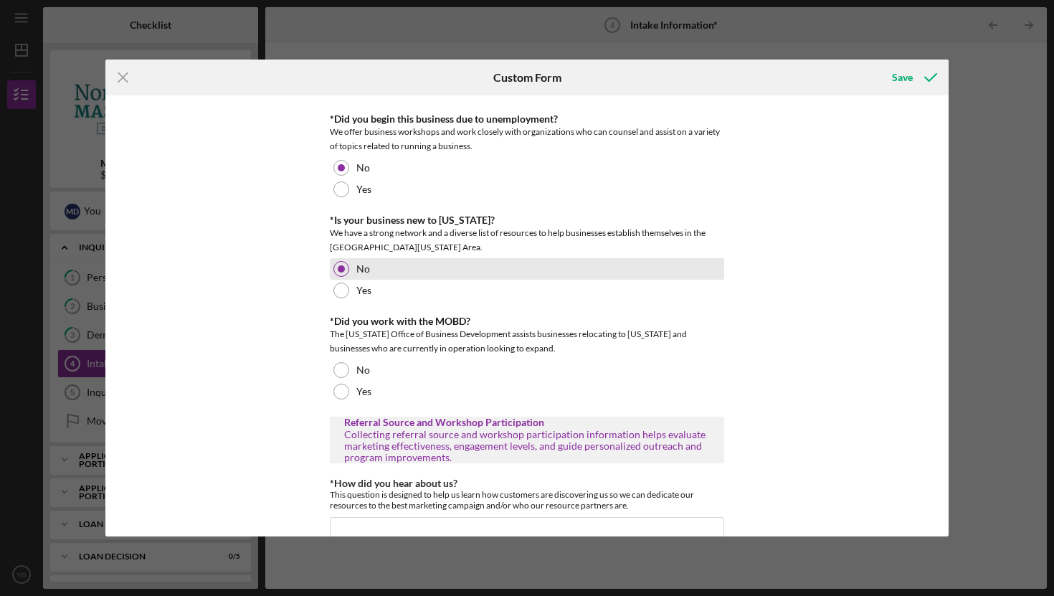
scroll to position [777, 0]
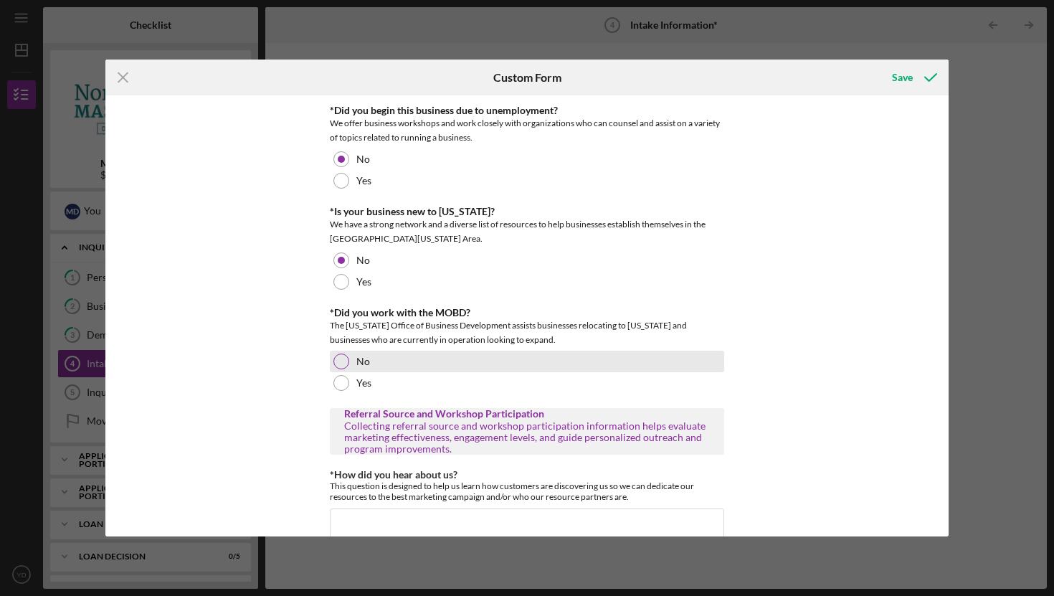
click at [389, 368] on div "No" at bounding box center [527, 362] width 394 height 22
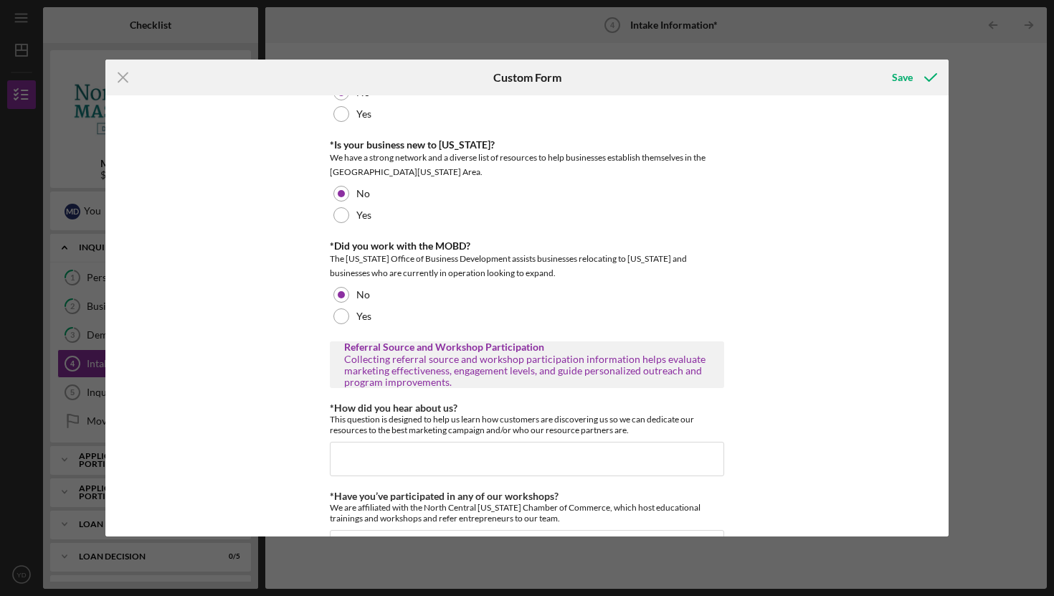
scroll to position [894, 0]
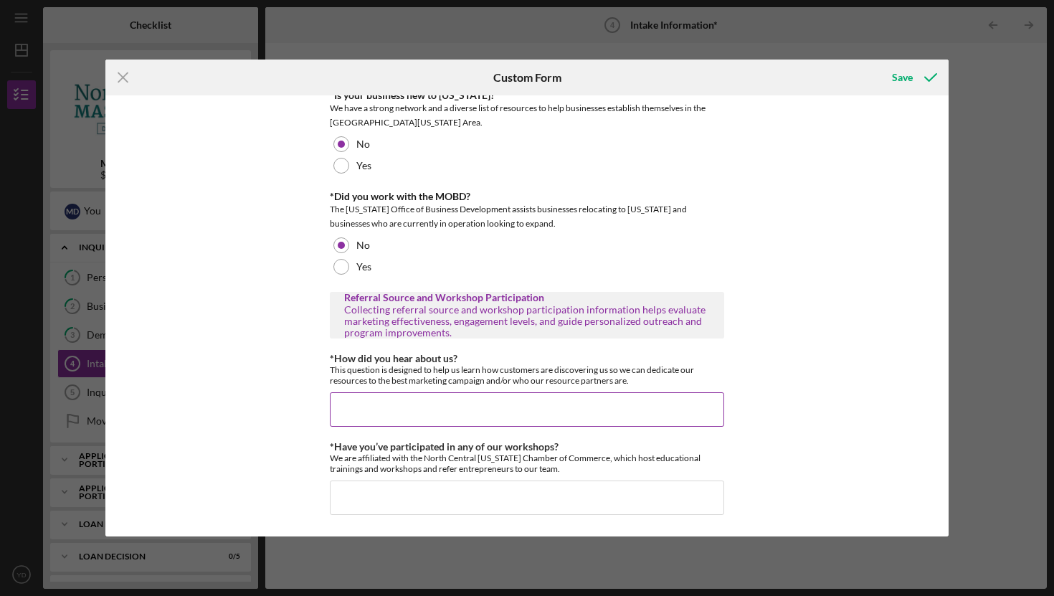
click at [481, 417] on input "*How did you hear about us?" at bounding box center [527, 409] width 394 height 34
type input "F"
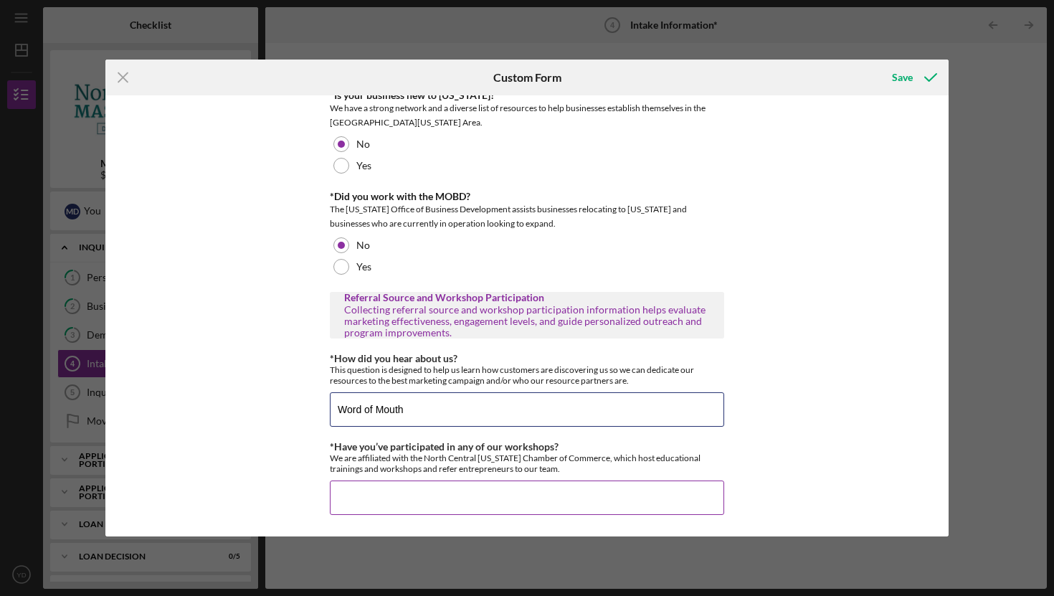
type input "Word of Mouth"
click at [486, 504] on input "*Have you’ve participated in any of our workshops?" at bounding box center [527, 498] width 394 height 34
type input "No"
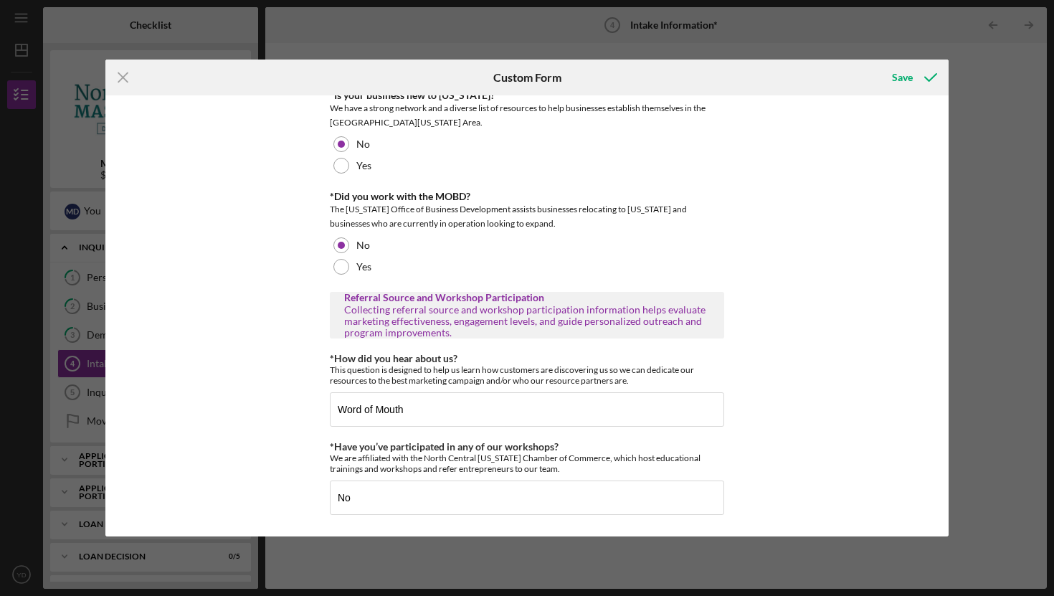
click at [812, 470] on div "Different Address? Does the business have a different address other than what h…" at bounding box center [526, 315] width 843 height 441
click at [899, 67] on div "Save" at bounding box center [902, 77] width 21 height 29
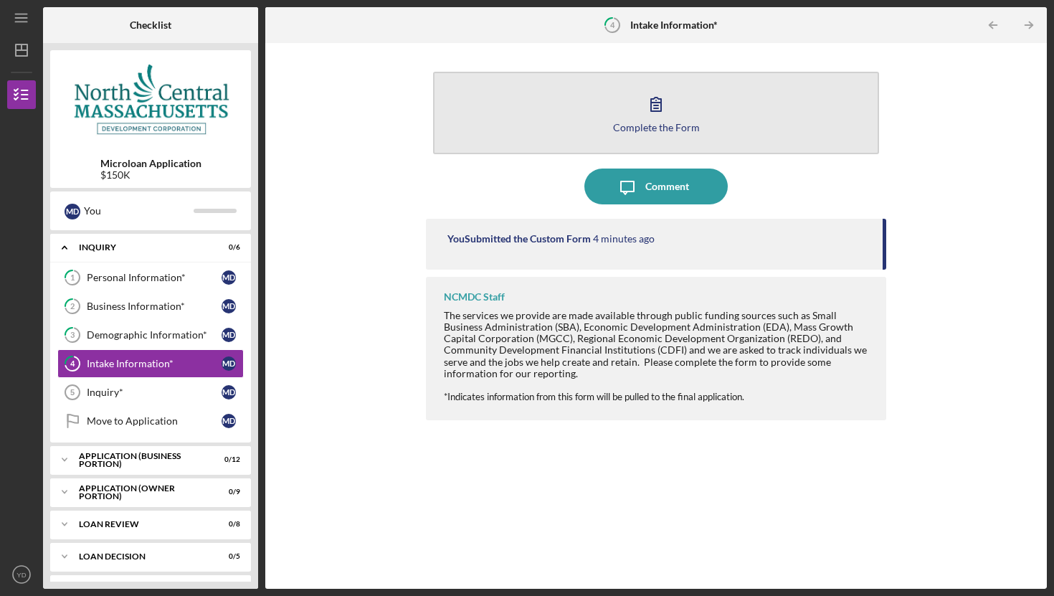
click at [691, 110] on button "Complete the Form Form" at bounding box center [656, 113] width 446 height 82
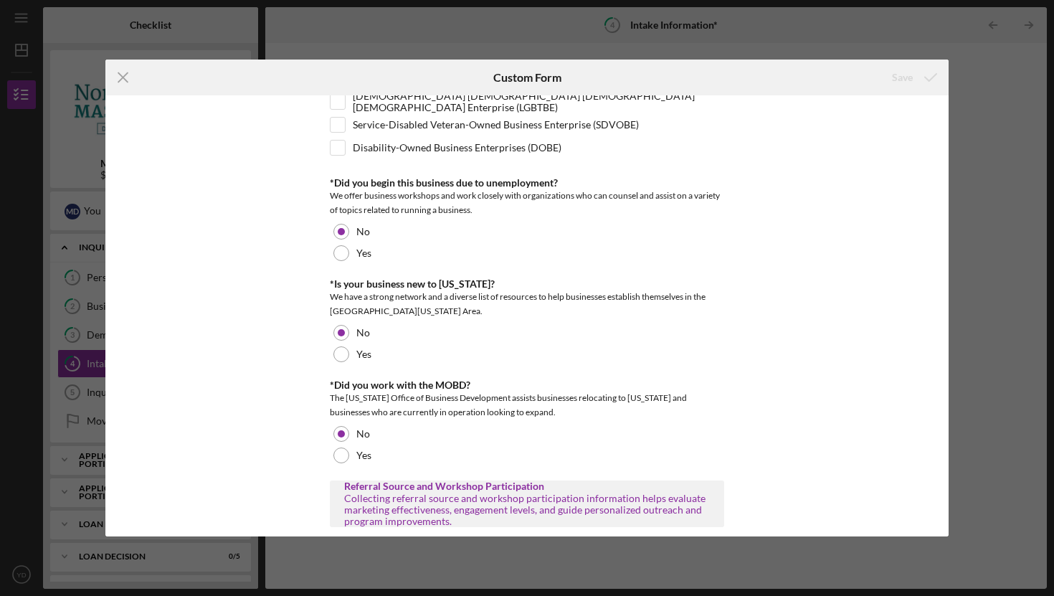
scroll to position [894, 0]
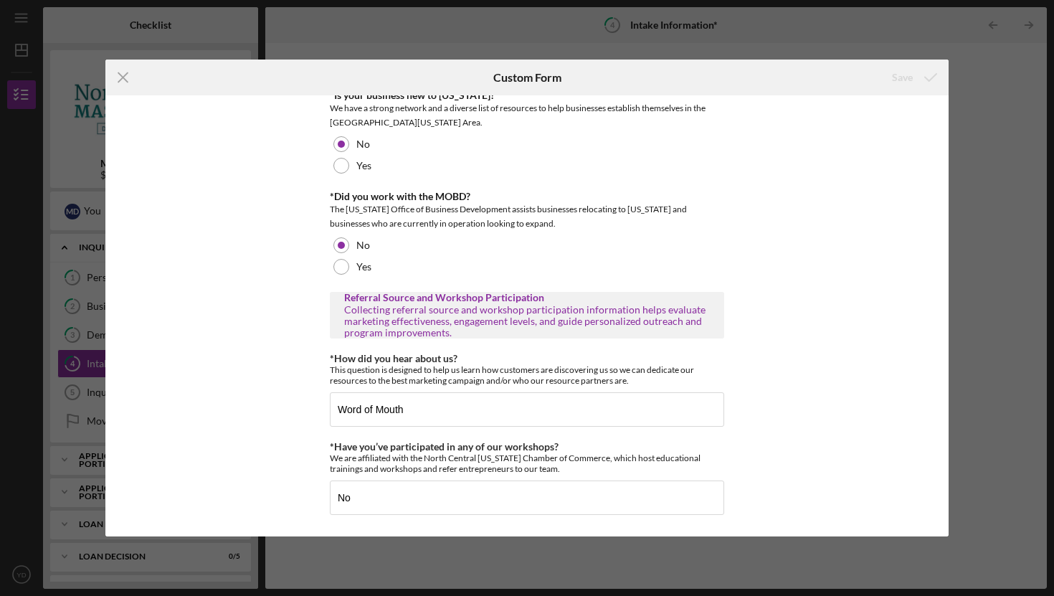
click at [974, 50] on div "Icon/Menu Close Custom Form Save Different Address? Does the business have a di…" at bounding box center [527, 298] width 1054 height 596
click at [681, 39] on div "Icon/Menu Close Custom Form Save Different Address? Does the business have a di…" at bounding box center [527, 298] width 1054 height 596
click at [114, 80] on icon "Icon/Menu Close" at bounding box center [123, 78] width 36 height 36
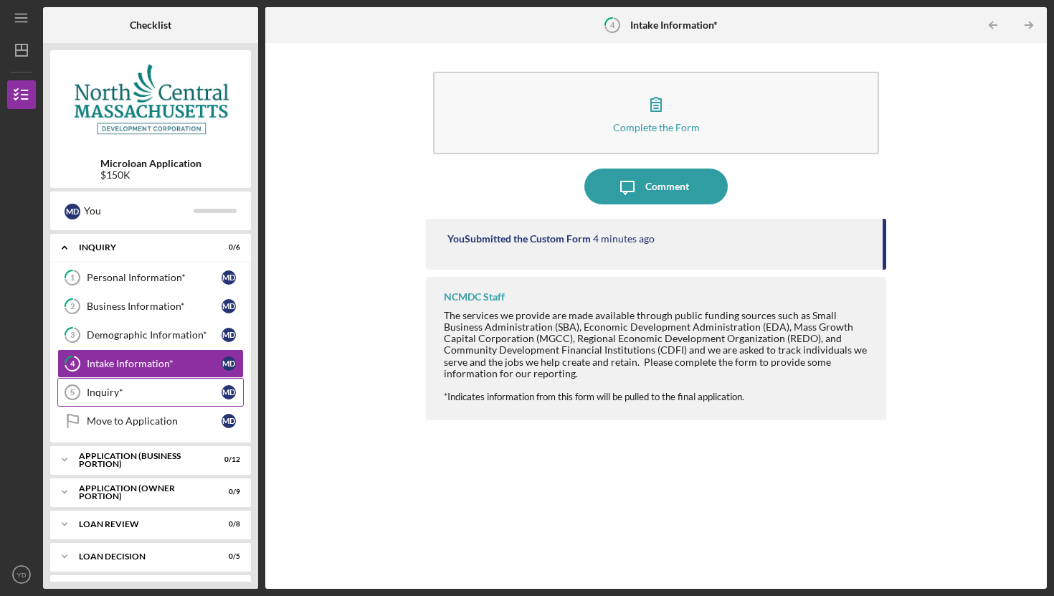
click at [141, 393] on div "Inquiry*" at bounding box center [154, 392] width 135 height 11
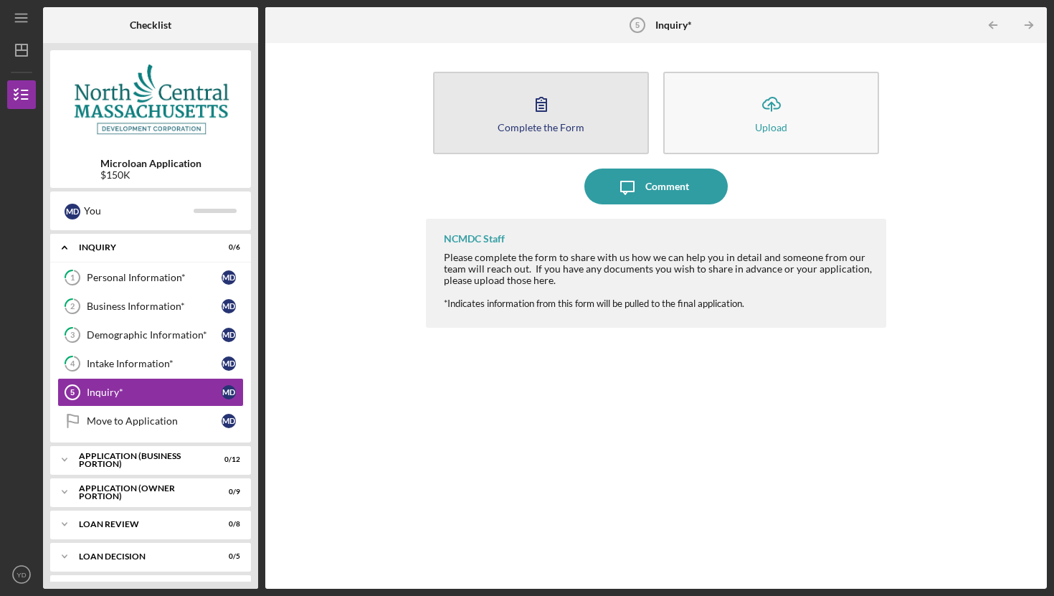
click at [578, 133] on button "Complete the Form Form" at bounding box center [541, 113] width 216 height 82
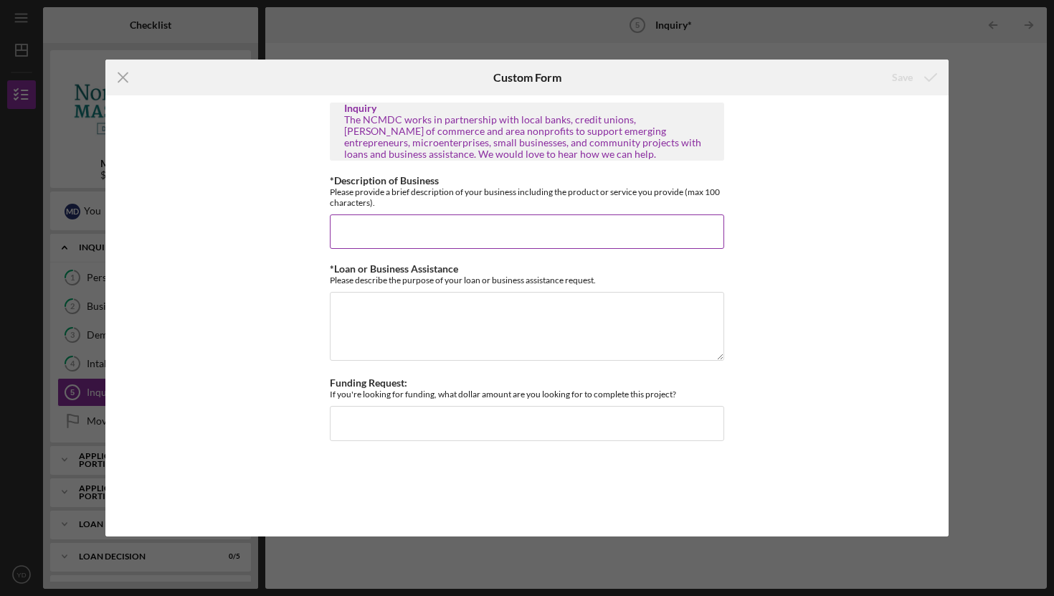
click at [569, 212] on div "*Description of Business Please provide a brief description of your business in…" at bounding box center [527, 212] width 394 height 74
click at [554, 228] on input "*Description of Business" at bounding box center [527, 231] width 394 height 34
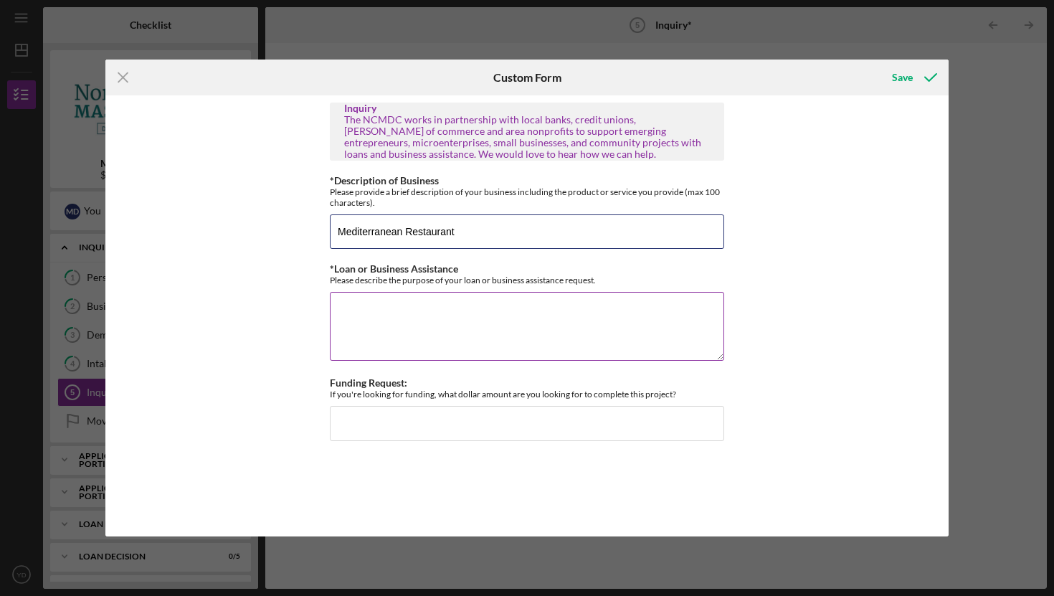
type input "Mediterranean Restaurant"
click at [508, 326] on textarea "*Loan or Business Assistance" at bounding box center [527, 326] width 394 height 69
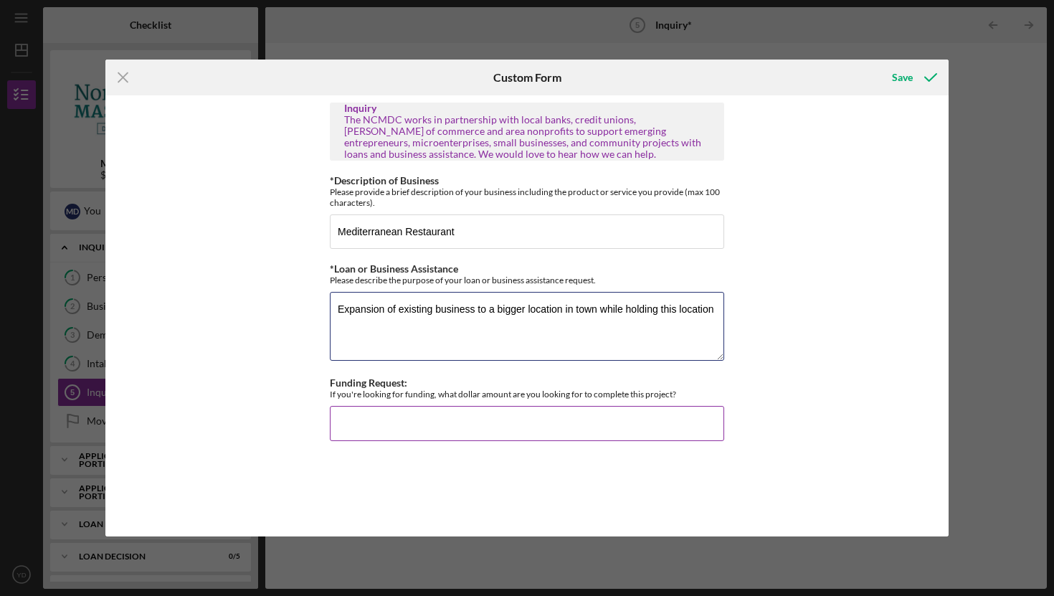
type textarea "Expansion of existing business to a bigger location in town while holding this …"
click at [644, 377] on div "Funding Request: If you're looking for funding, what dollar amount are you look…" at bounding box center [527, 388] width 394 height 22
click at [452, 430] on input "Funding Request:" at bounding box center [527, 423] width 394 height 34
type input "$2"
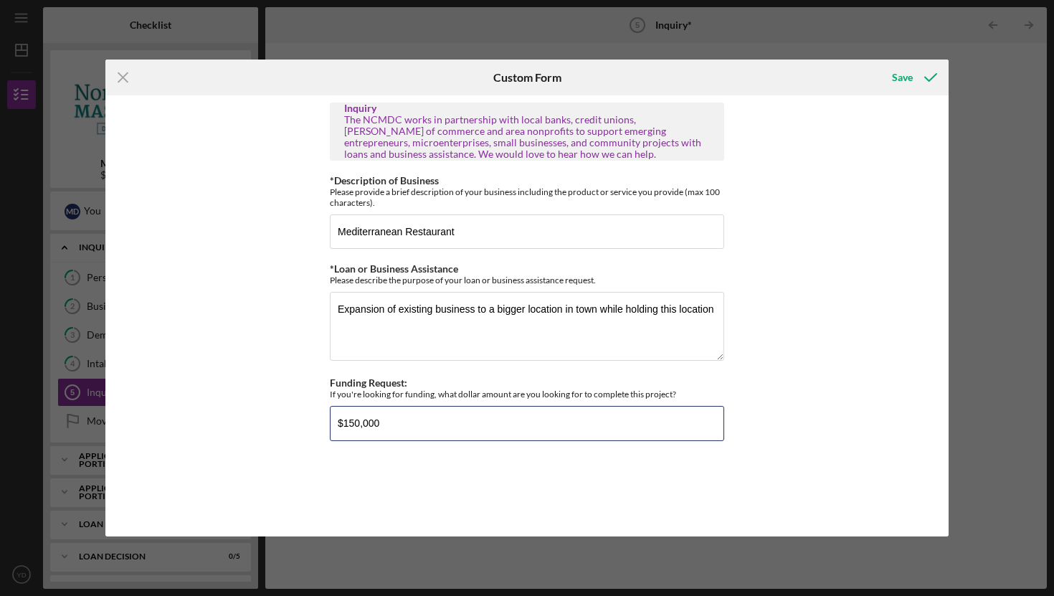
type input "$150,000"
click at [778, 392] on div "Inquiry The NCMDC works in partnership with local banks, credit unions, [PERSON…" at bounding box center [526, 315] width 843 height 441
click at [911, 80] on div "Save" at bounding box center [902, 77] width 21 height 29
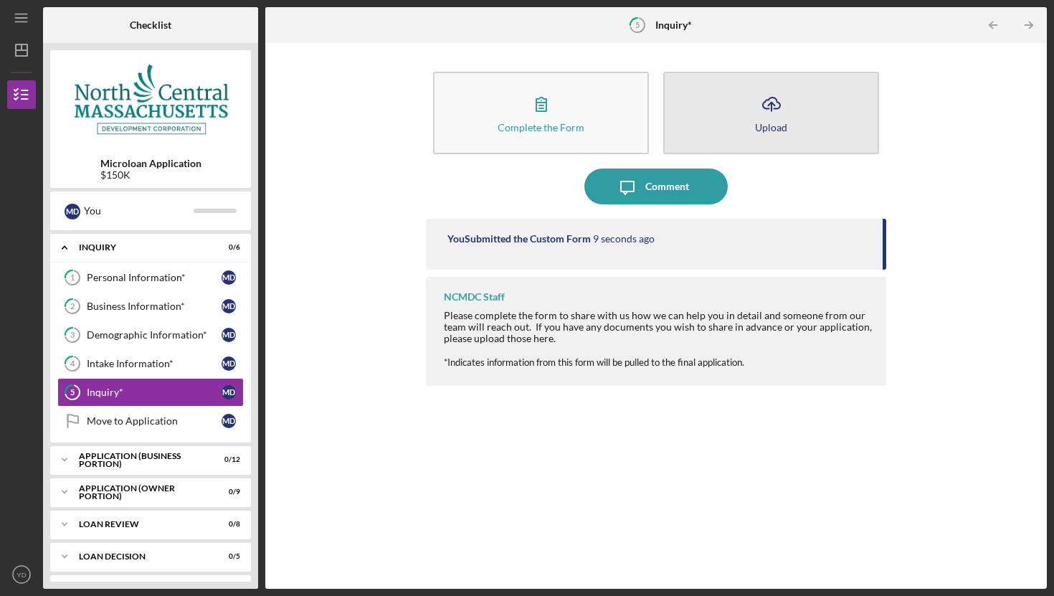
click at [798, 139] on button "Icon/Upload Upload" at bounding box center [771, 113] width 216 height 82
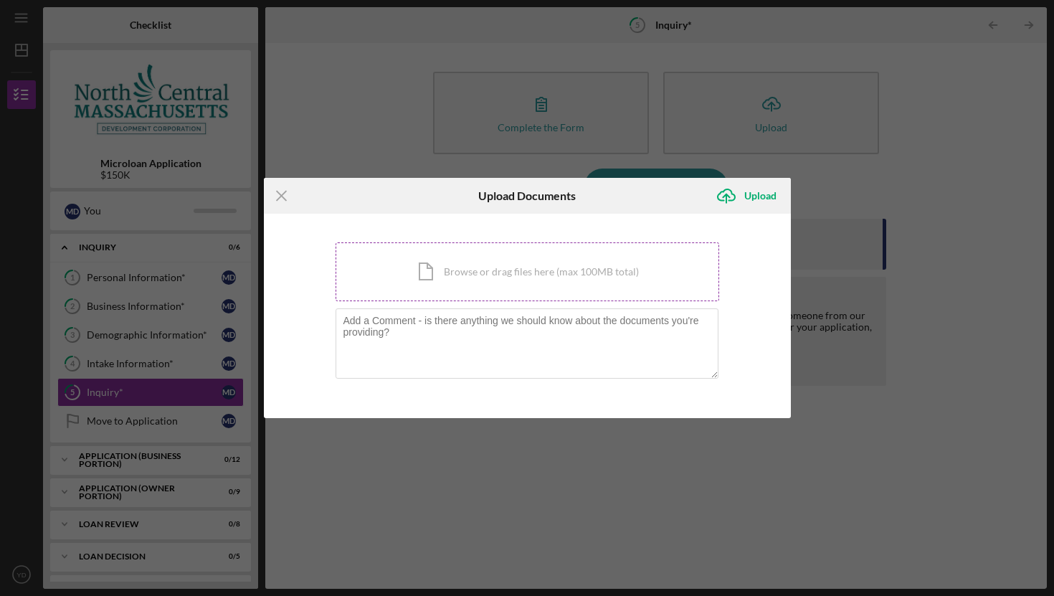
click at [514, 277] on div "Icon/Document Browse or drag files here (max 100MB total) Tap to choose files o…" at bounding box center [528, 271] width 384 height 59
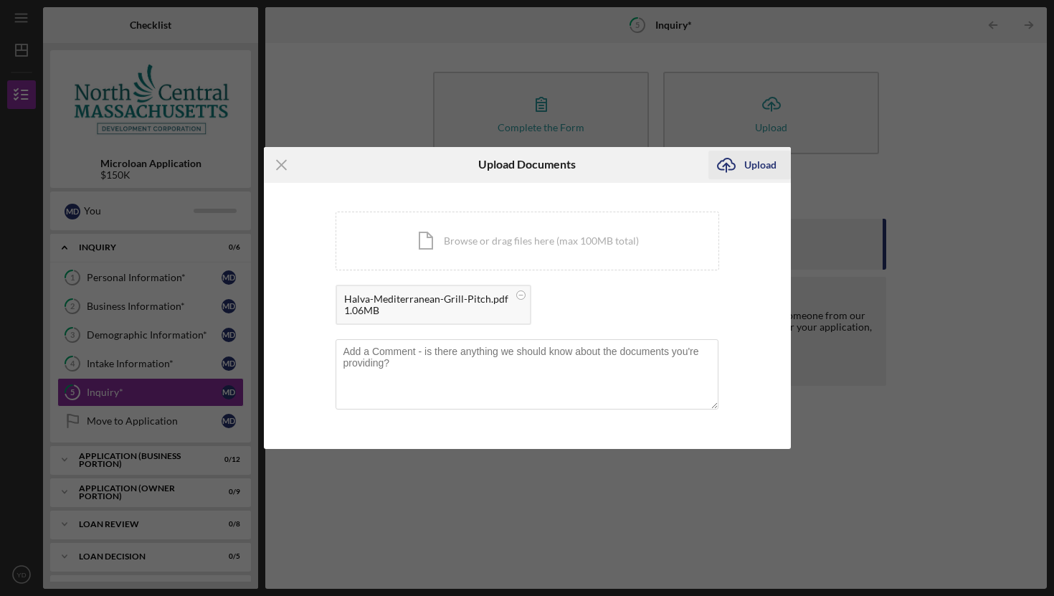
click at [757, 158] on div "Upload" at bounding box center [760, 165] width 32 height 29
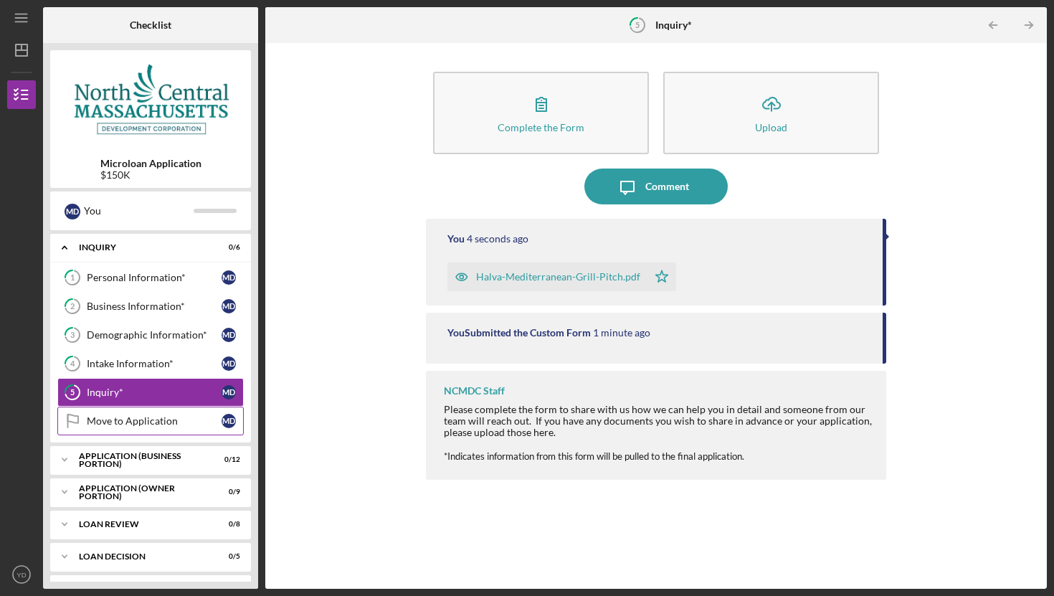
click at [217, 417] on div "Move to Application" at bounding box center [154, 420] width 135 height 11
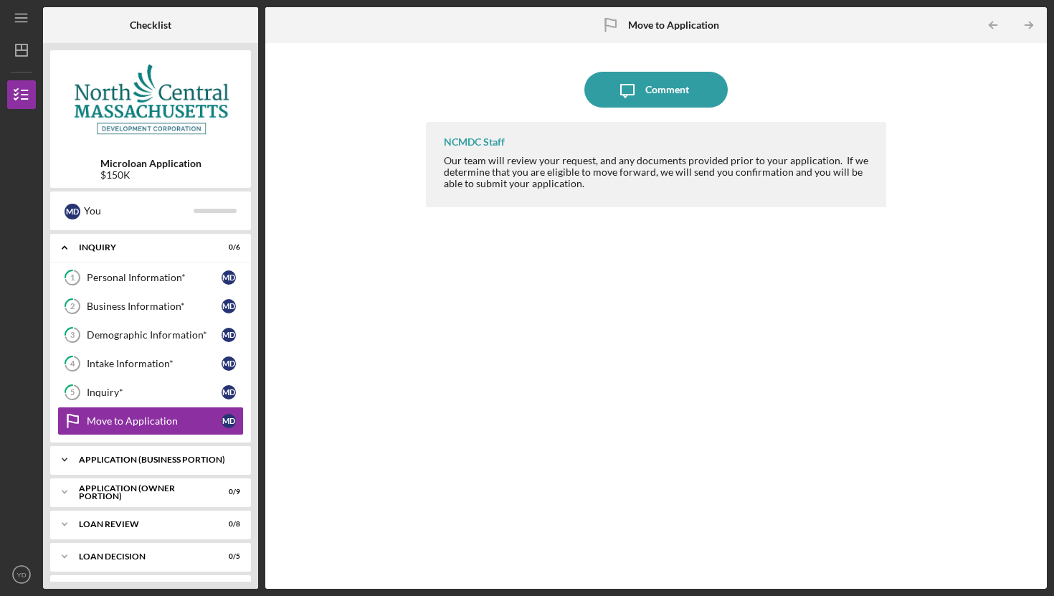
scroll to position [62, 0]
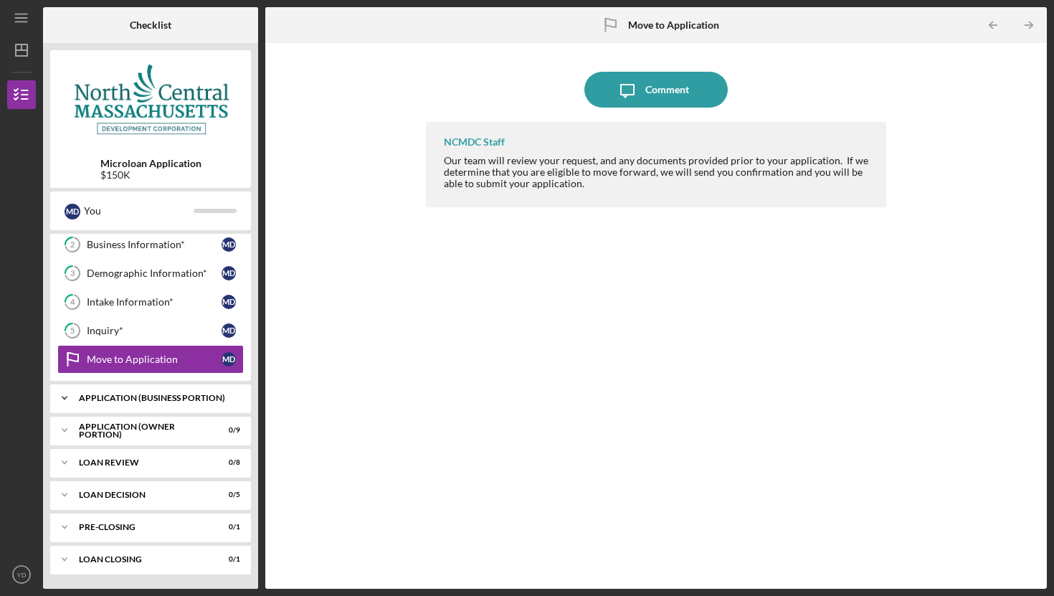
click at [173, 397] on div "APPLICATION (BUSINESS PORTION)" at bounding box center [156, 398] width 154 height 9
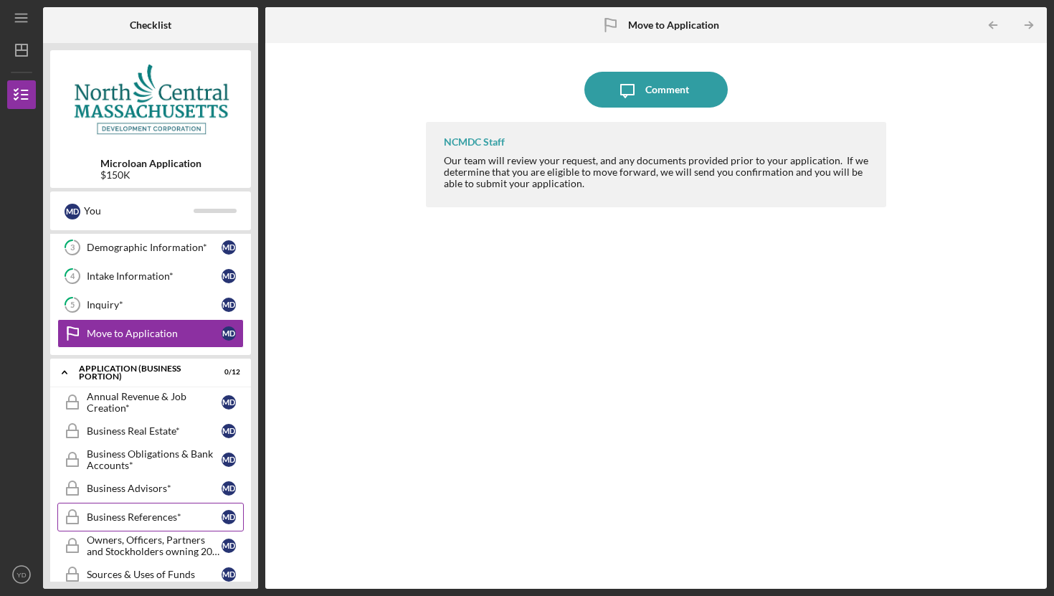
scroll to position [414, 0]
